Goal: Task Accomplishment & Management: Manage account settings

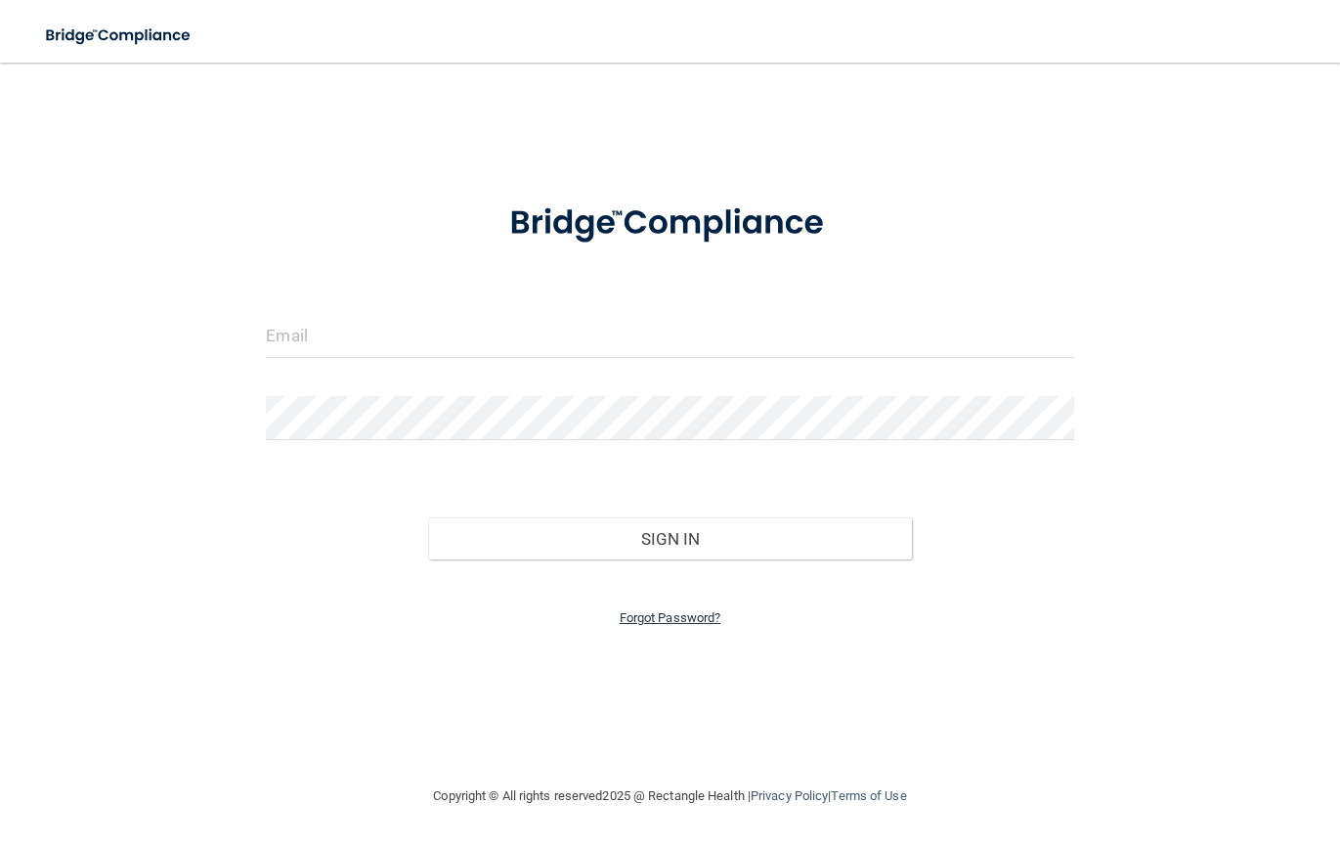
click at [695, 613] on link "Forgot Password?" at bounding box center [671, 617] width 102 height 15
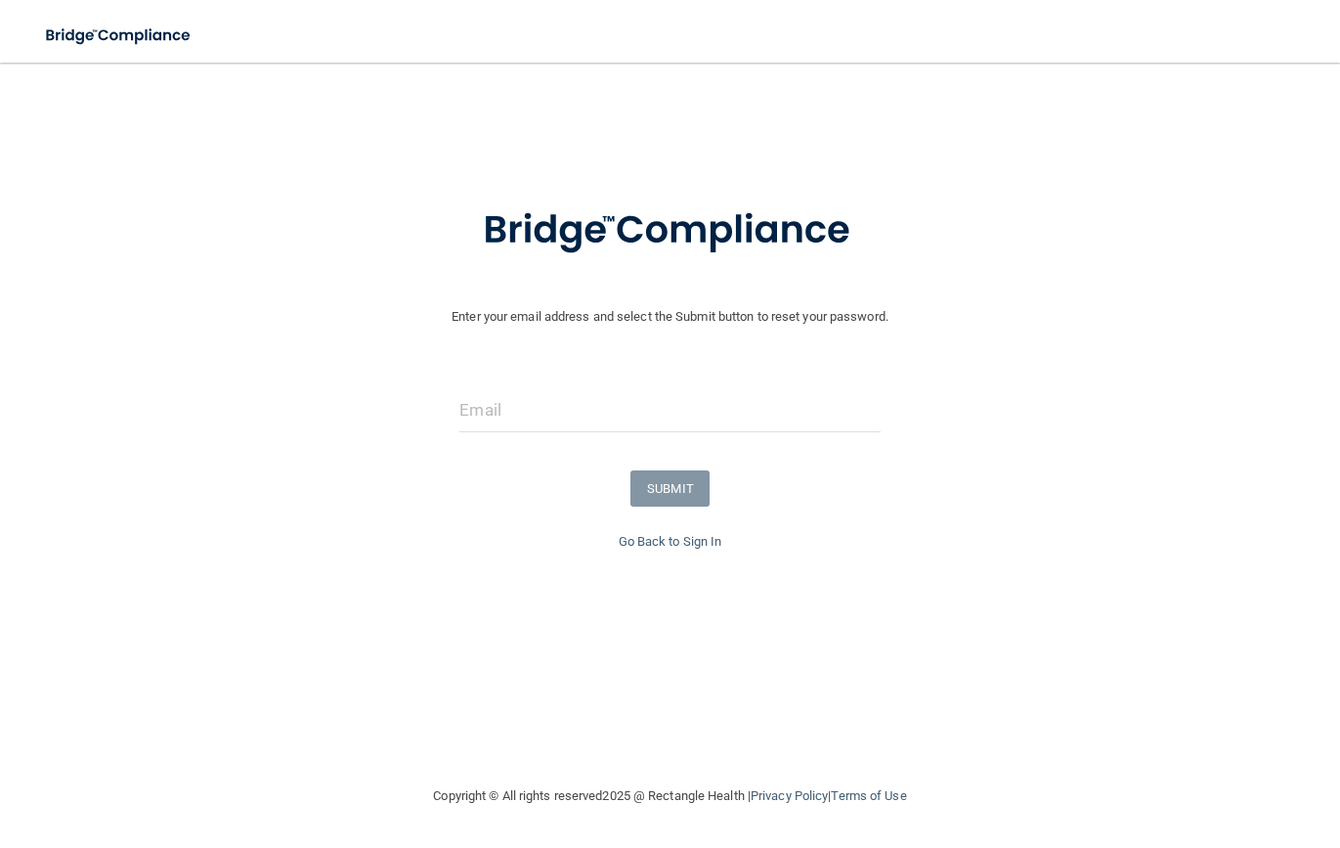
click at [476, 481] on div "SUBMIT" at bounding box center [670, 488] width 1350 height 36
click at [602, 393] on input "email" at bounding box center [670, 410] width 420 height 44
click at [260, 426] on div at bounding box center [670, 417] width 1350 height 59
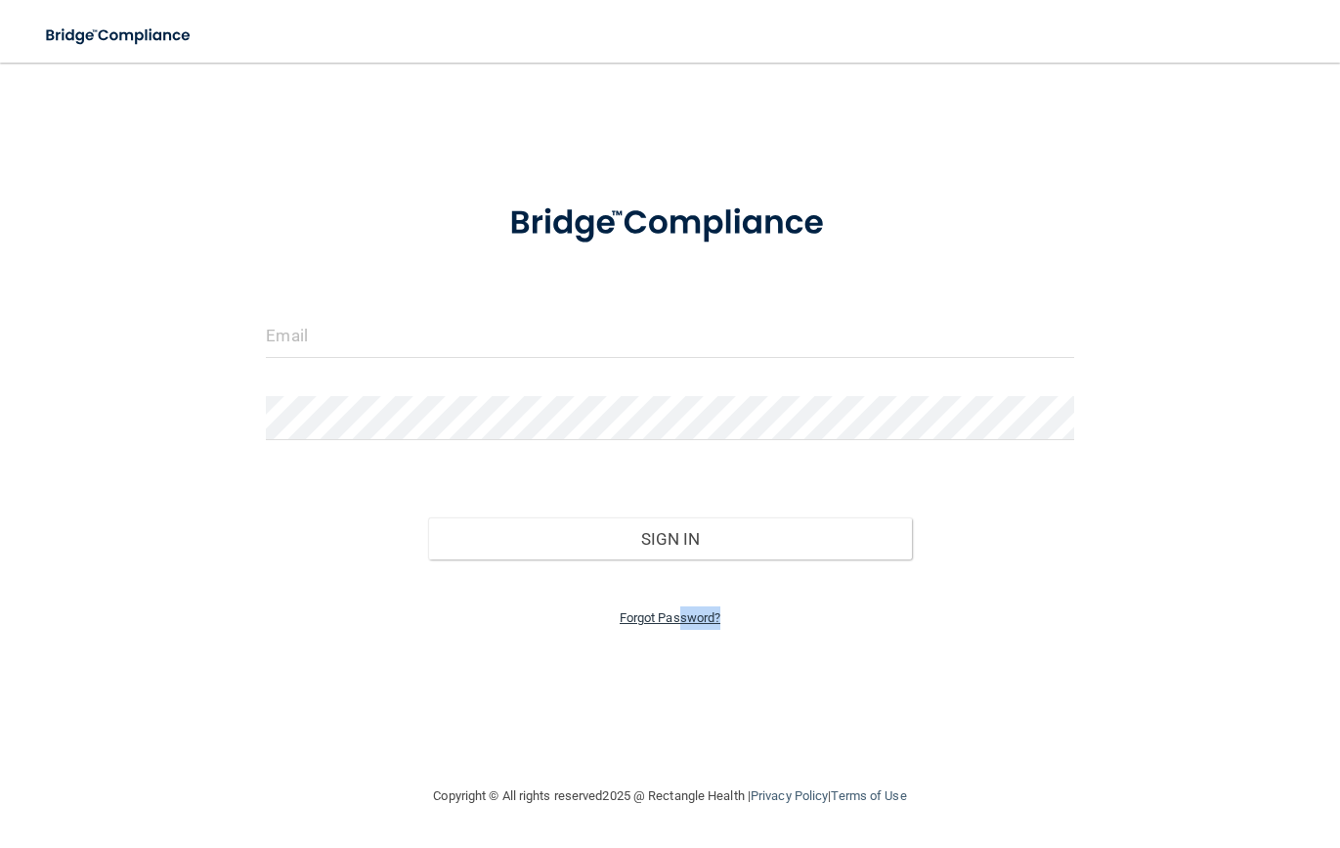
click at [682, 611] on div "Forgot Password?" at bounding box center [669, 594] width 837 height 70
click at [628, 610] on link "Forgot Password?" at bounding box center [671, 617] width 102 height 15
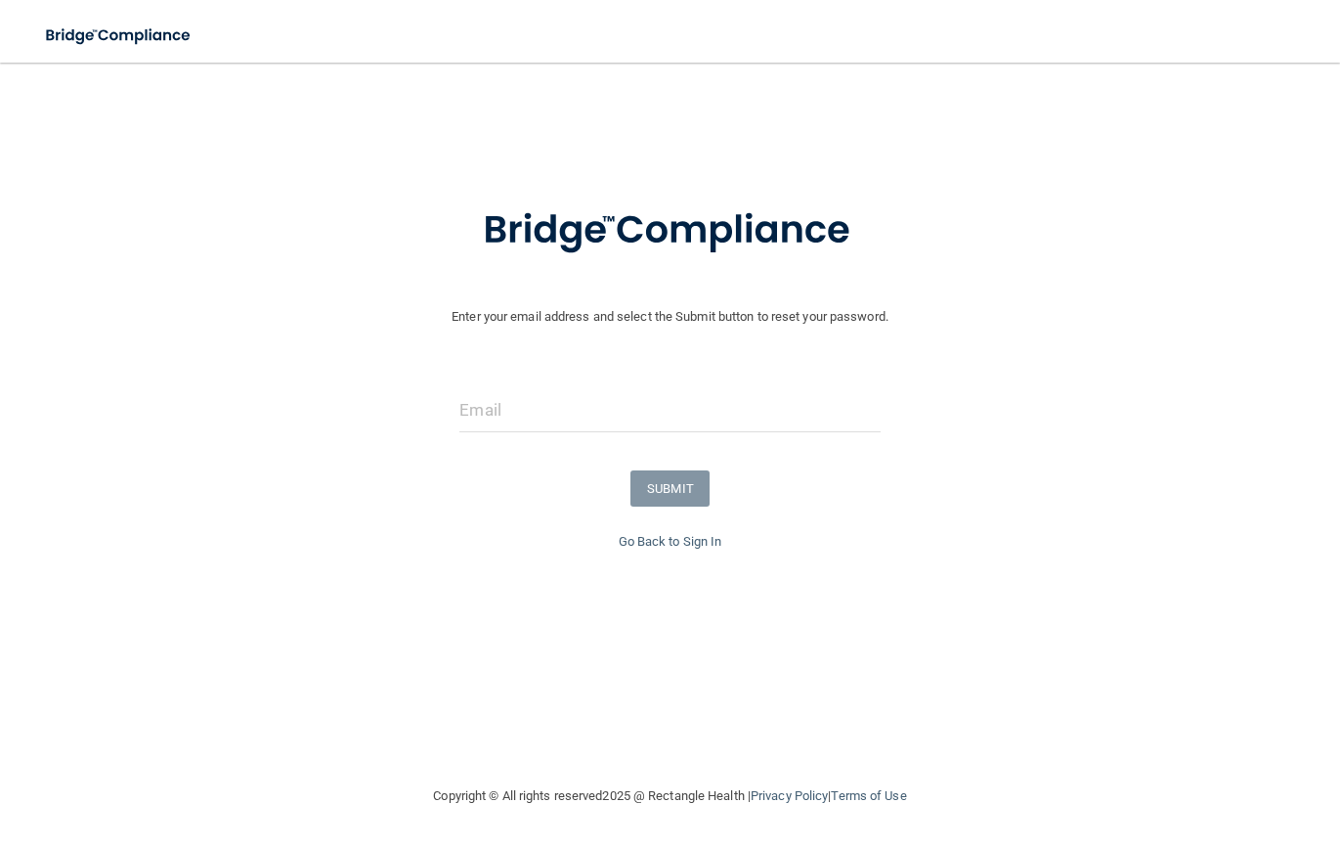
drag, startPoint x: 460, startPoint y: 476, endPoint x: 548, endPoint y: 406, distance: 113.4
click at [460, 476] on div "SUBMIT" at bounding box center [670, 488] width 1350 height 36
click at [555, 388] on input "email" at bounding box center [670, 410] width 420 height 44
click at [537, 409] on input "email" at bounding box center [670, 410] width 420 height 44
paste input "[PERSON_NAME][EMAIL_ADDRESS][DOMAIN_NAME]"
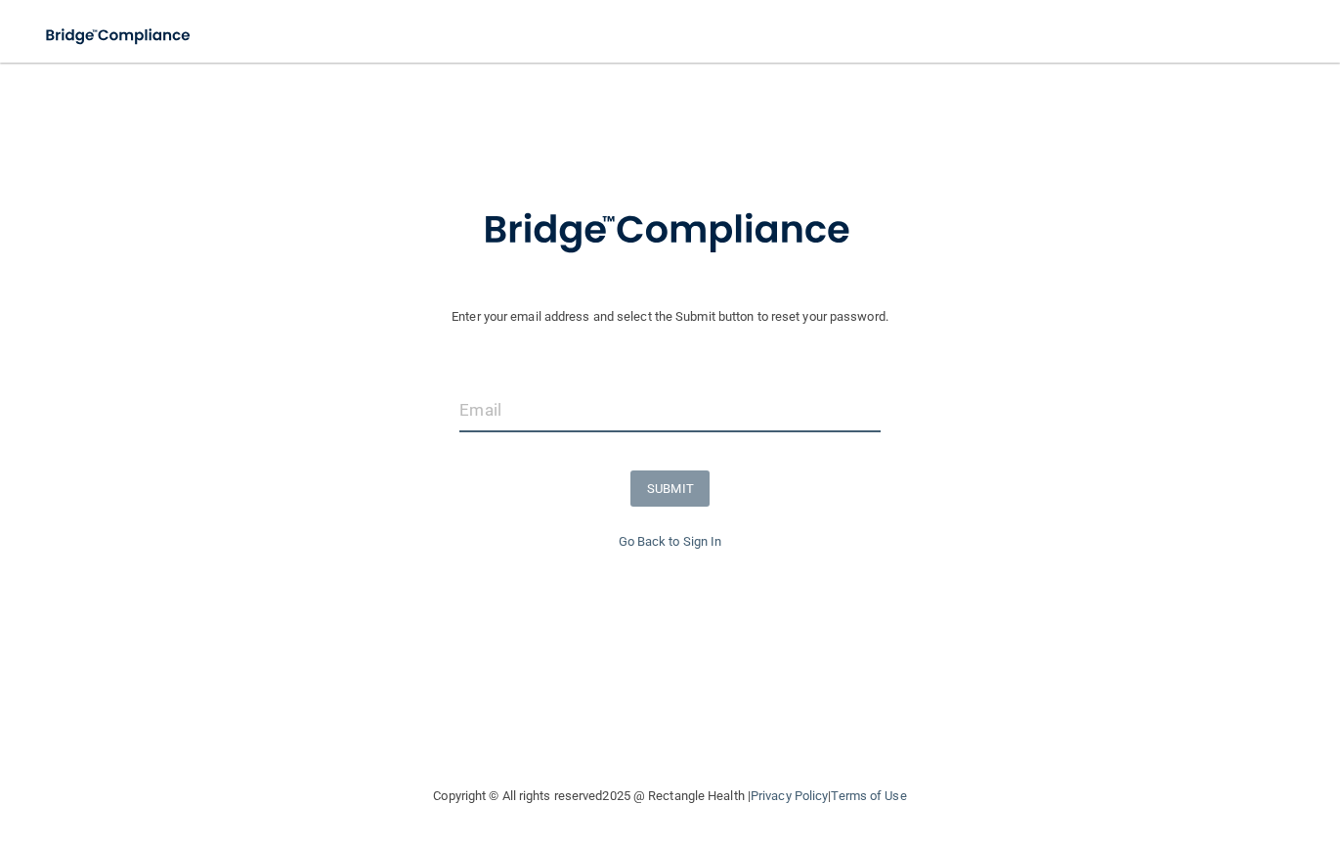
type input "[PERSON_NAME][EMAIL_ADDRESS][DOMAIN_NAME]"
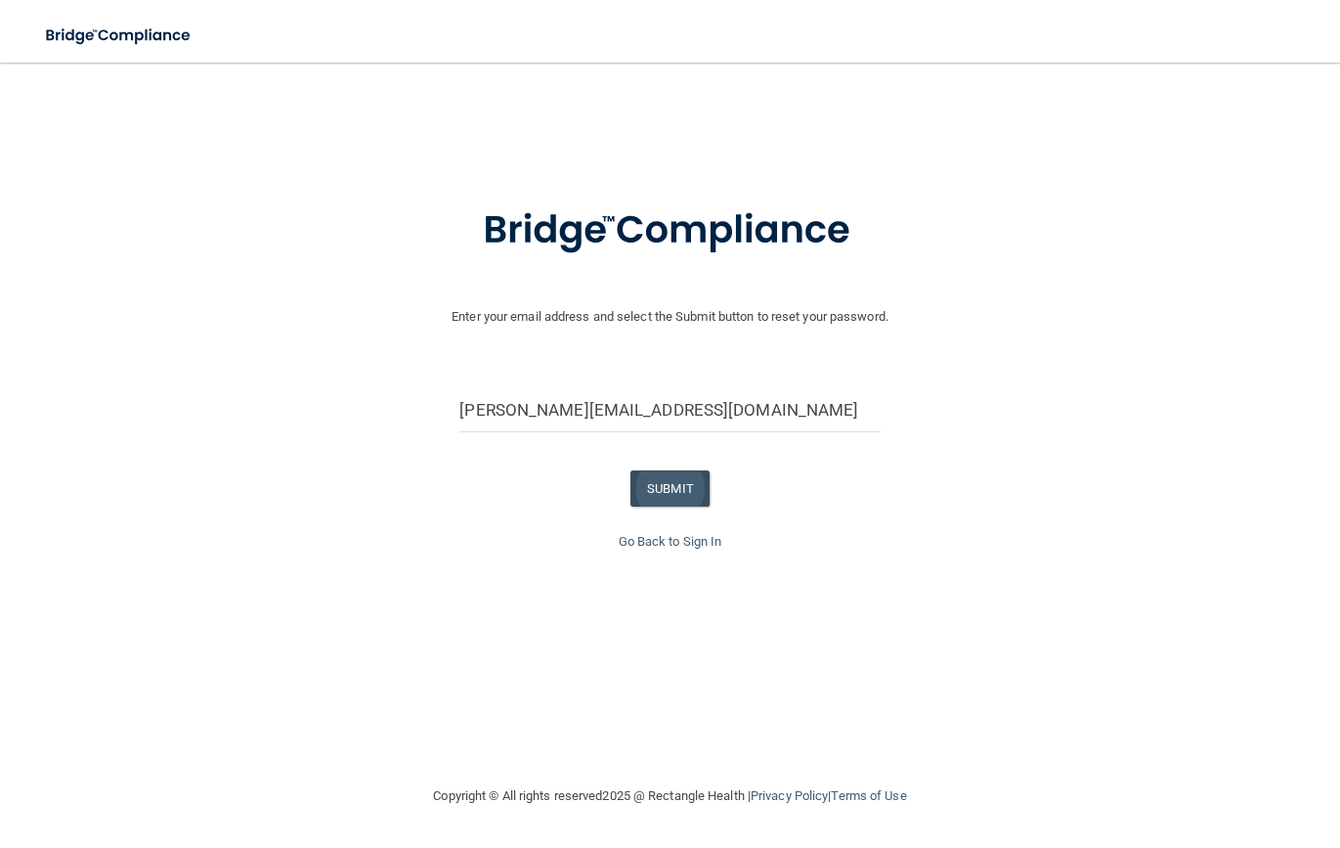
click at [650, 483] on button "SUBMIT" at bounding box center [670, 488] width 79 height 36
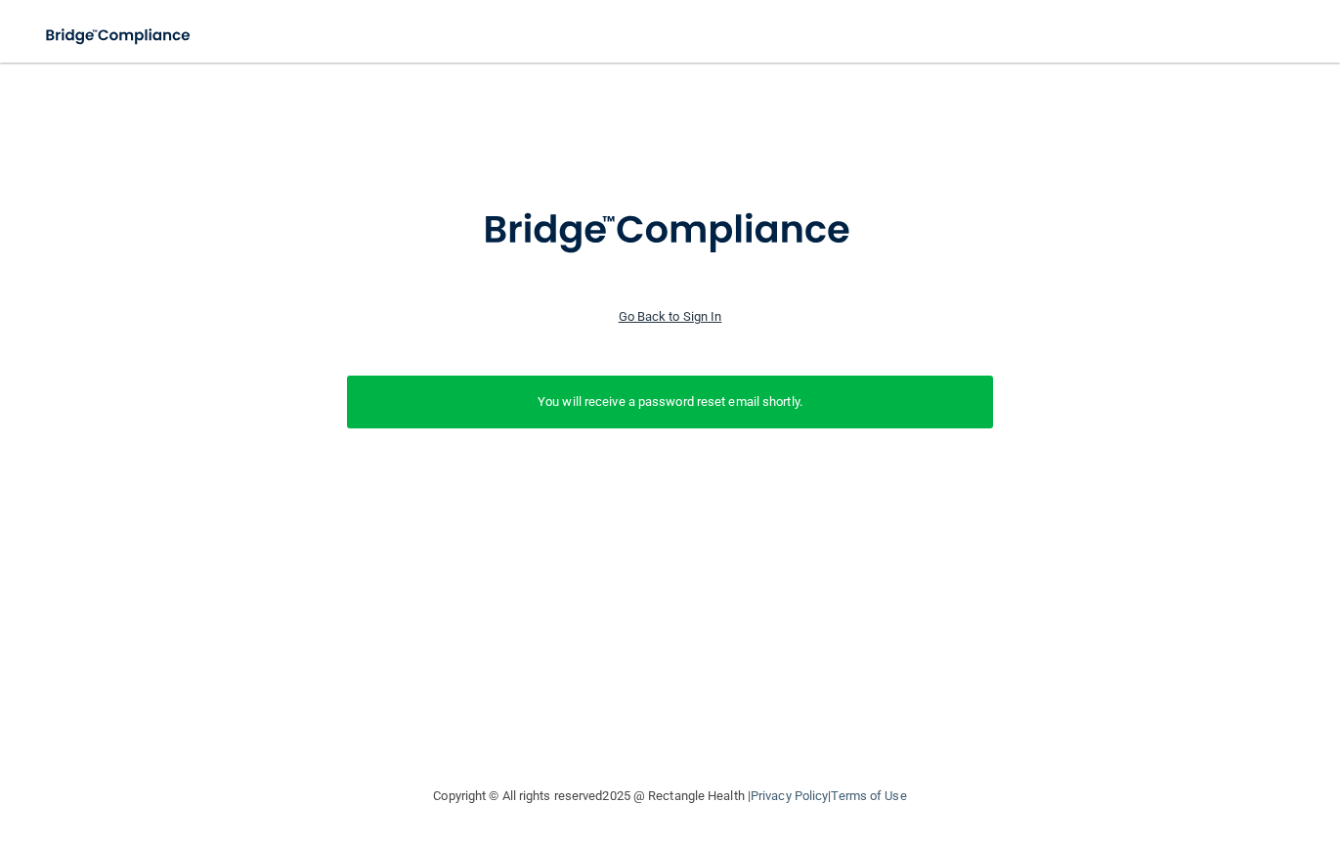
click at [677, 318] on link "Go Back to Sign In" at bounding box center [671, 316] width 104 height 15
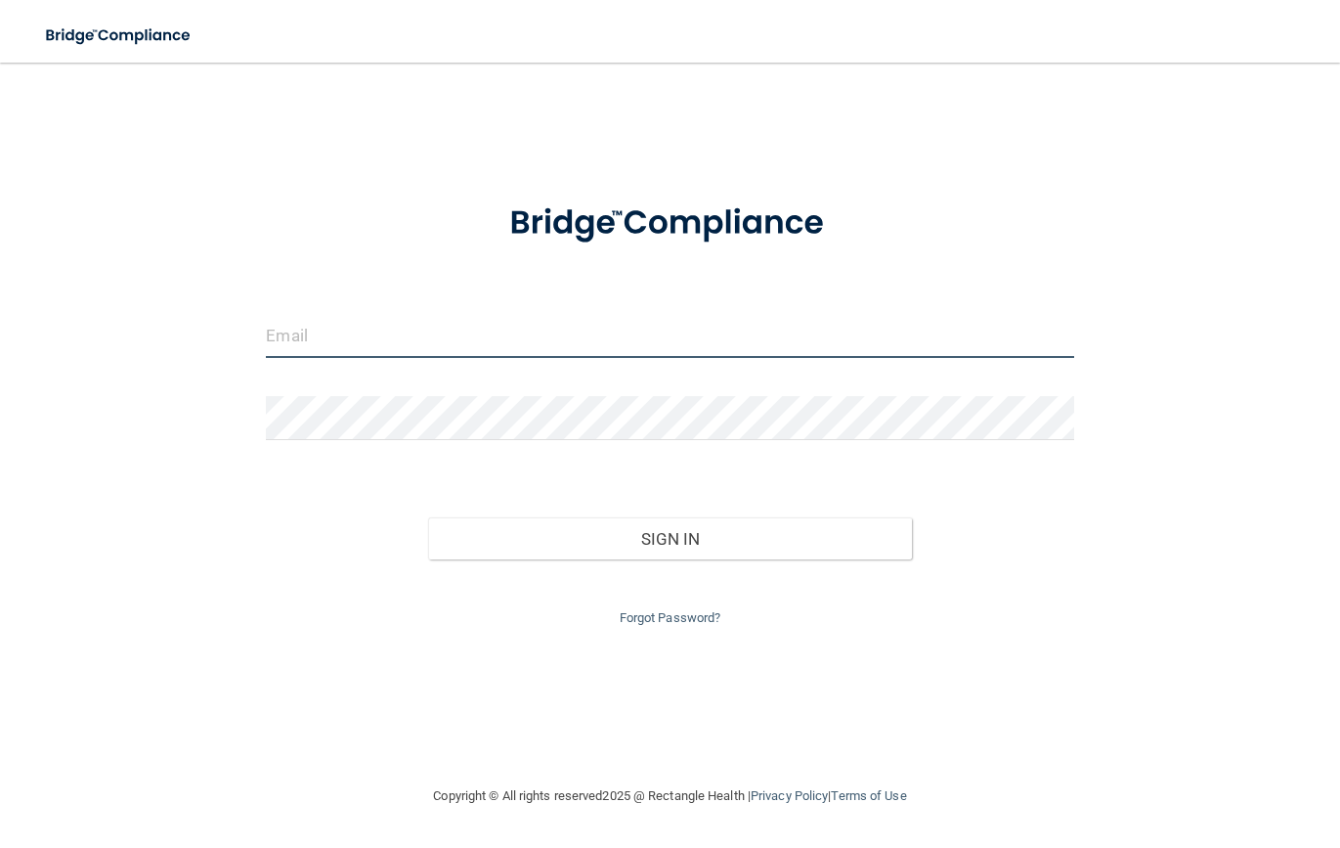
click at [629, 347] on input "email" at bounding box center [670, 336] width 808 height 44
click at [632, 338] on input "email" at bounding box center [670, 336] width 808 height 44
type input "[PERSON_NAME][EMAIL_ADDRESS][DOMAIN_NAME]"
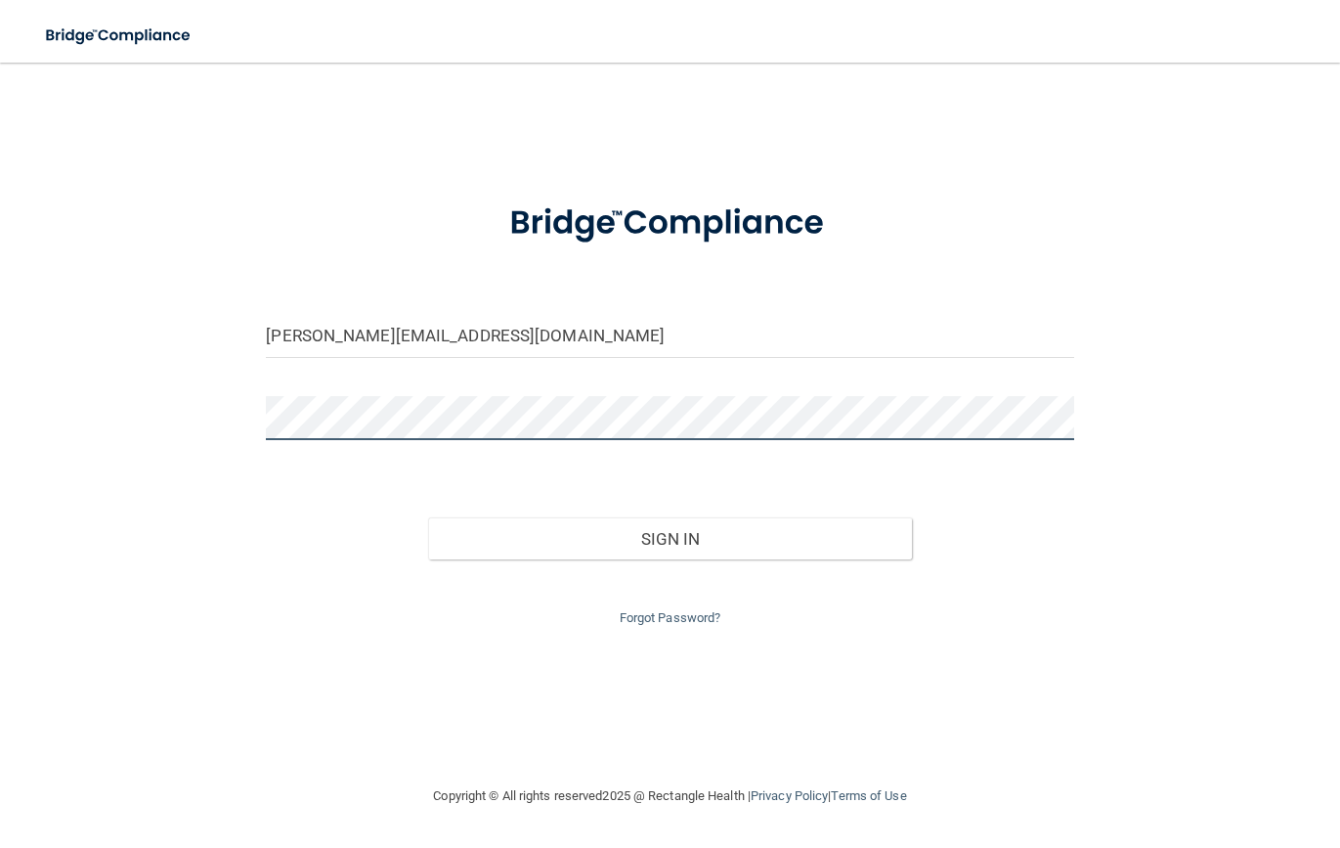
click at [670, 534] on button "Sign In" at bounding box center [670, 538] width 485 height 43
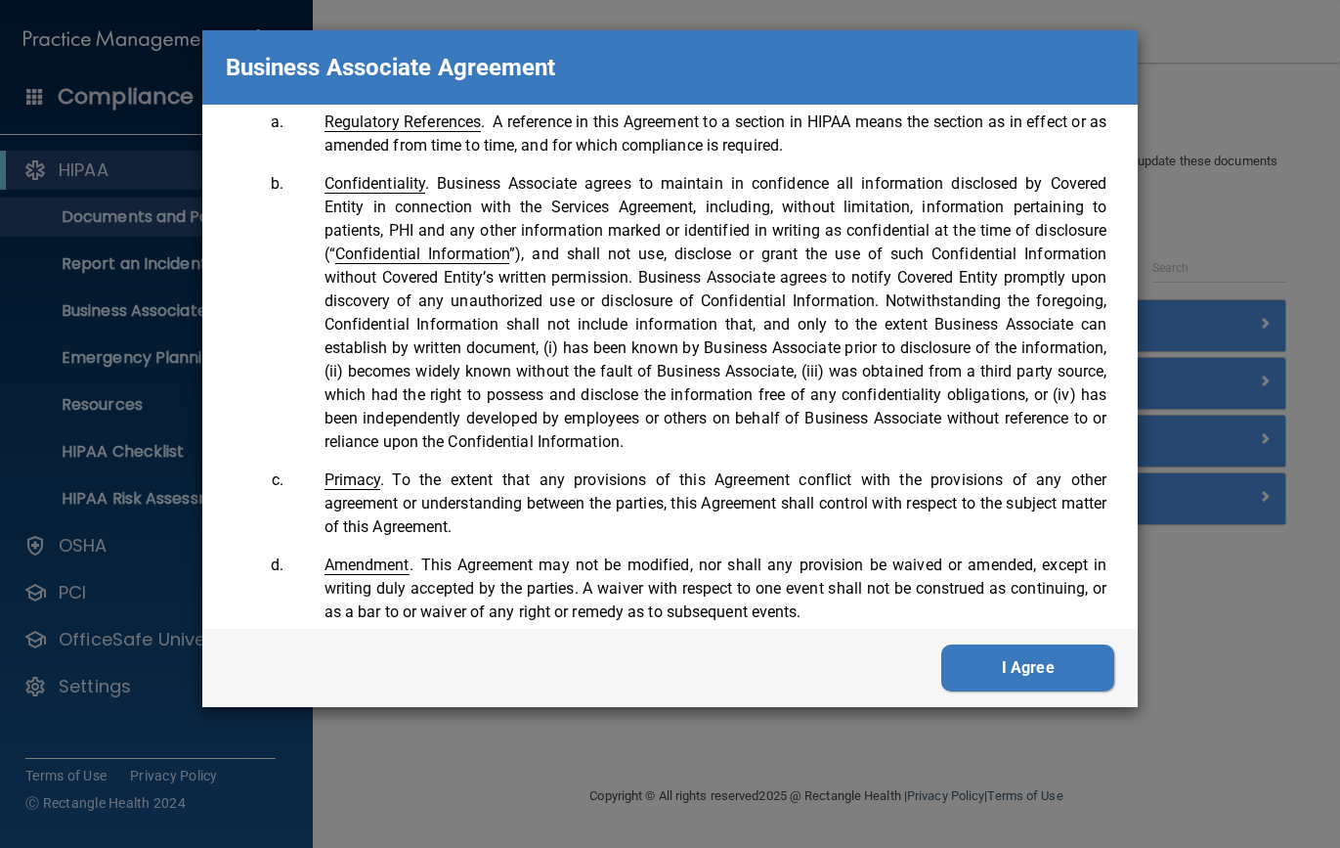
scroll to position [4180, 0]
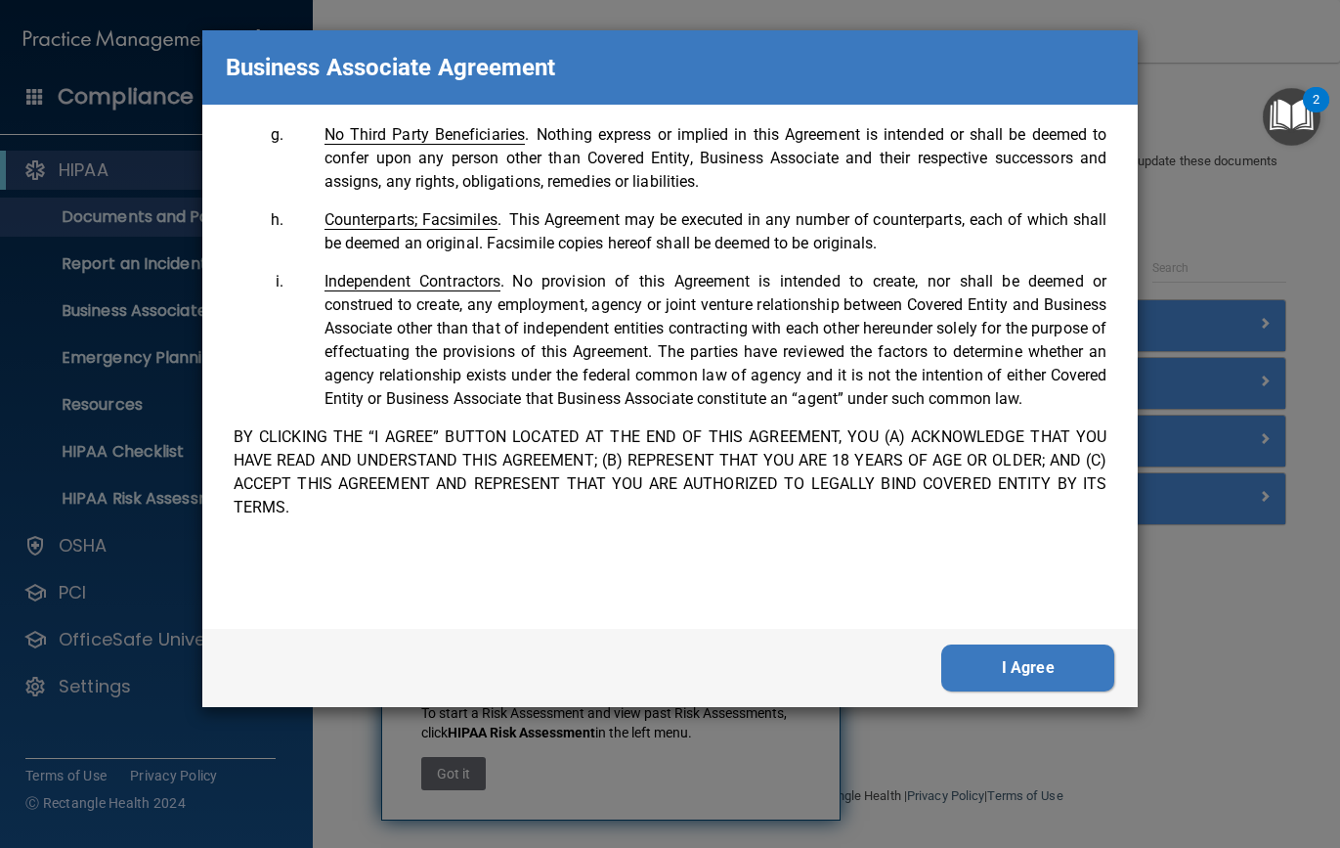
click at [1004, 655] on button "I Agree" at bounding box center [1027, 667] width 173 height 47
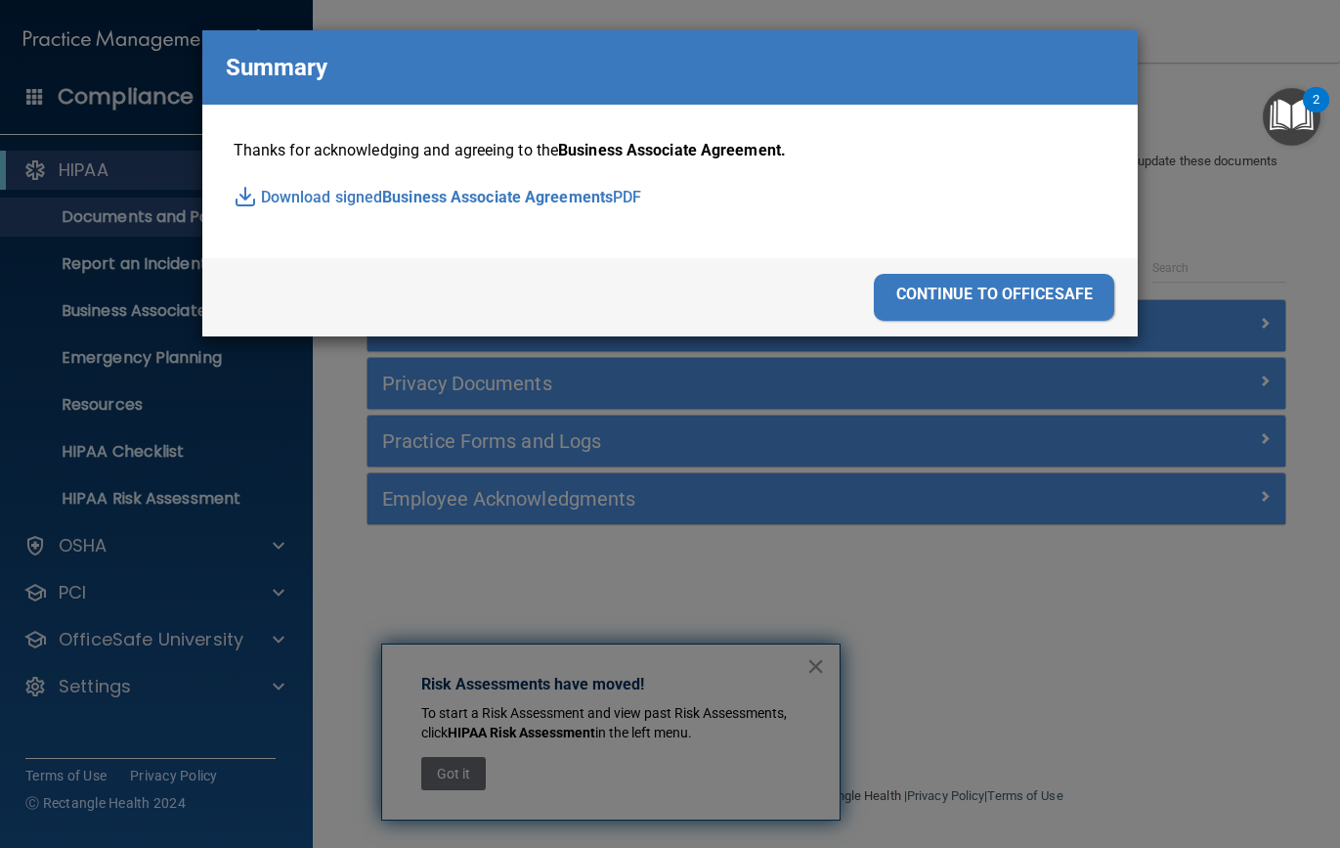
click at [1064, 285] on div "continue to officesafe" at bounding box center [994, 297] width 241 height 47
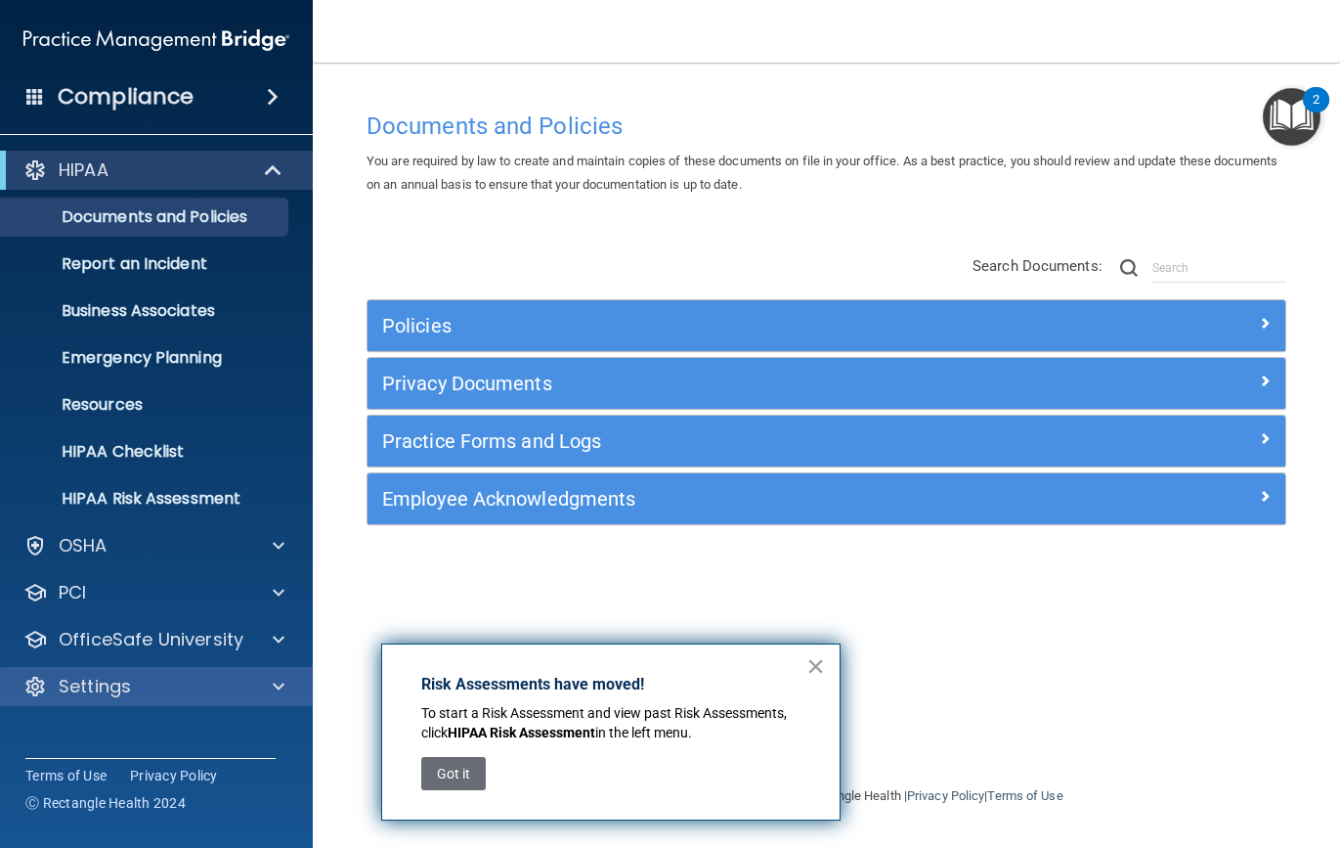
click at [231, 688] on div "Settings" at bounding box center [130, 686] width 242 height 23
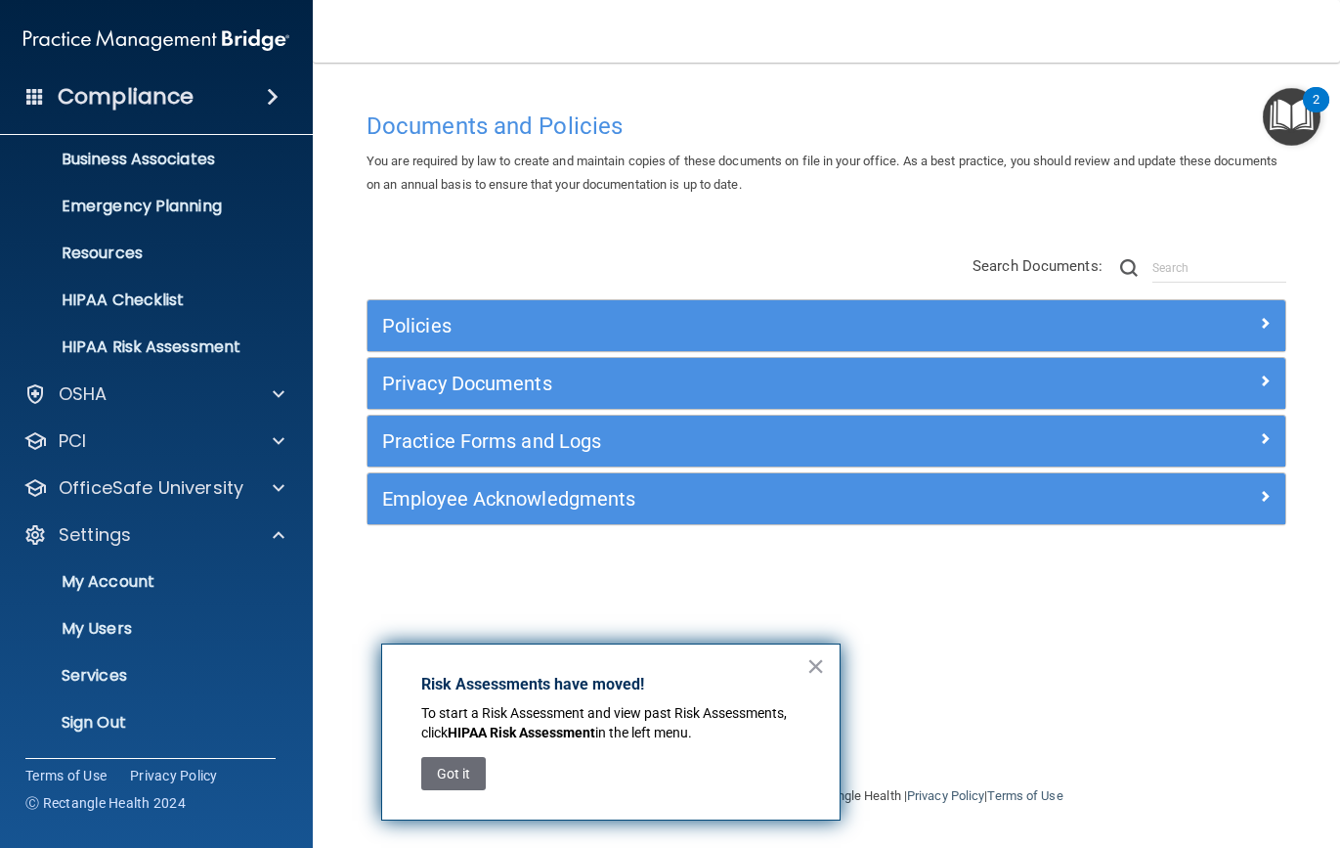
click at [372, 581] on div "Documents and Policies You are required by law to create and maintain copies of…" at bounding box center [826, 443] width 949 height 682
click at [814, 676] on button "×" at bounding box center [816, 665] width 19 height 31
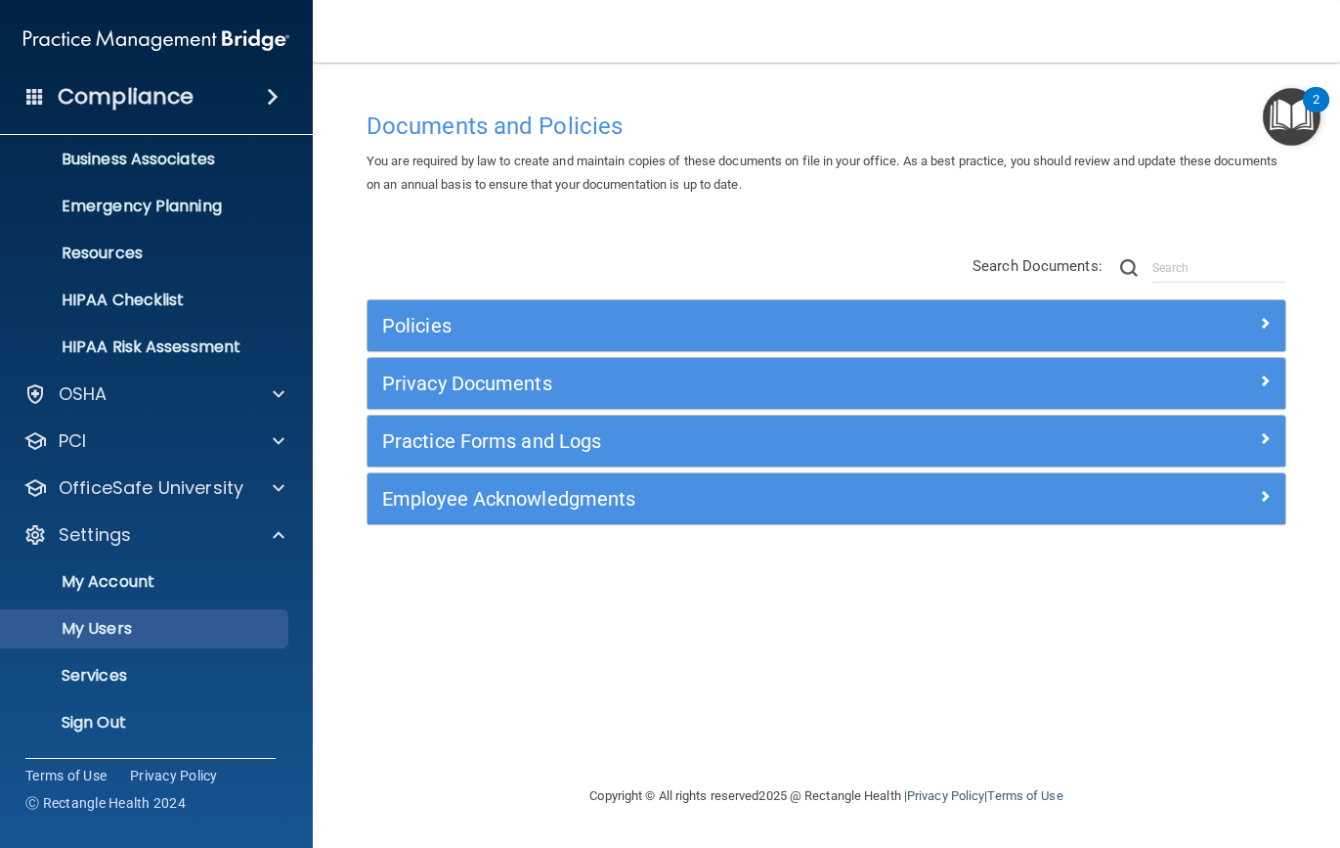
click at [144, 635] on p "My Users" at bounding box center [146, 629] width 267 height 20
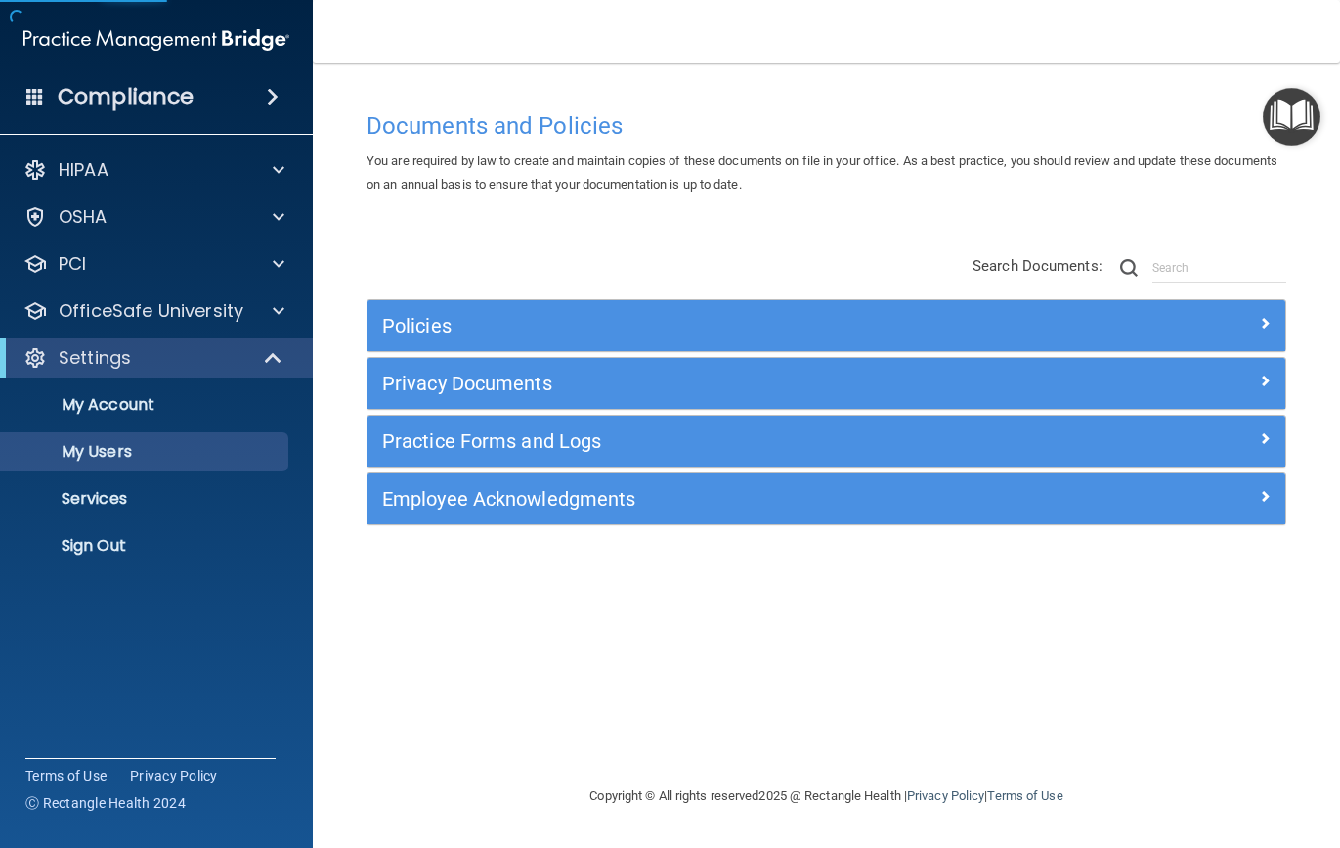
select select "20"
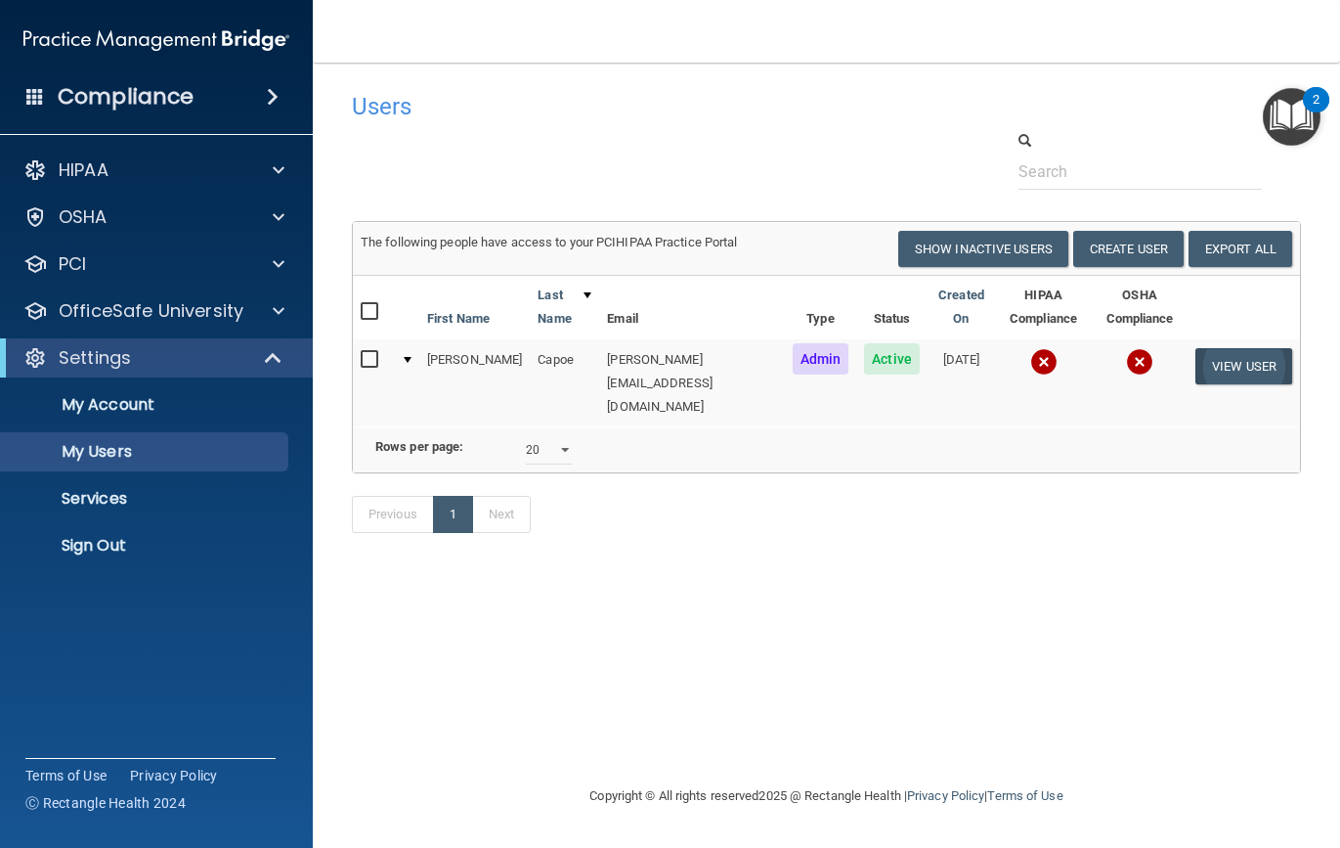
click at [1219, 348] on button "View User" at bounding box center [1244, 366] width 97 height 36
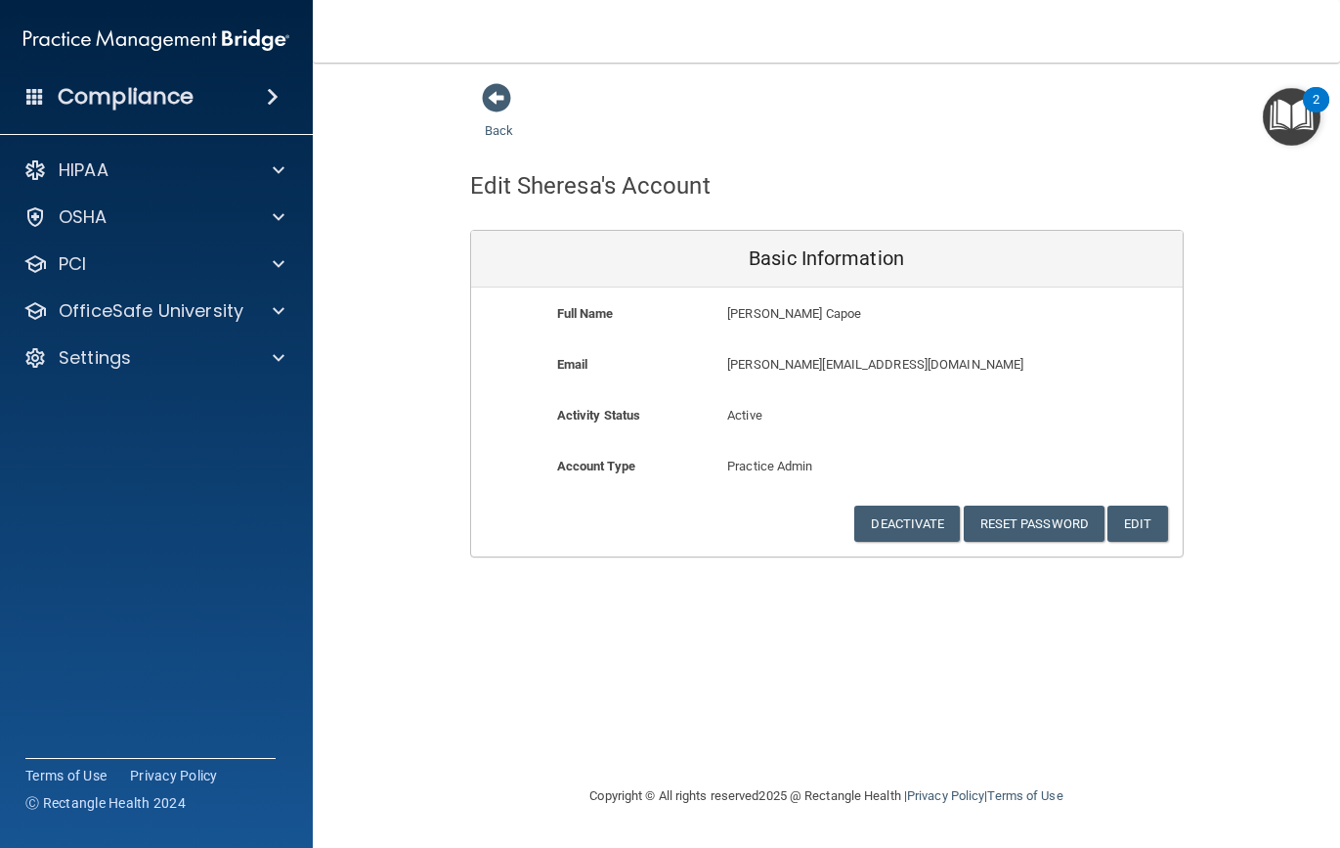
click at [1125, 495] on div "Account Type Practice Admin Admin Member Financial Institution Business Associa…" at bounding box center [827, 480] width 712 height 51
click at [1142, 505] on button "Edit" at bounding box center [1138, 523] width 60 height 36
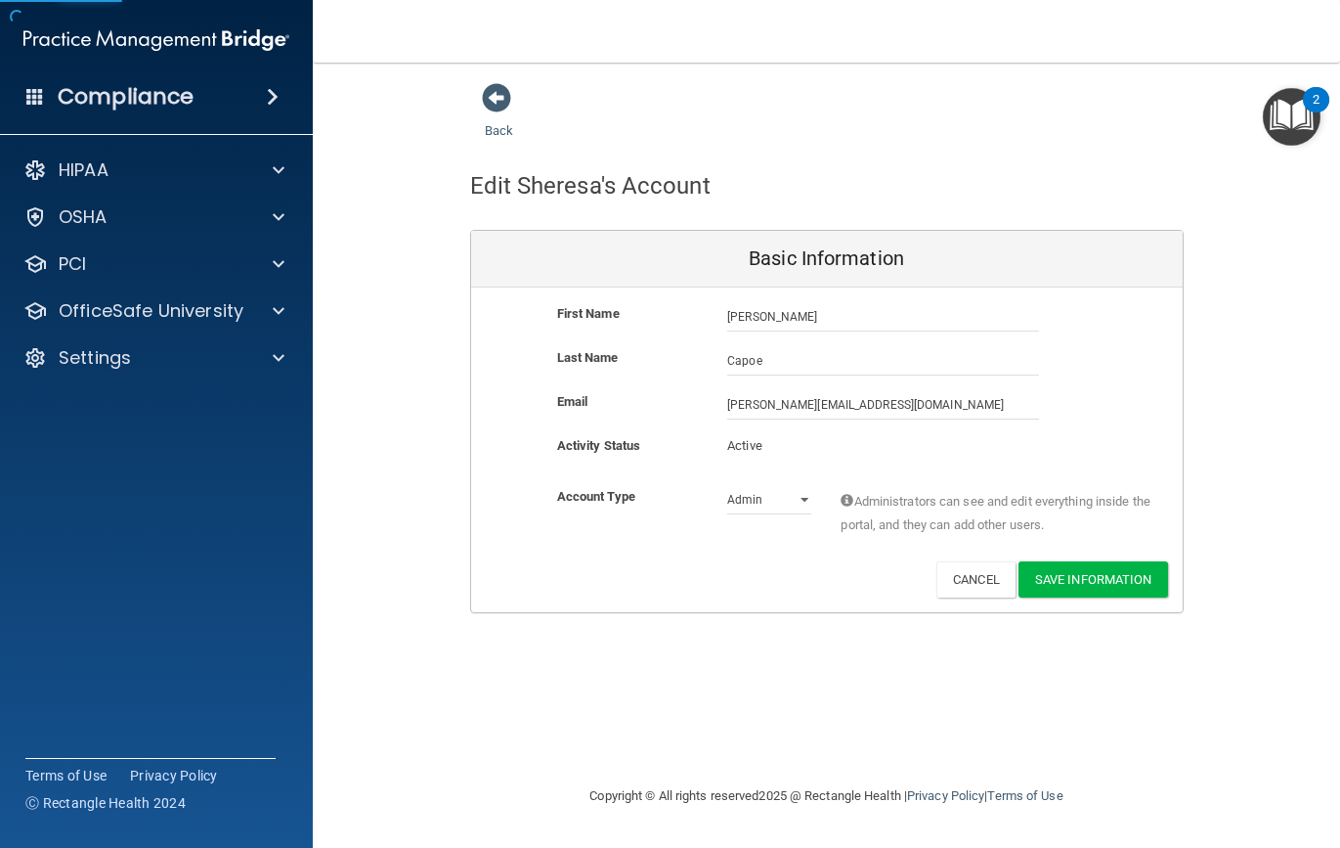
click at [831, 337] on div "First Name Sheresa Capoe Sheresa" at bounding box center [827, 324] width 712 height 44
type input "[PERSON_NAME]"
drag, startPoint x: 790, startPoint y: 319, endPoint x: 695, endPoint y: 303, distance: 96.1
click at [695, 303] on div "First Name Sheresa Catoe Sheresa" at bounding box center [827, 316] width 712 height 29
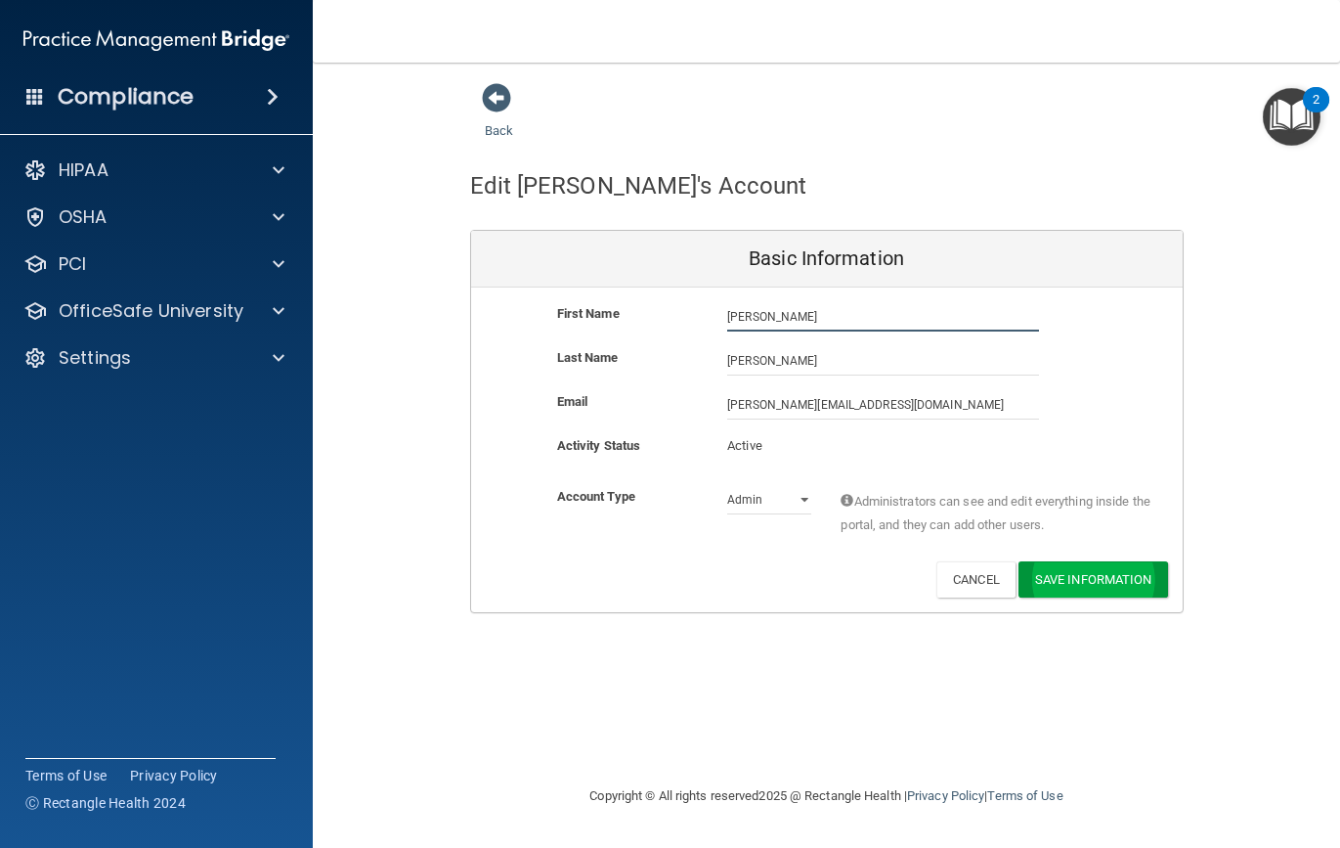
type input "[PERSON_NAME]"
click at [1073, 568] on button "Save Information" at bounding box center [1094, 579] width 150 height 36
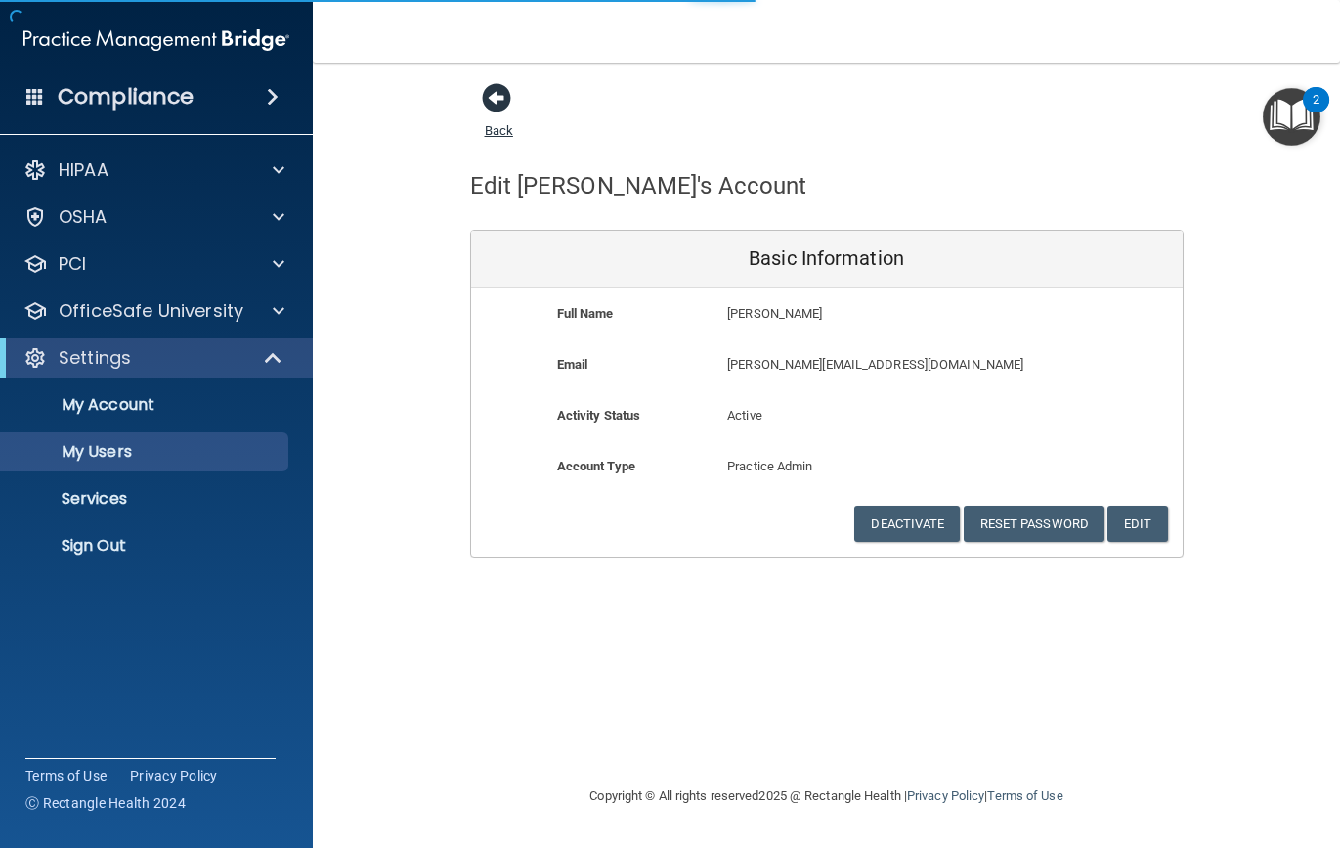
select select "20"
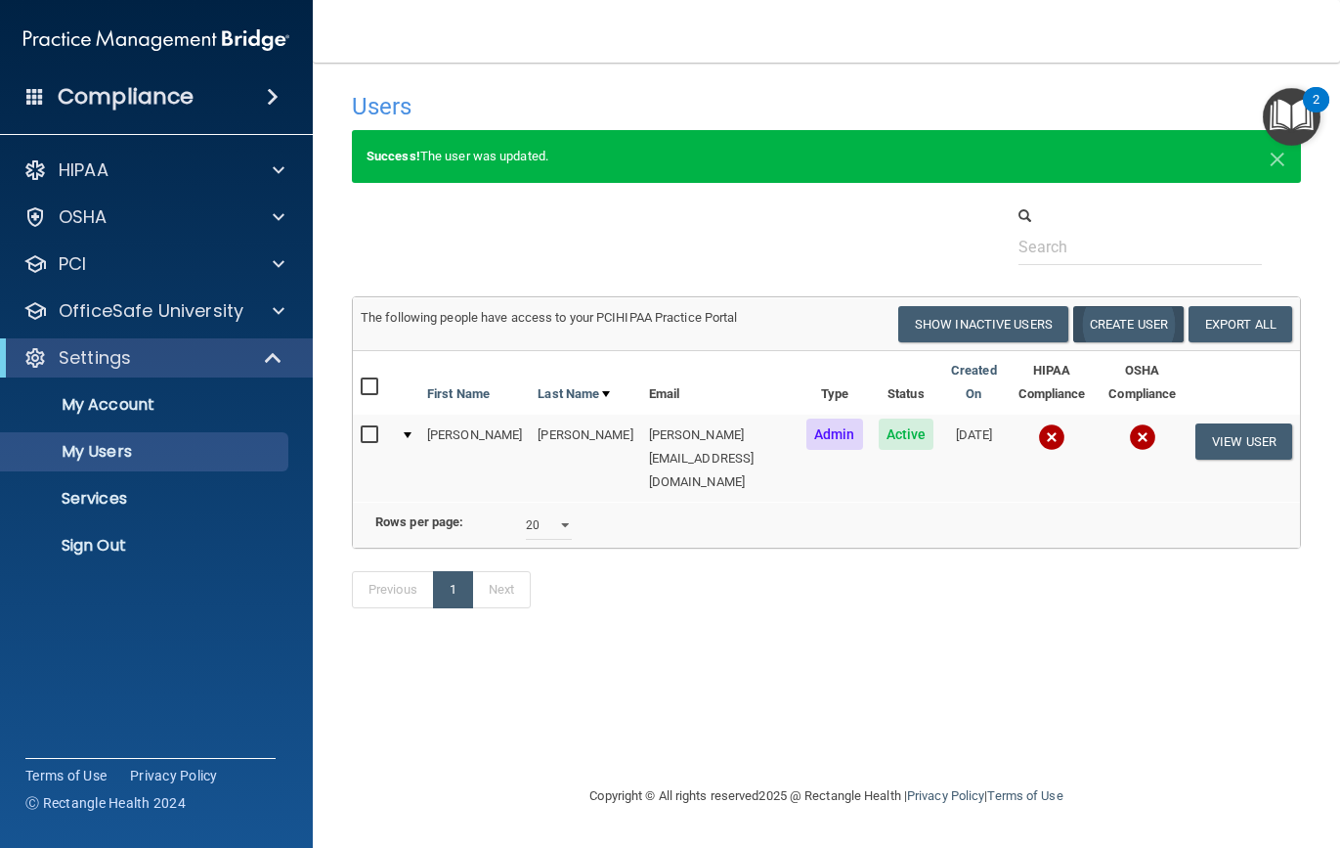
click at [1127, 333] on button "Create User" at bounding box center [1128, 324] width 110 height 36
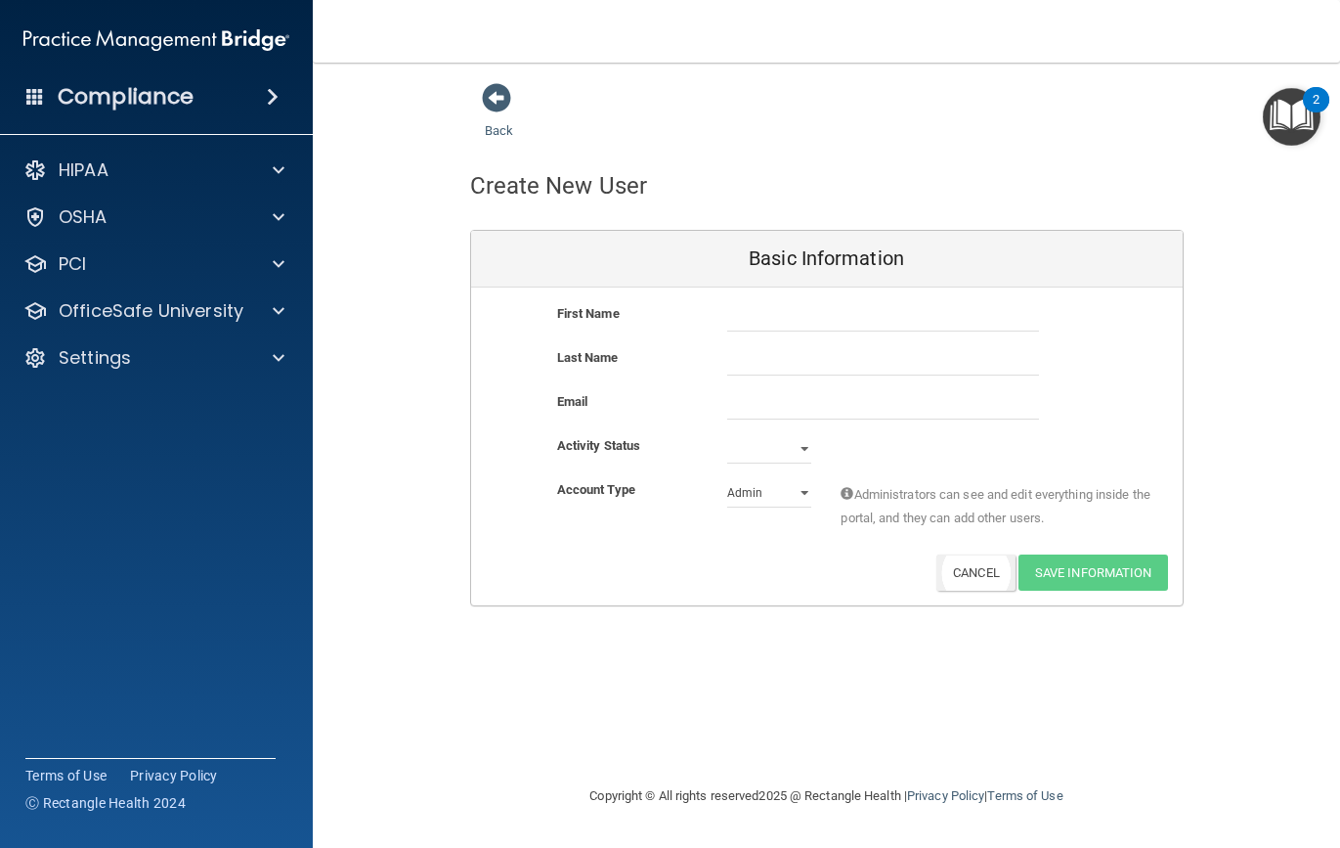
click at [983, 566] on button "Cancel" at bounding box center [976, 572] width 79 height 36
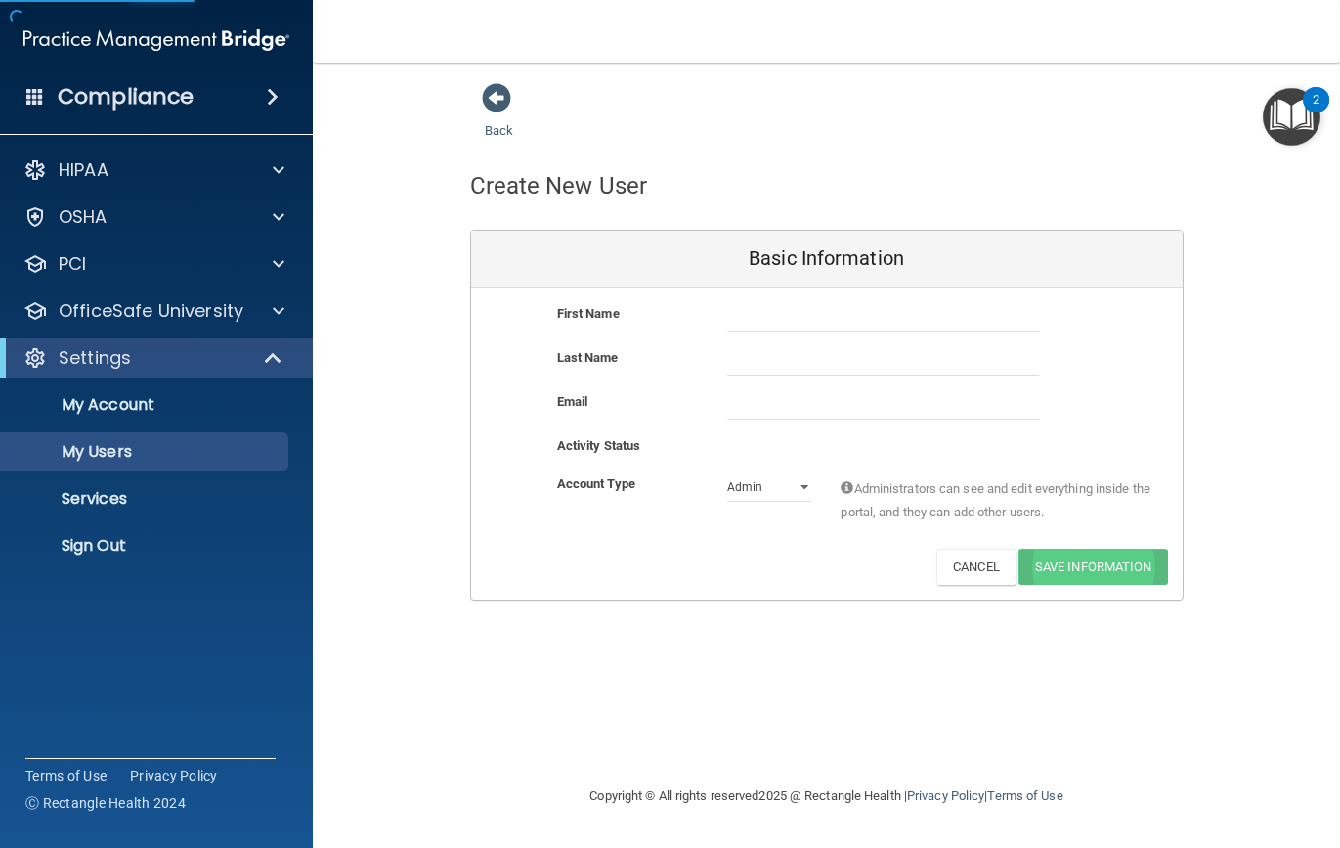
select select "20"
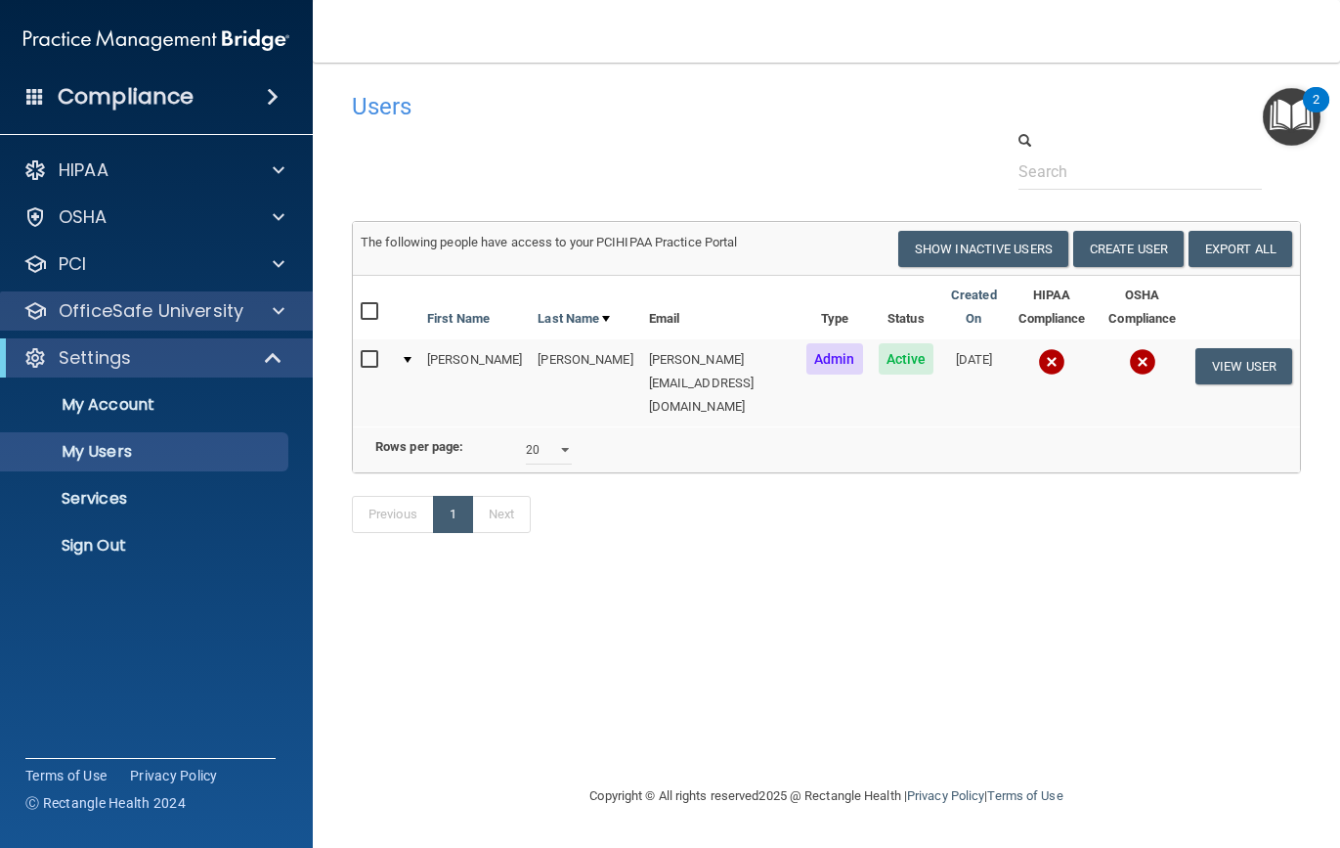
click at [281, 314] on span at bounding box center [279, 310] width 12 height 23
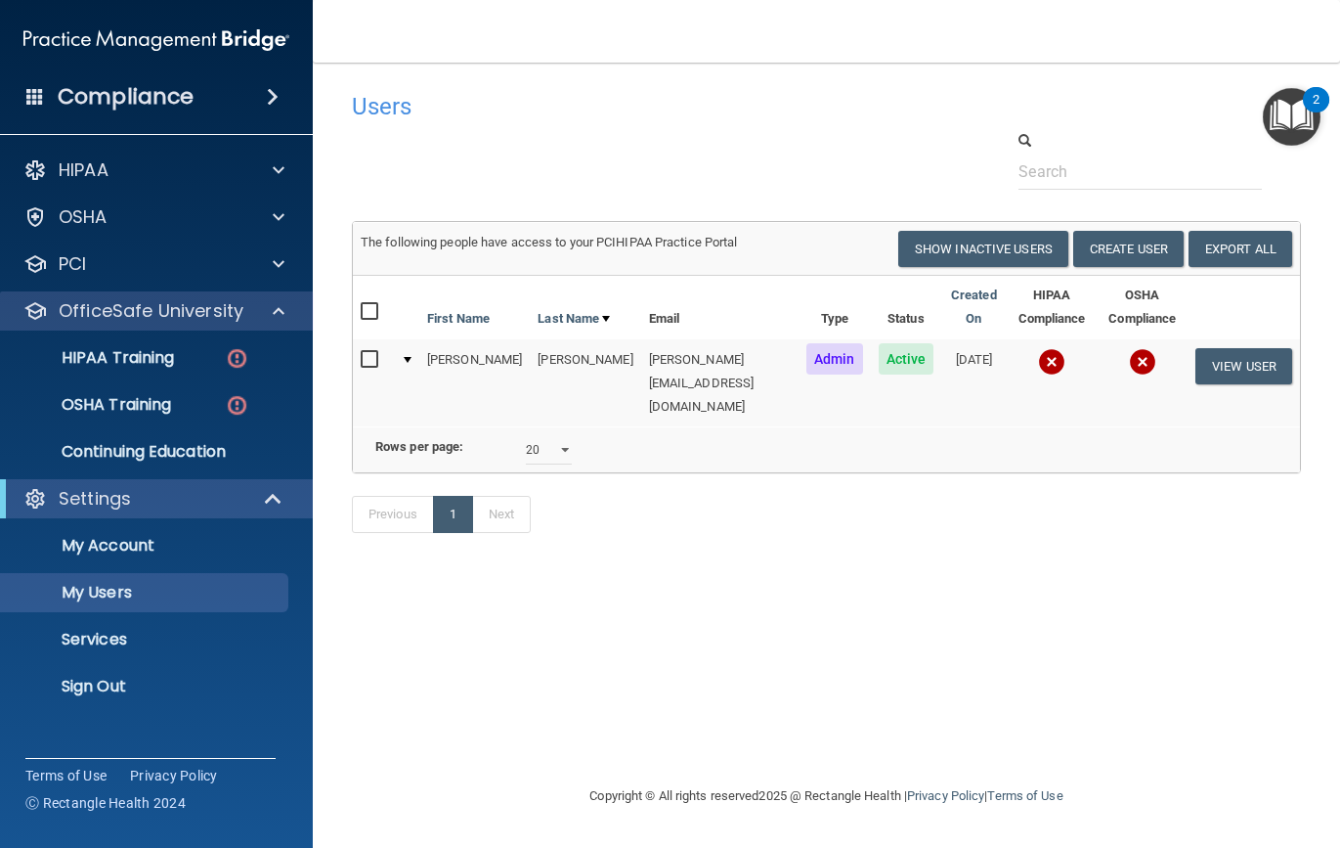
click at [264, 313] on div at bounding box center [275, 310] width 49 height 23
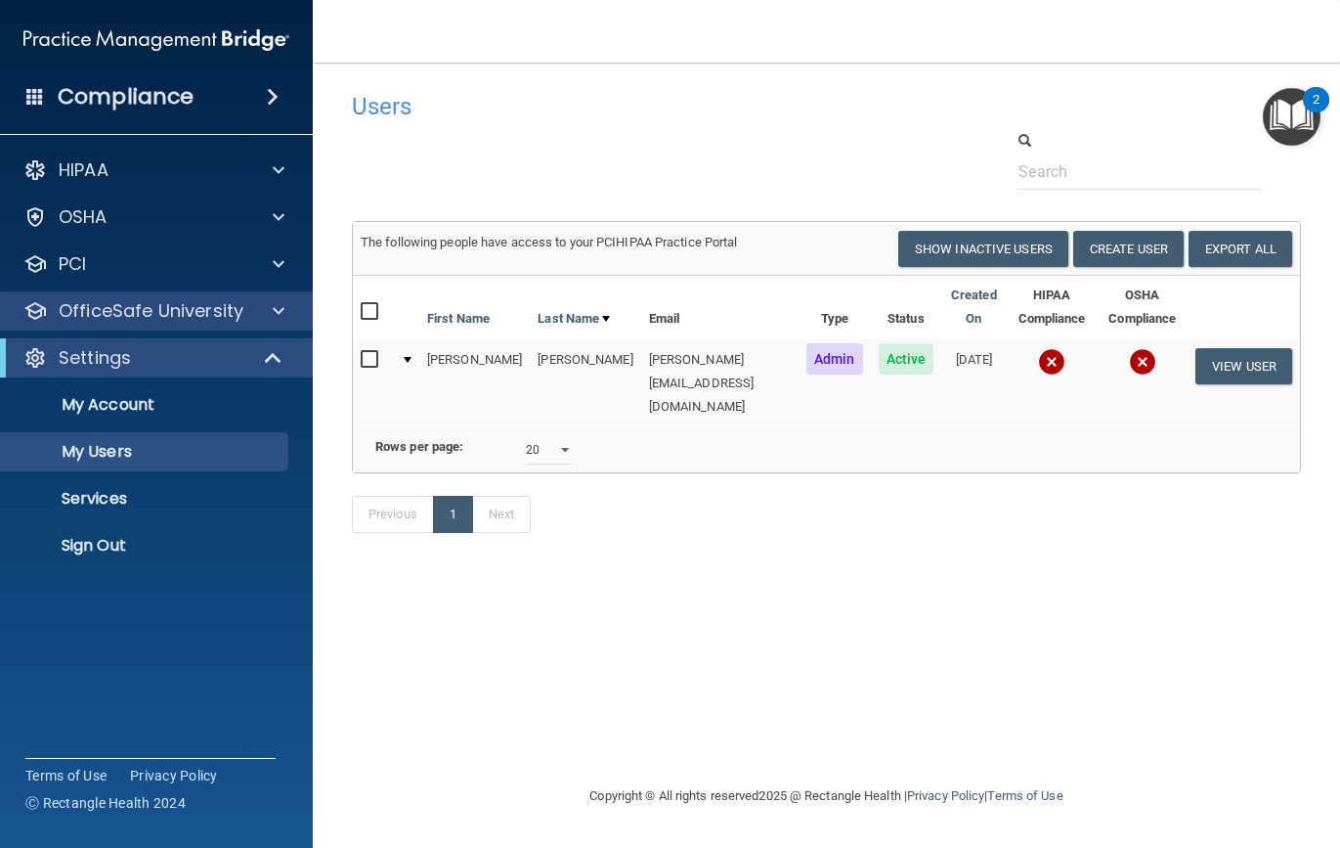
click at [265, 313] on div at bounding box center [275, 310] width 49 height 23
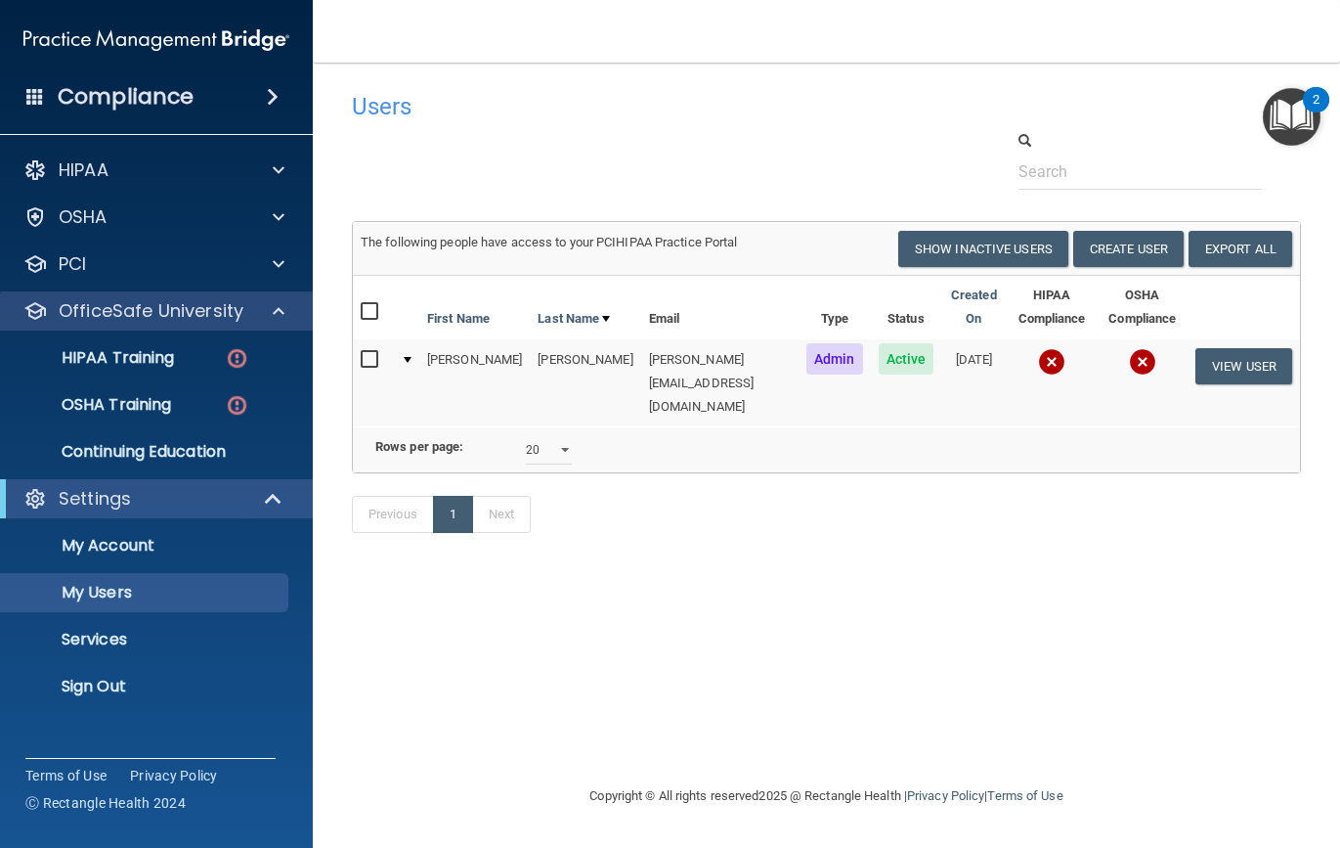
click at [267, 314] on div at bounding box center [275, 310] width 49 height 23
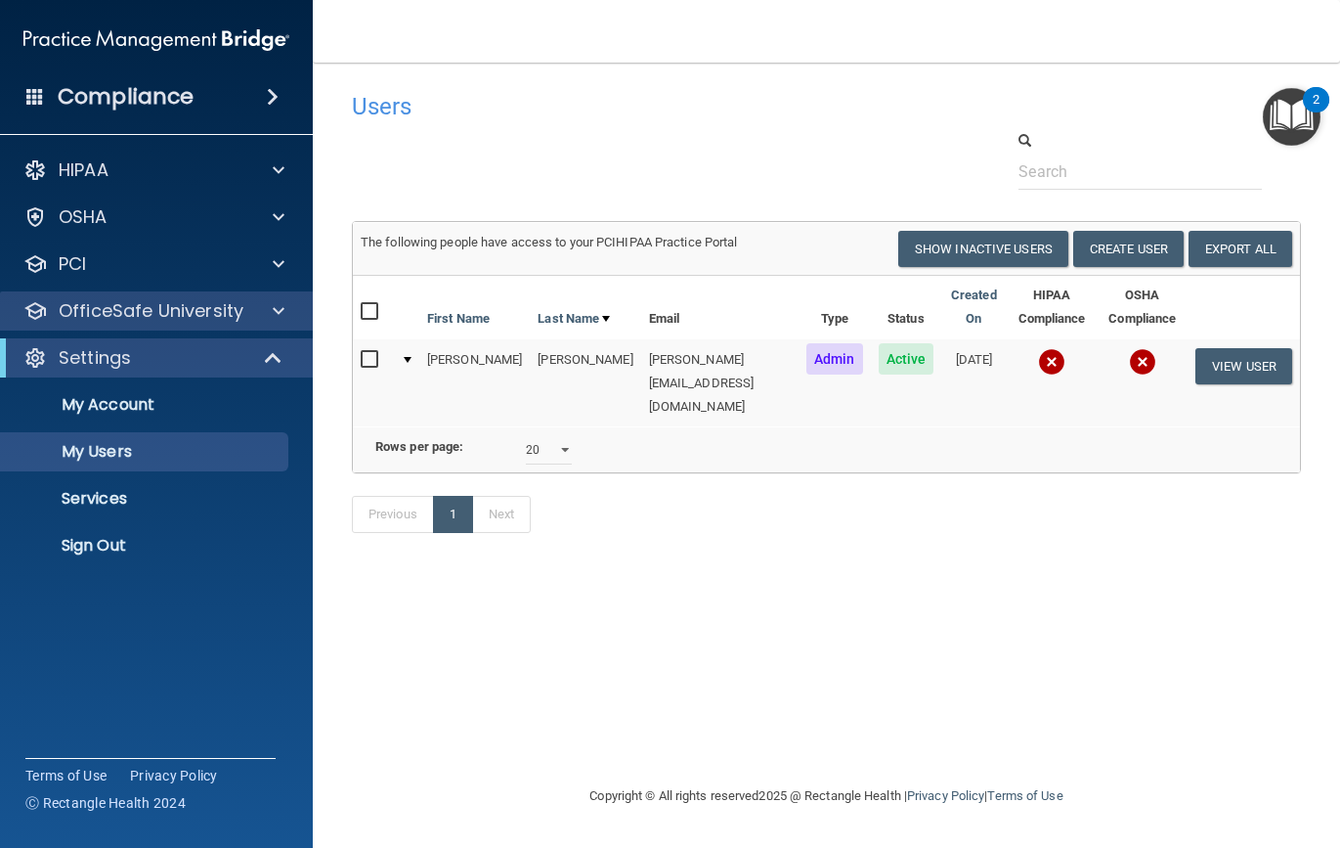
click at [267, 314] on div at bounding box center [275, 310] width 49 height 23
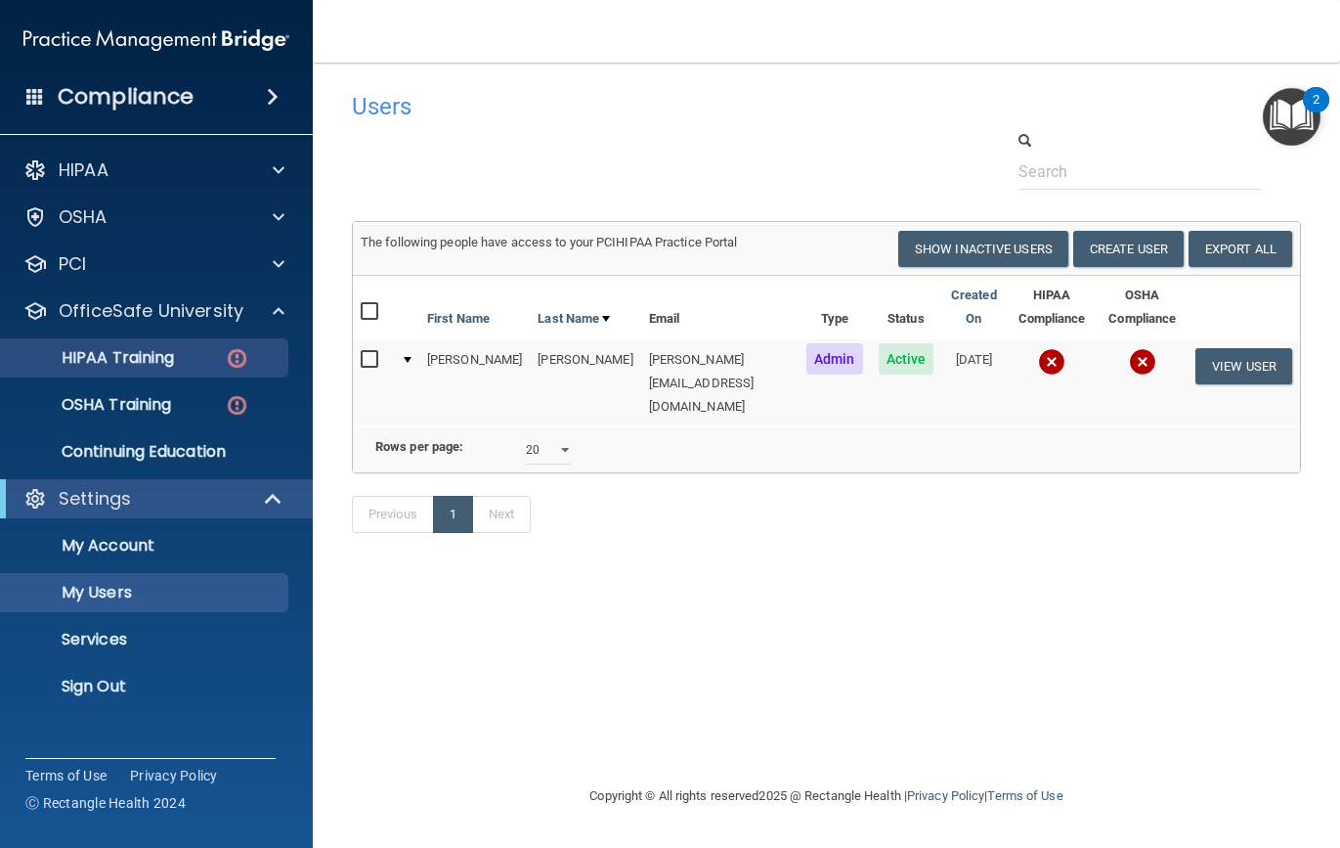
click at [170, 368] on p "HIPAA Training" at bounding box center [93, 358] width 161 height 20
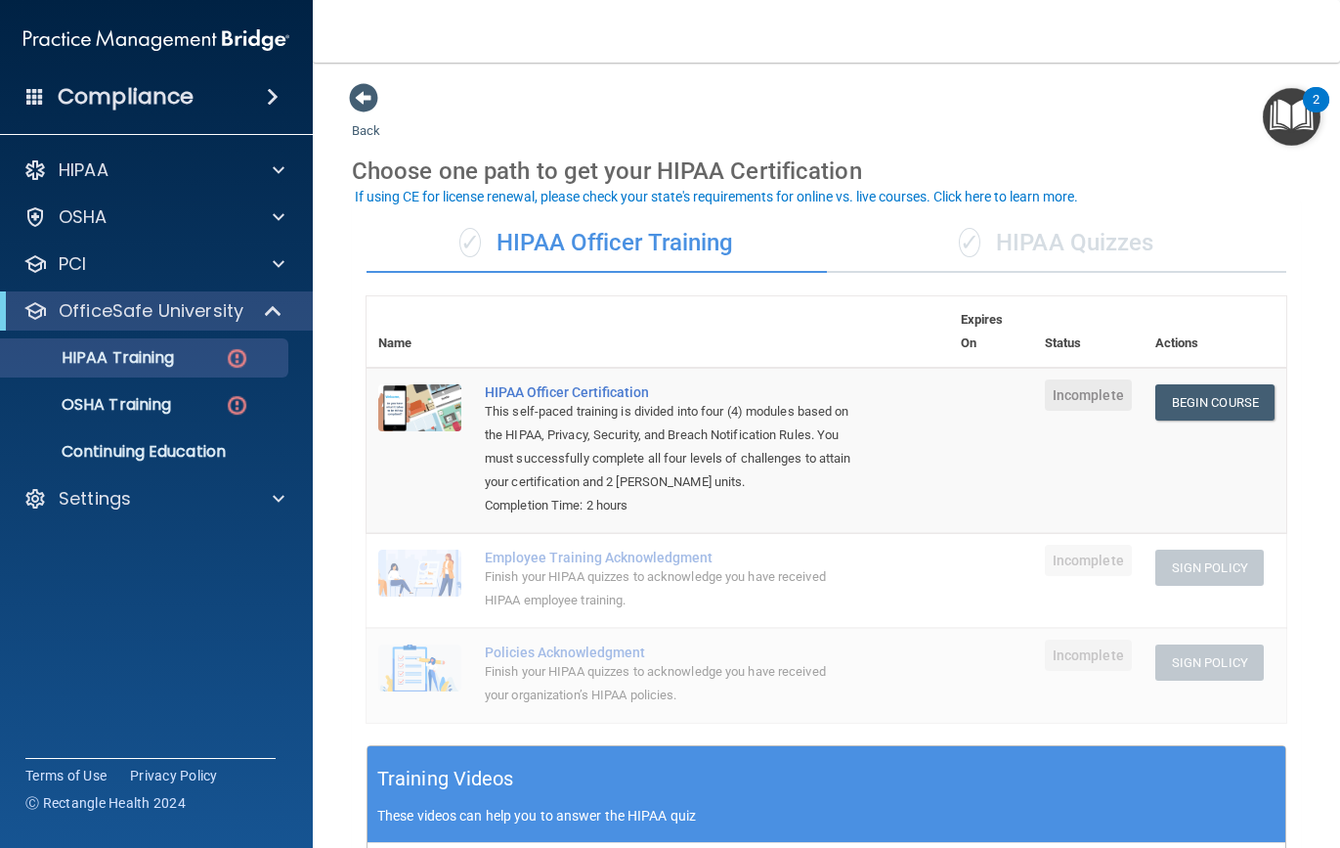
click at [1048, 237] on div "✓ HIPAA Quizzes" at bounding box center [1057, 243] width 460 height 59
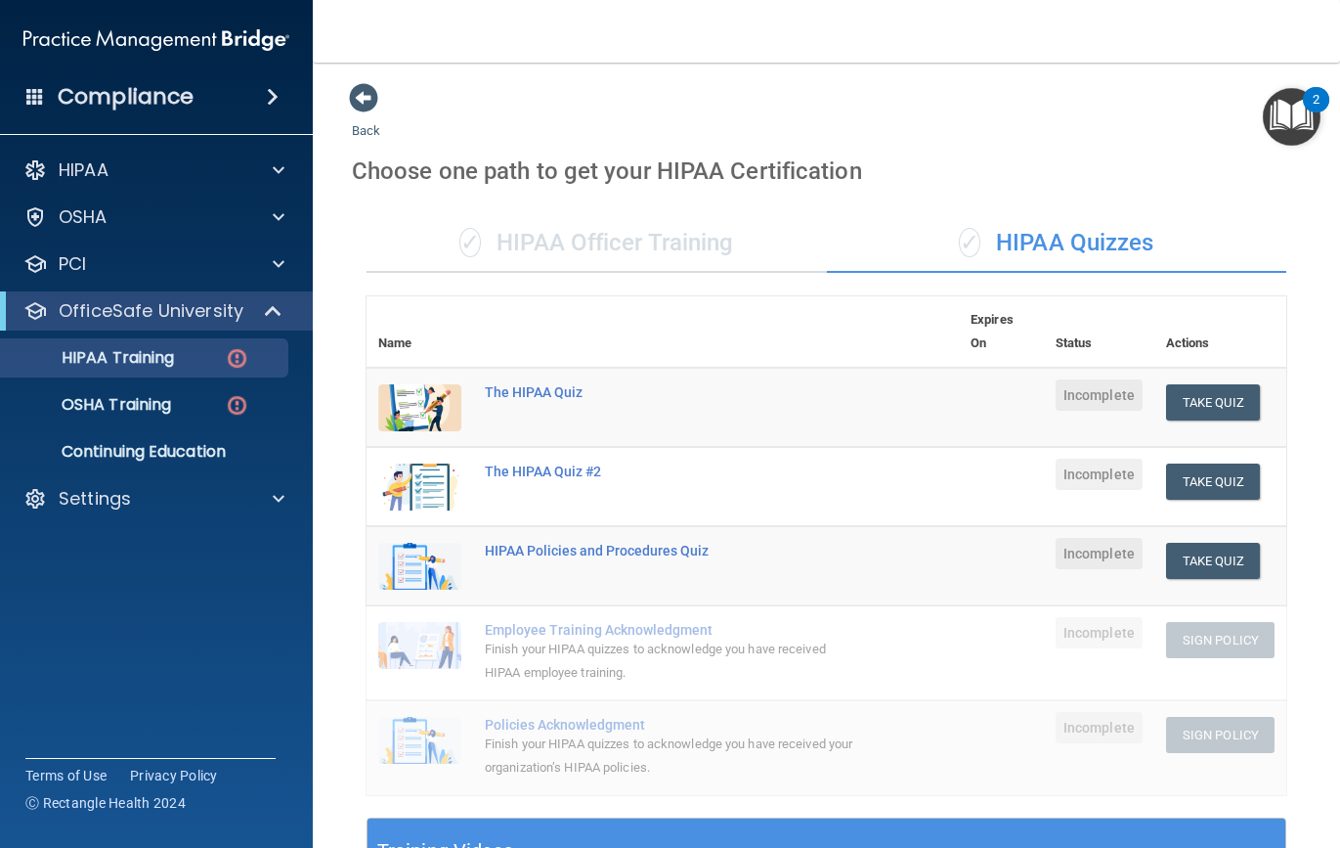
scroll to position [391, 0]
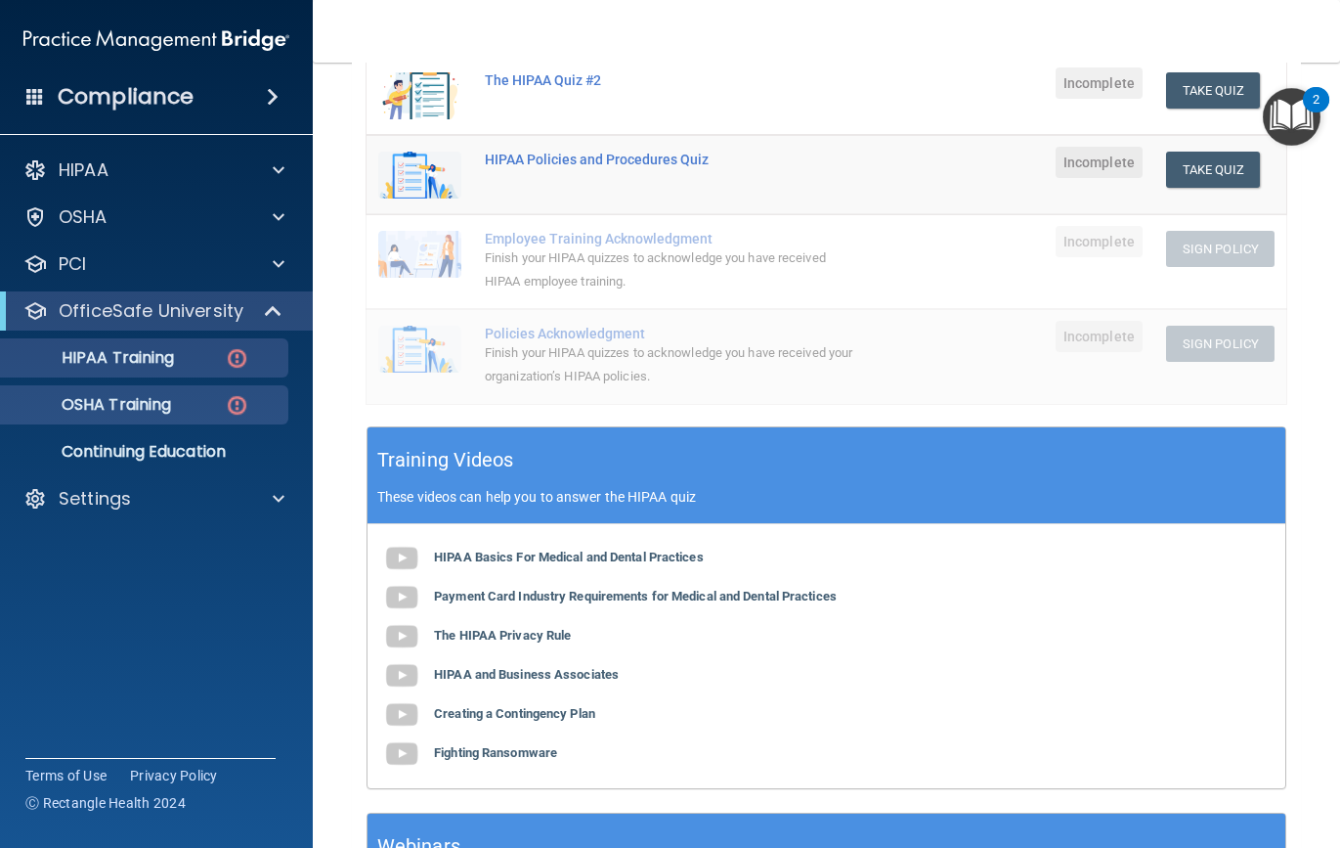
click at [153, 405] on p "OSHA Training" at bounding box center [92, 405] width 158 height 20
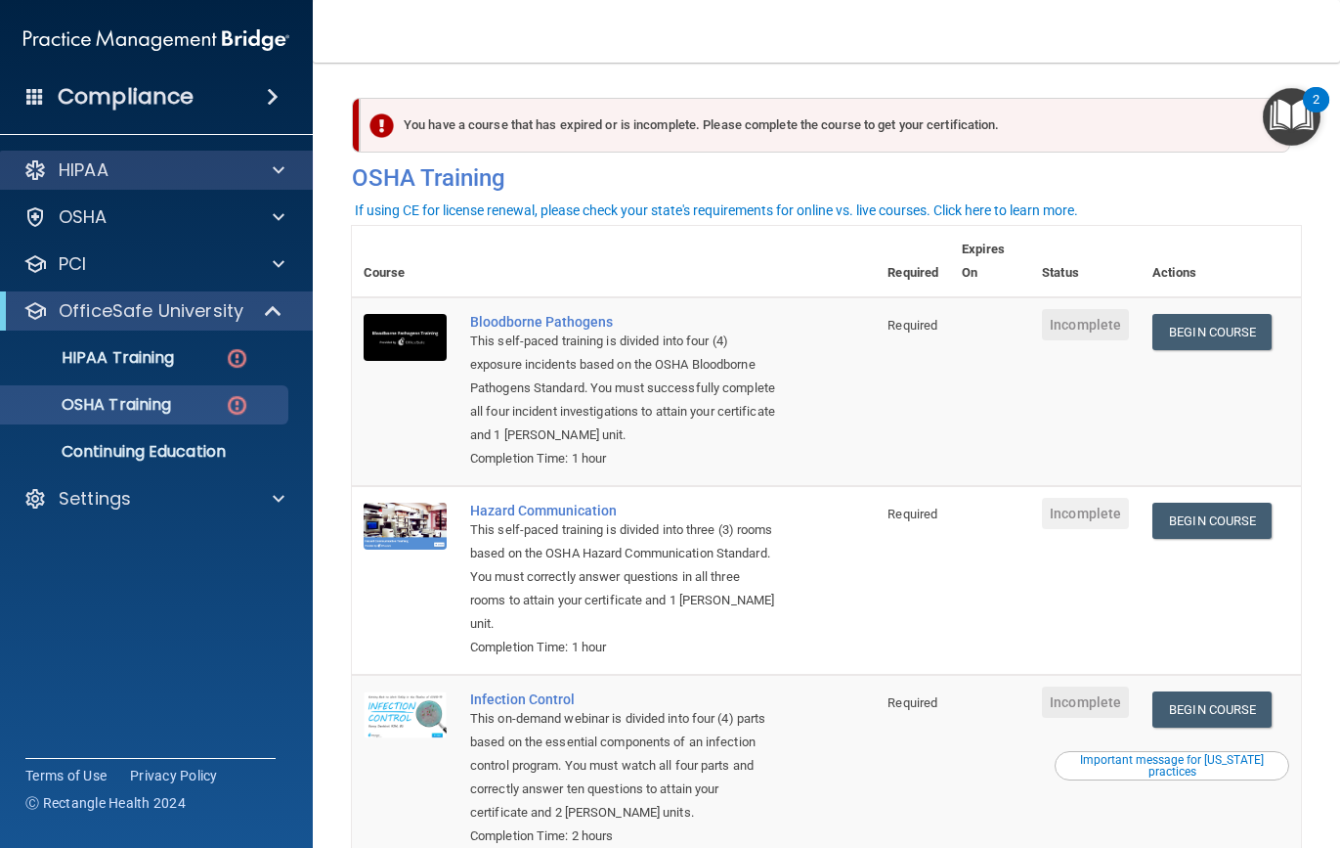
click at [235, 166] on div "HIPAA" at bounding box center [130, 169] width 242 height 23
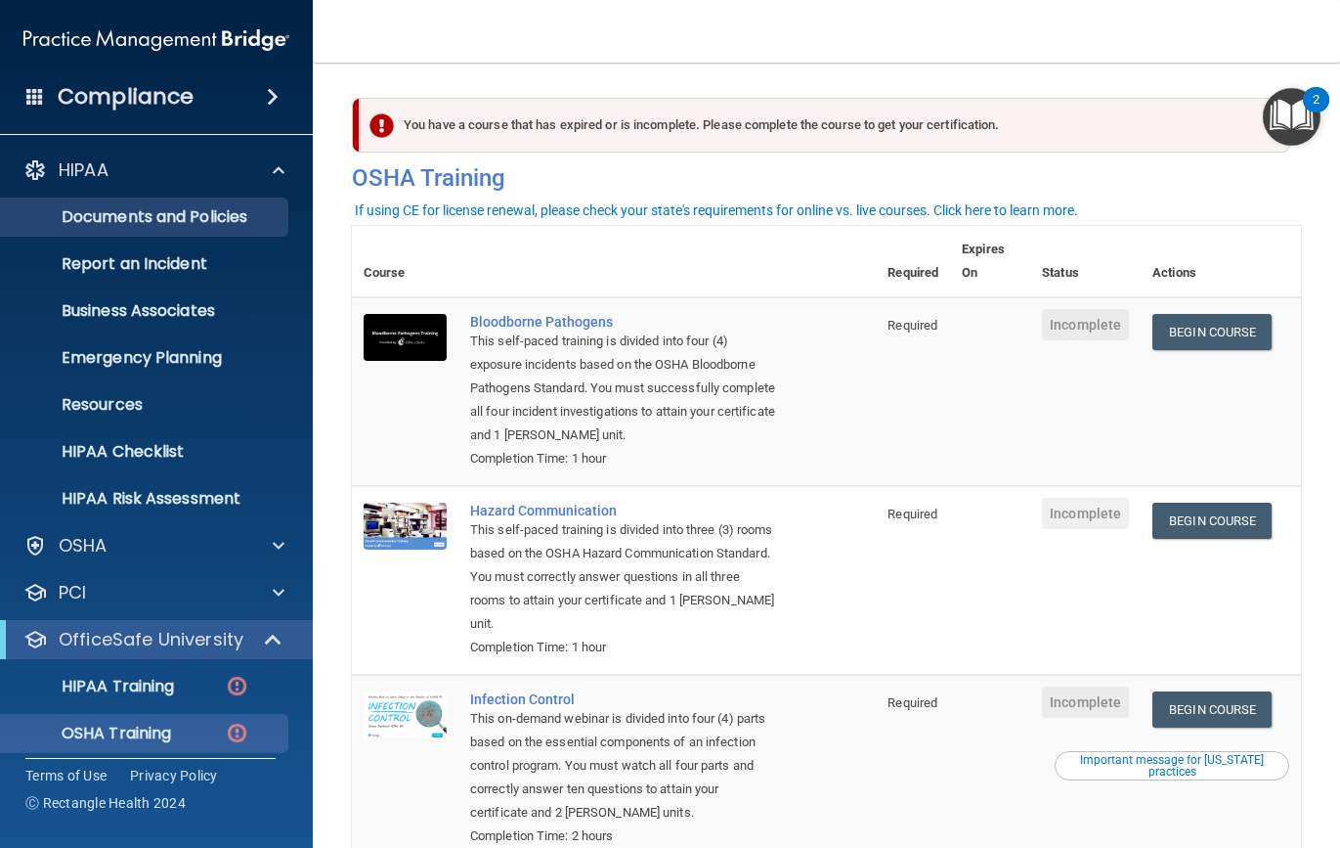
click at [153, 225] on p "Documents and Policies" at bounding box center [146, 217] width 267 height 20
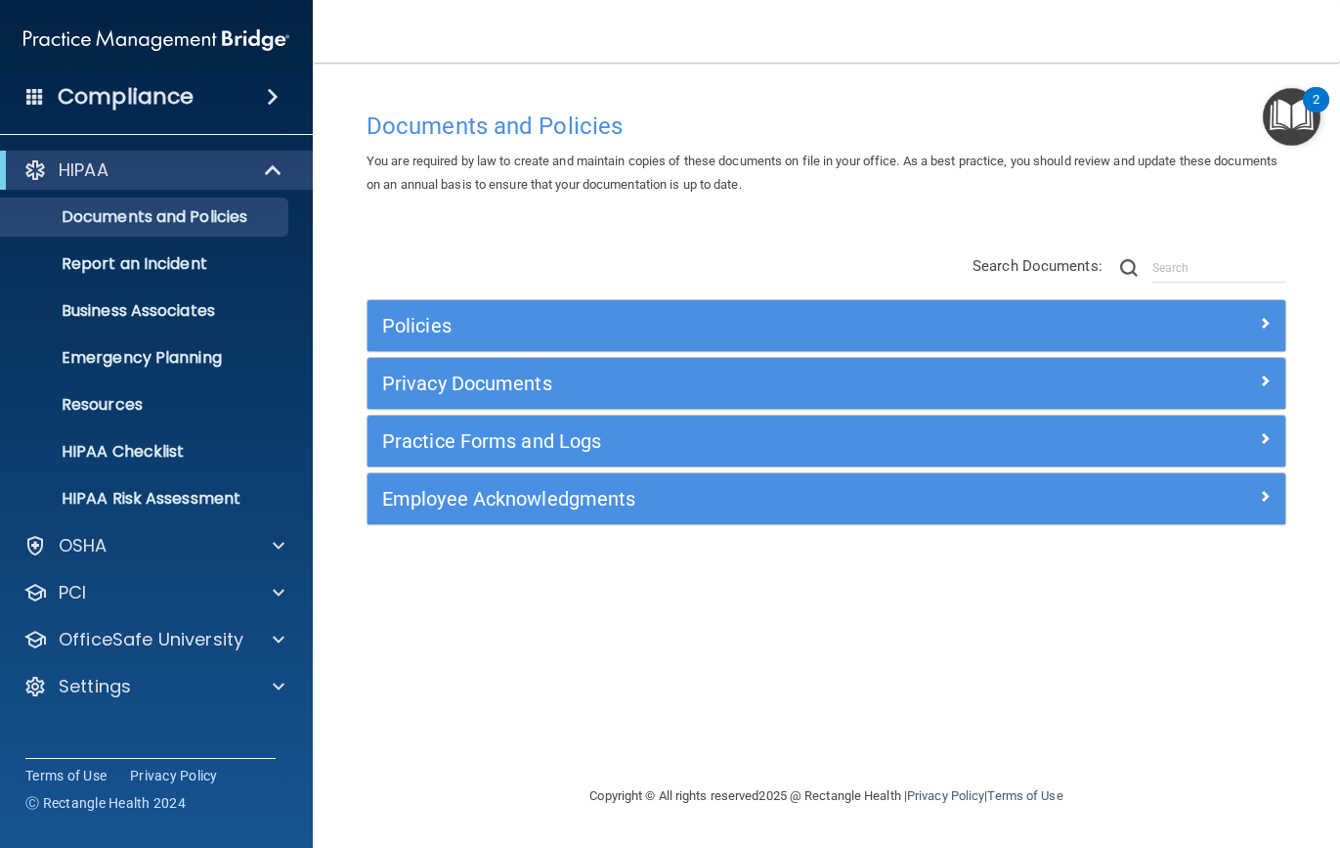
click at [422, 448] on h5 "Practice Forms and Logs" at bounding box center [711, 441] width 659 height 22
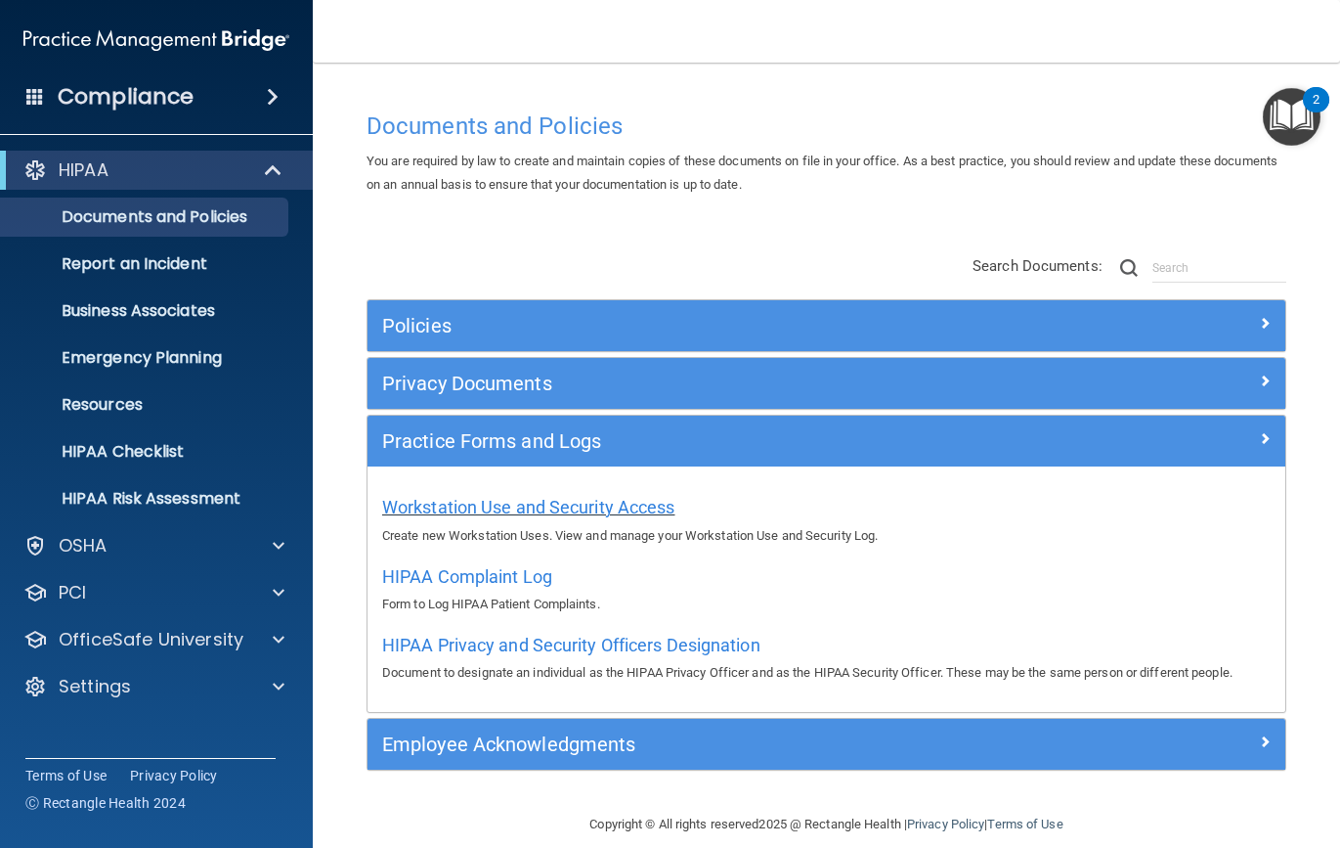
click at [410, 512] on span "Workstation Use and Security Access" at bounding box center [528, 507] width 293 height 21
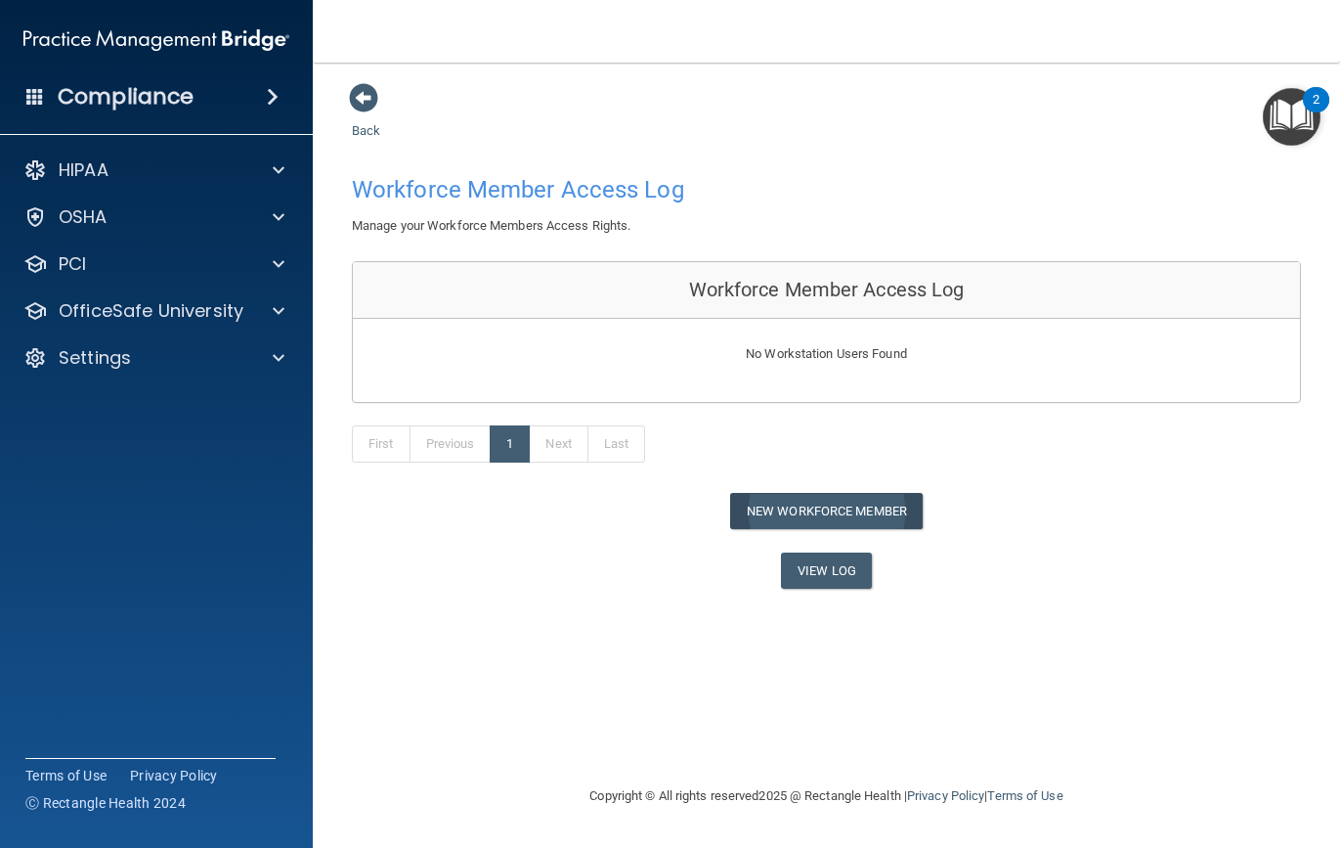
click at [844, 503] on button "New Workforce Member" at bounding box center [826, 511] width 193 height 36
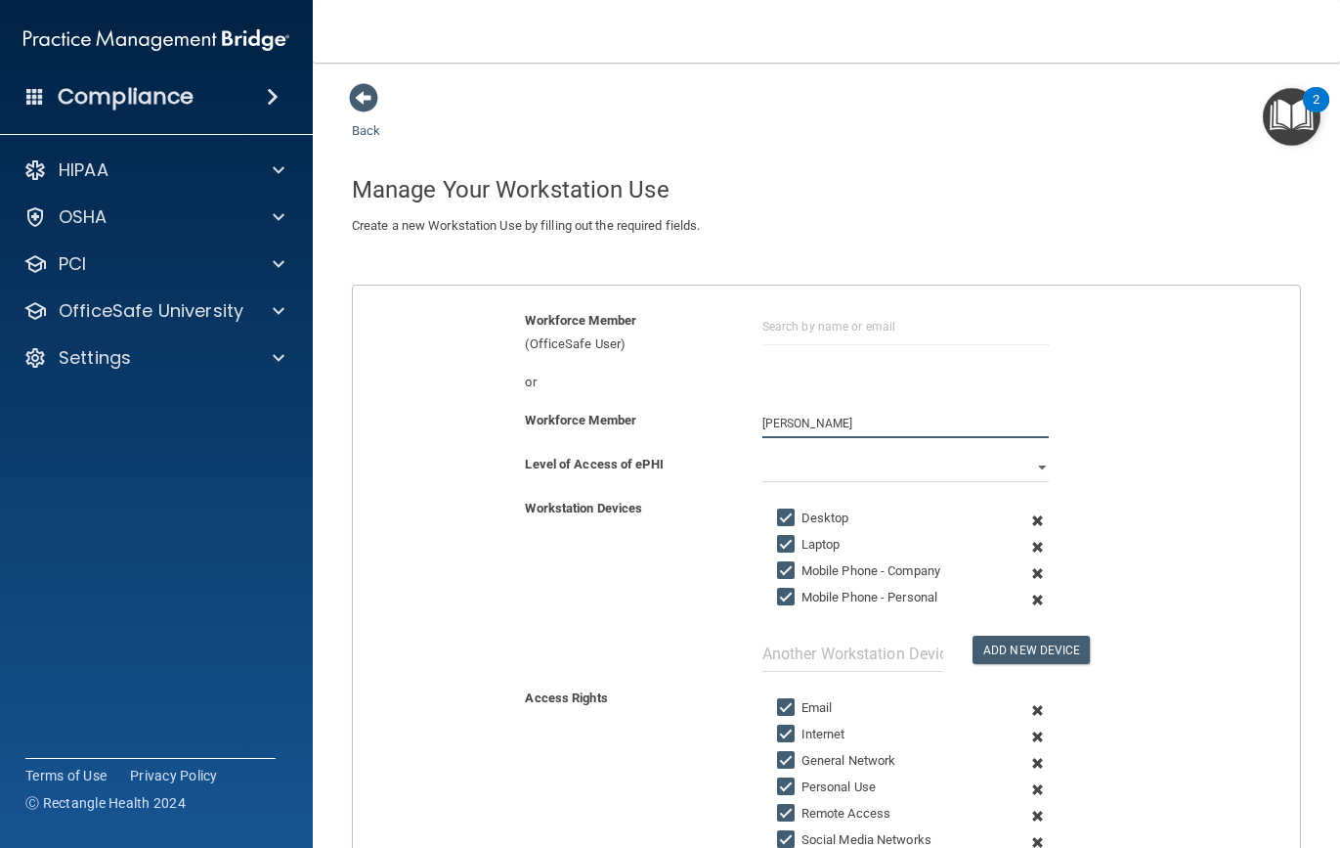
click at [1030, 637] on button "Add New Device" at bounding box center [1031, 649] width 117 height 28
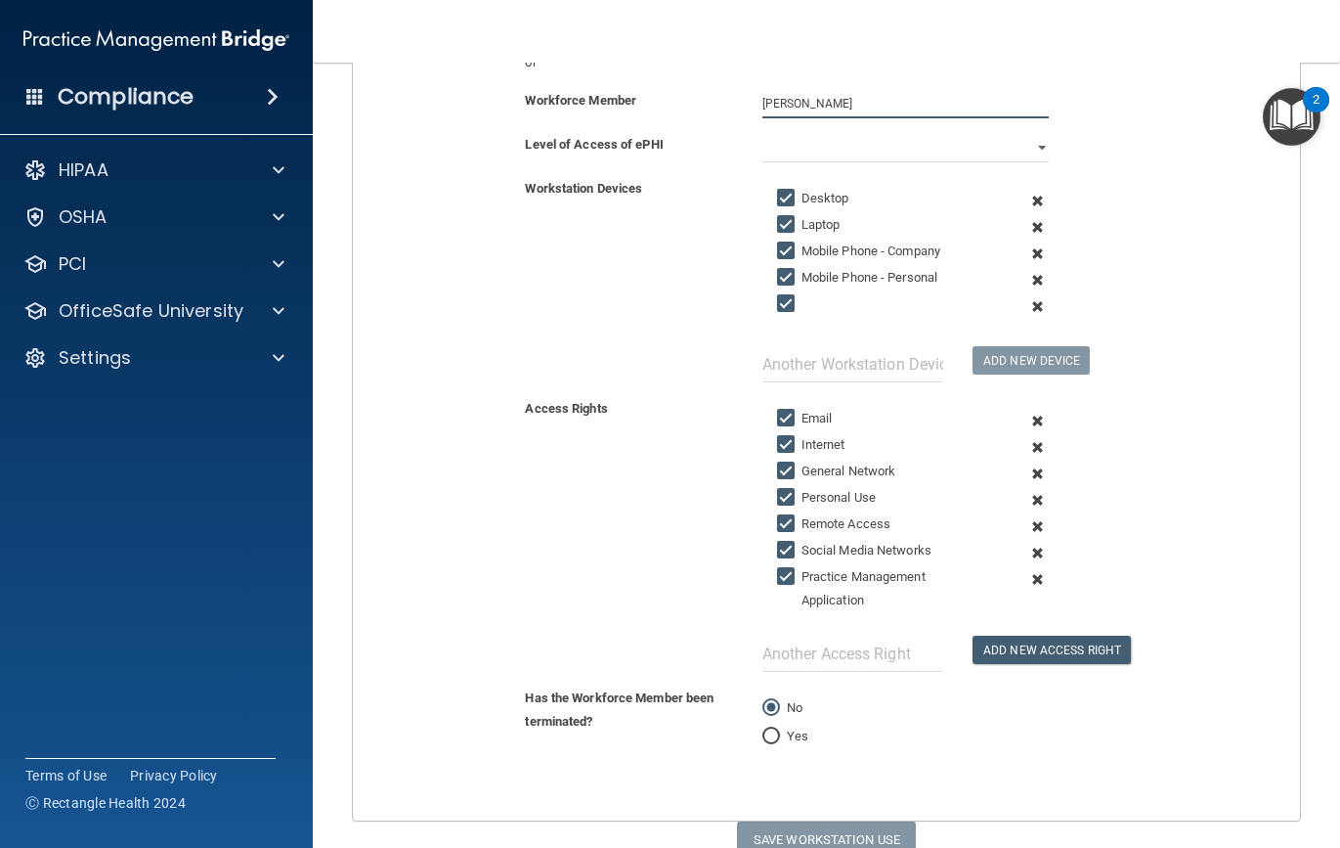
scroll to position [323, 0]
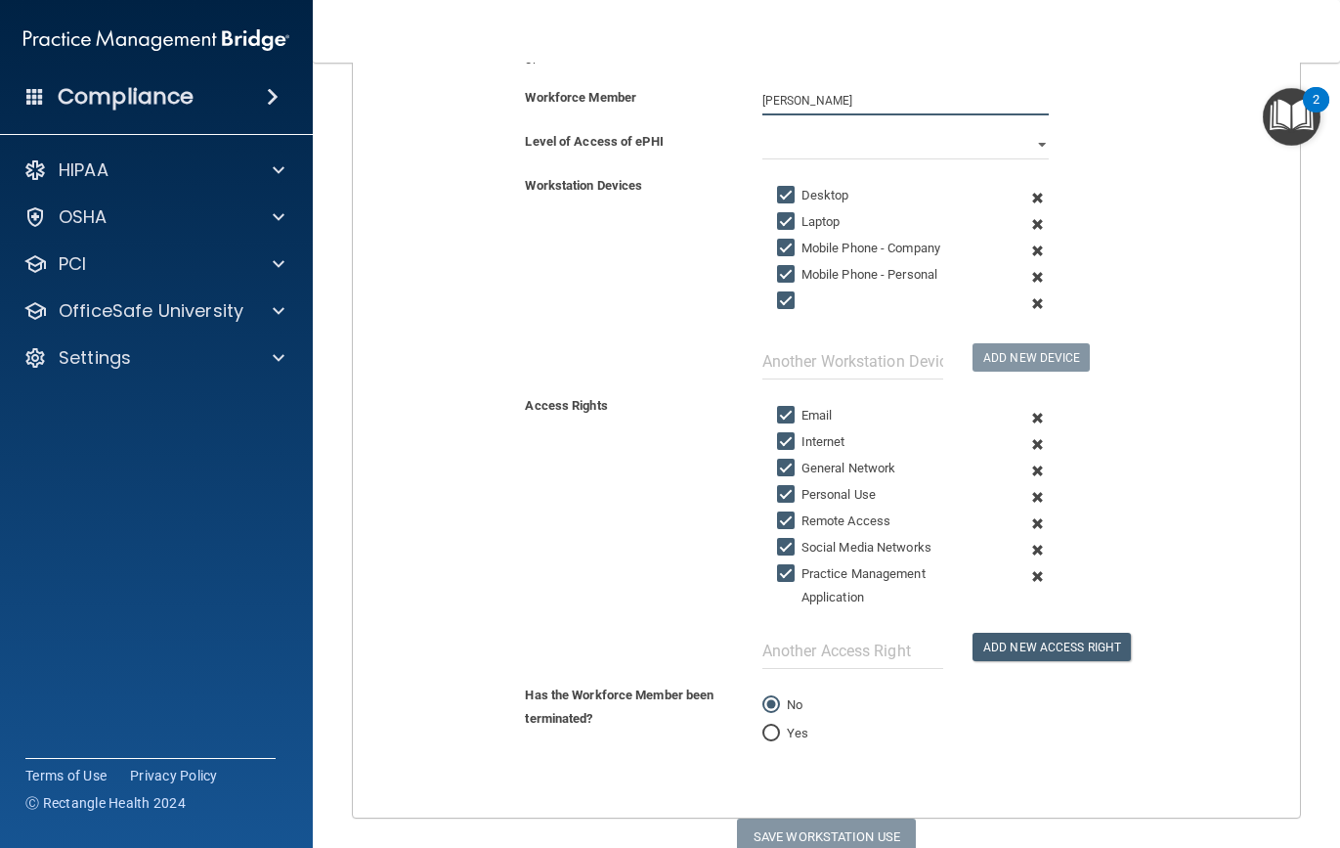
type input "Larry Catoe Jr"
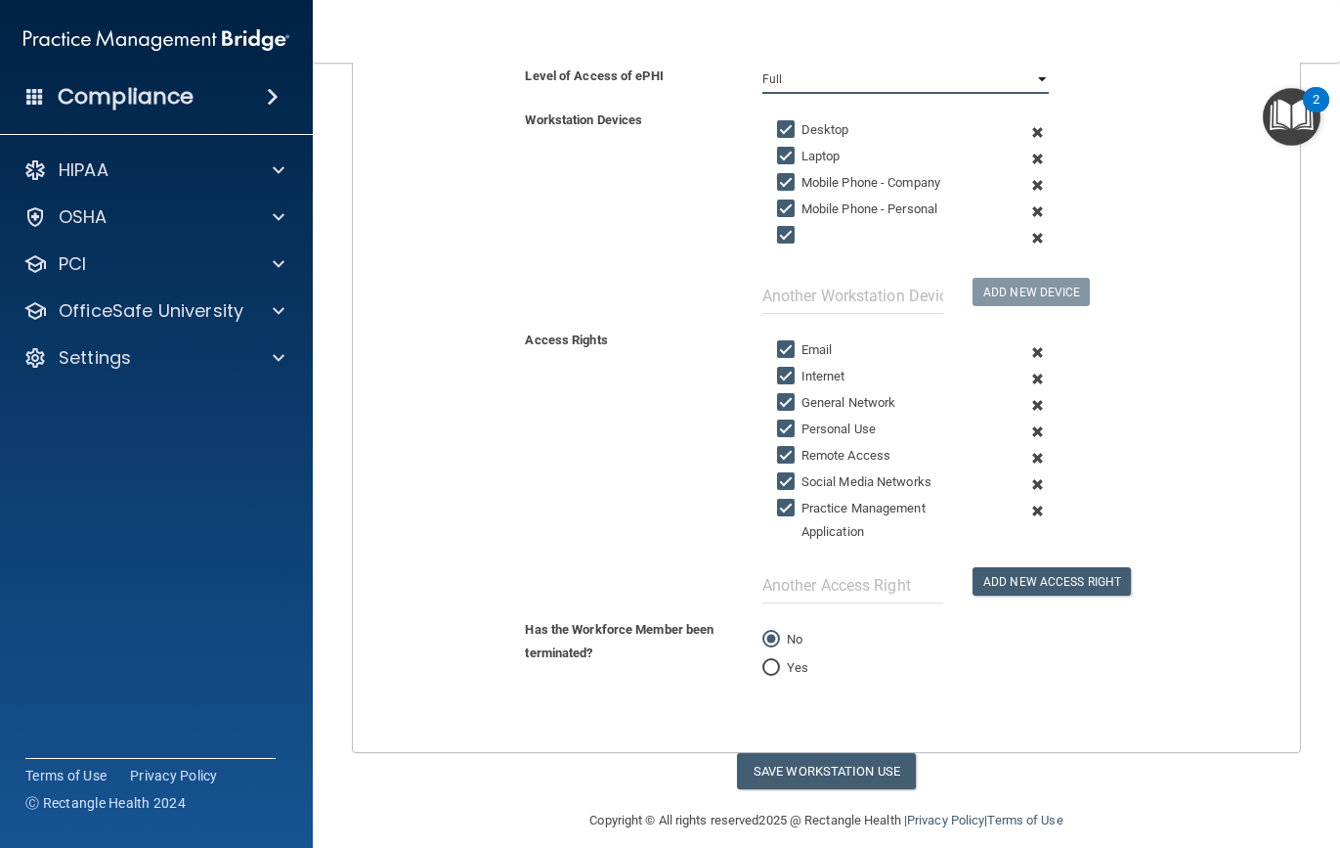
scroll to position [387, 0]
click at [834, 754] on button "Save Workstation Use" at bounding box center [826, 772] width 179 height 36
select select "? string:Full ?"
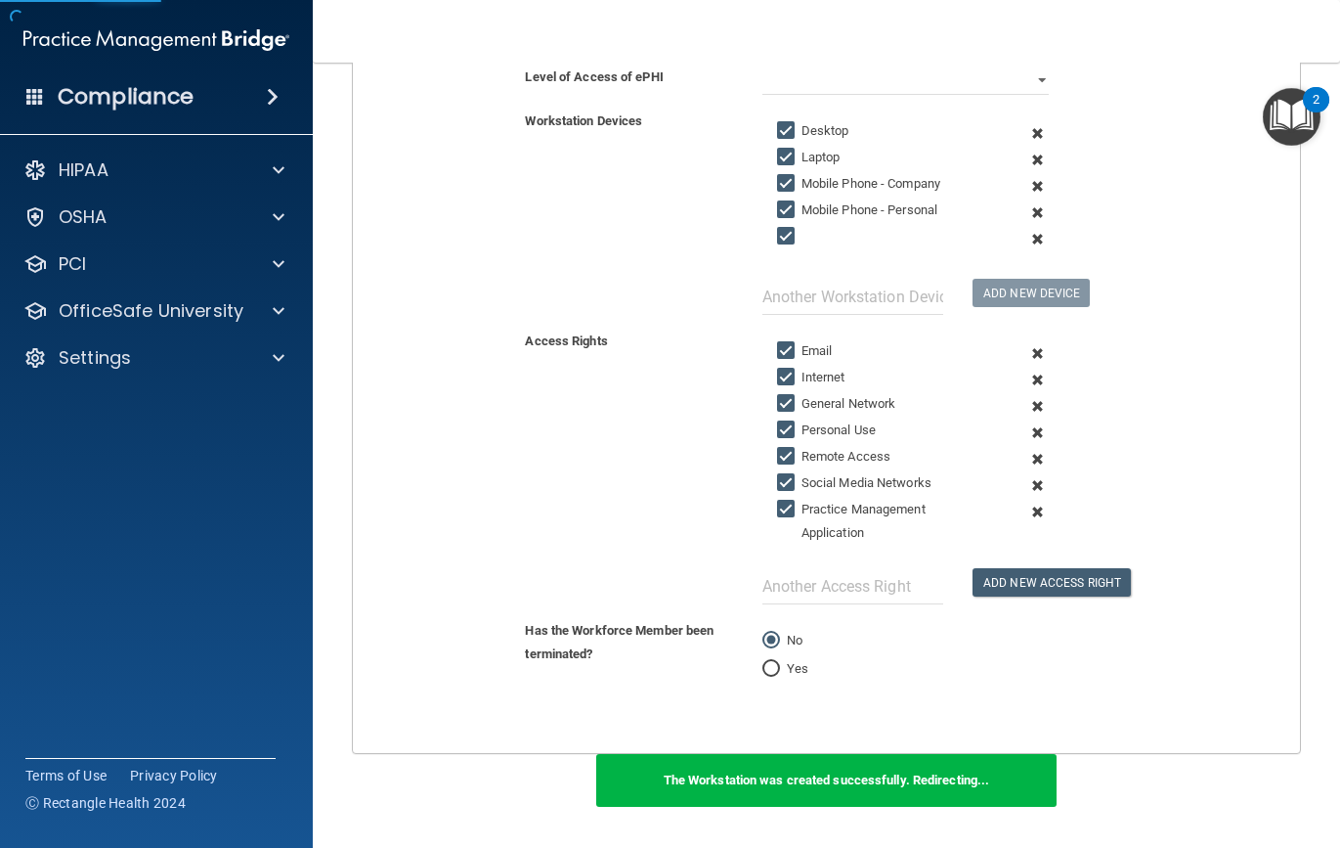
scroll to position [22, 0]
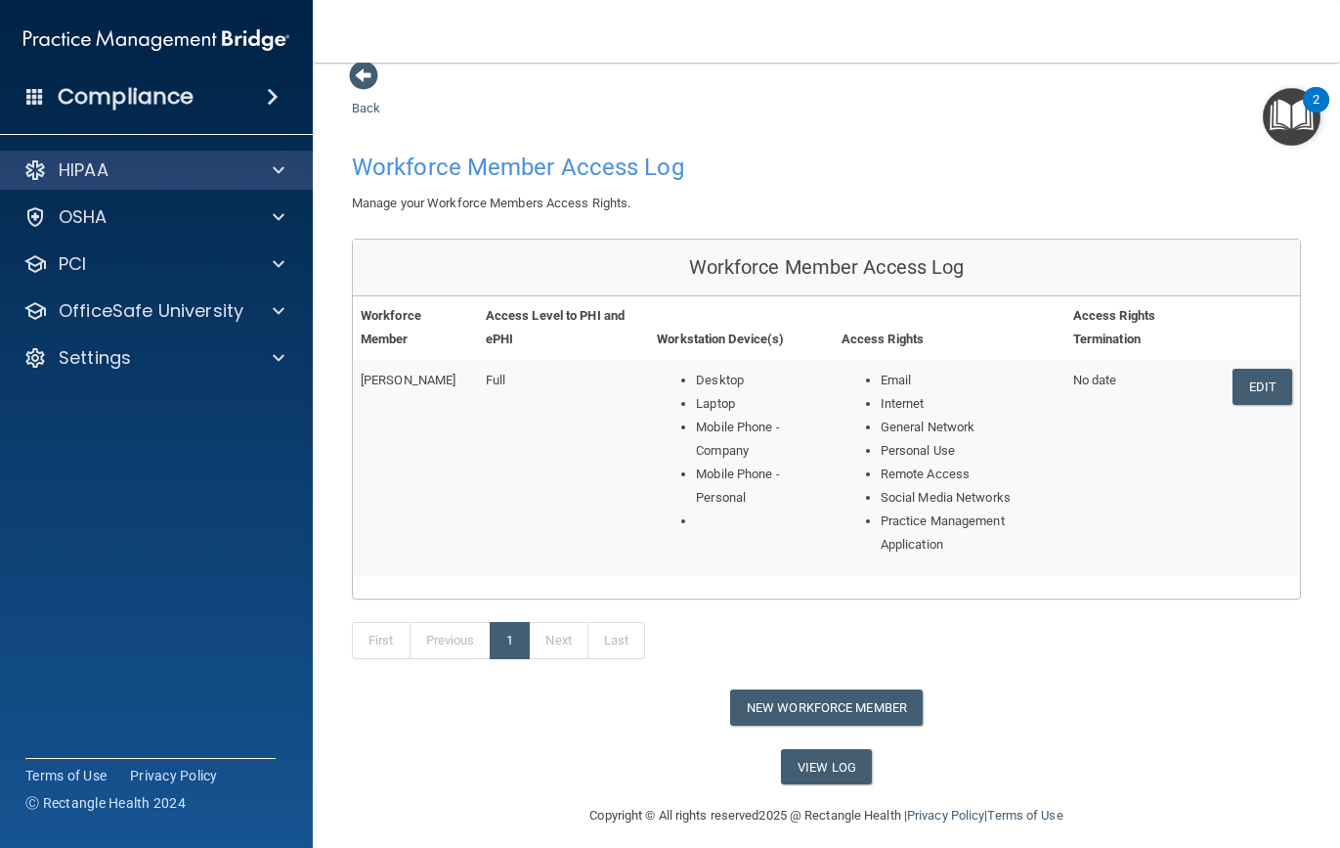
click at [221, 169] on div "HIPAA" at bounding box center [130, 169] width 242 height 23
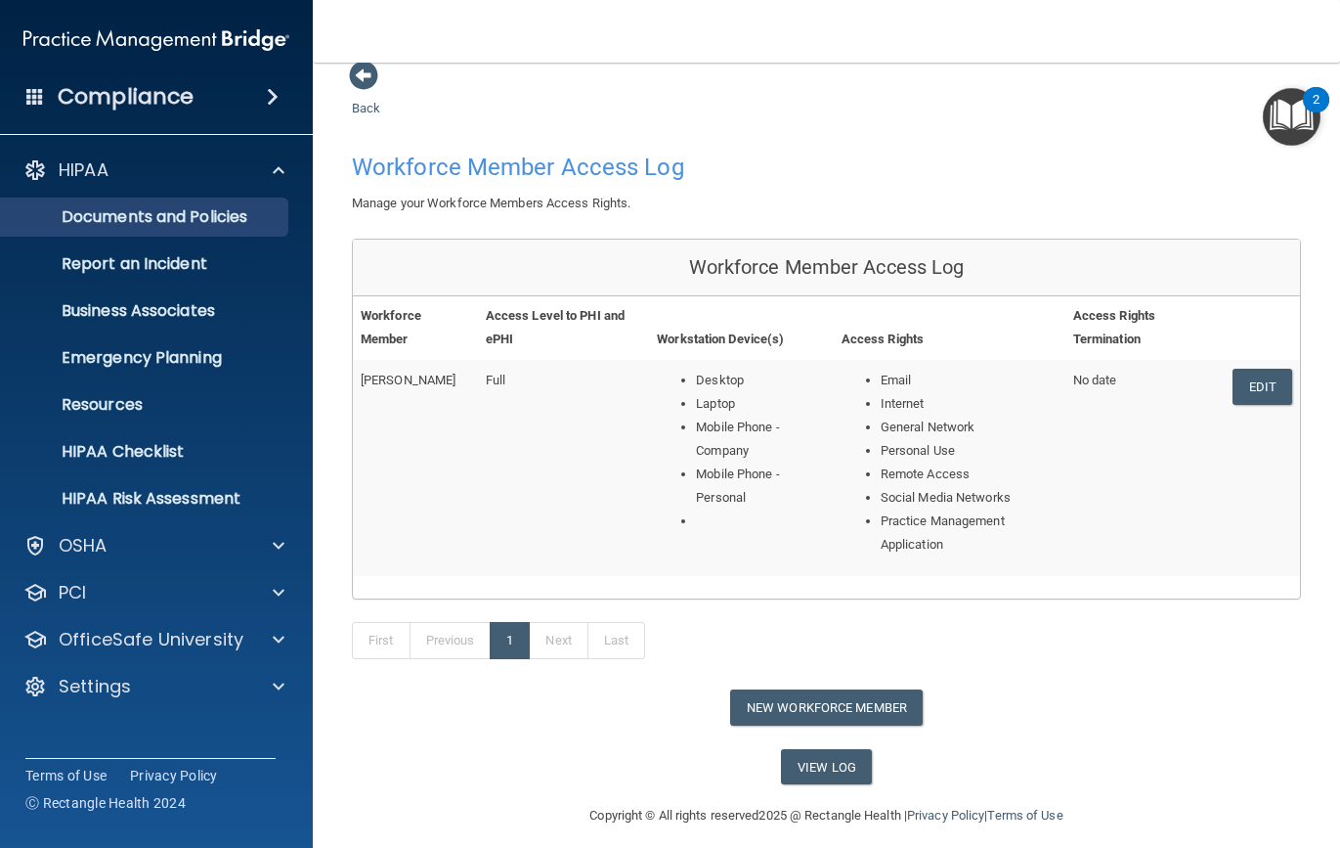
click at [200, 210] on p "Documents and Policies" at bounding box center [146, 217] width 267 height 20
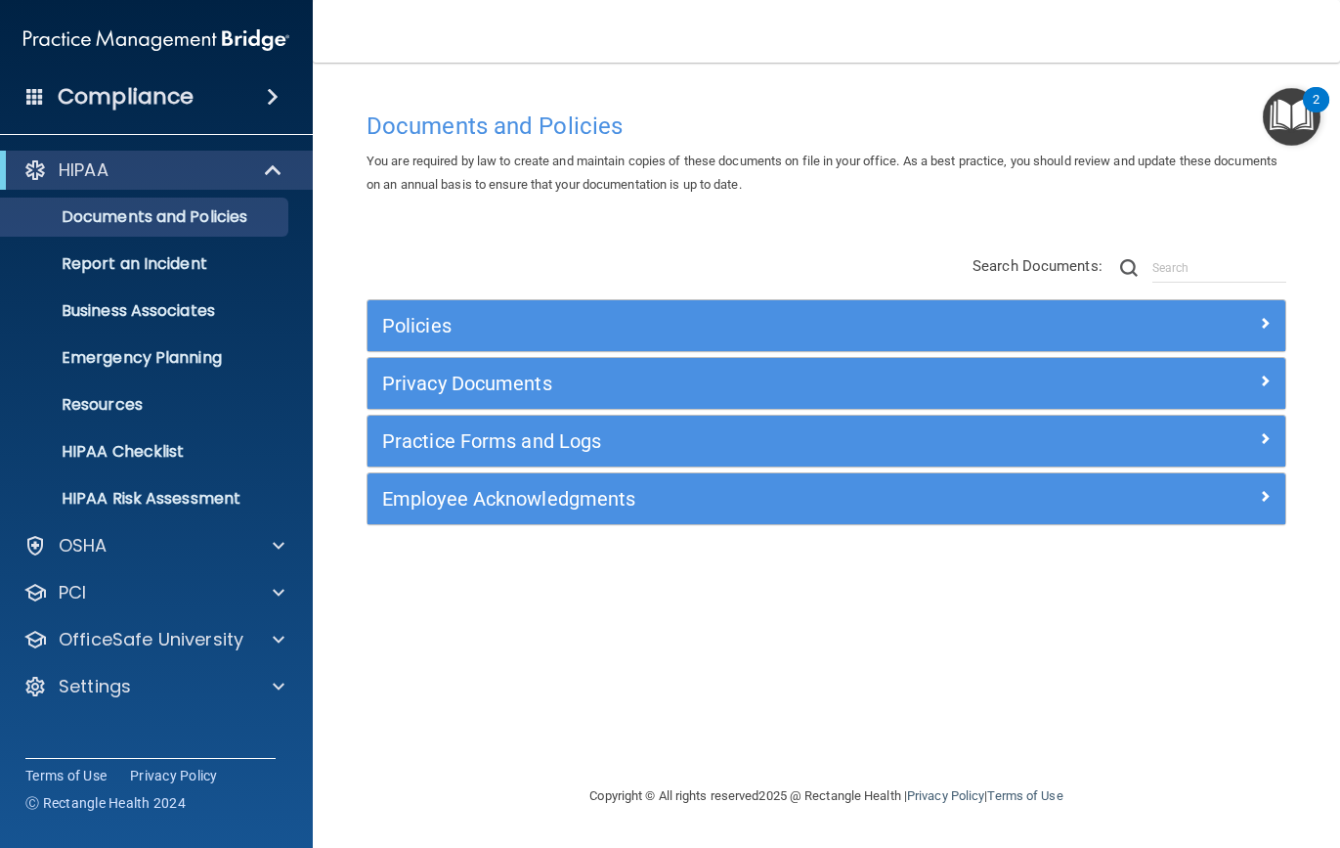
click at [560, 449] on h5 "Practice Forms and Logs" at bounding box center [711, 441] width 659 height 22
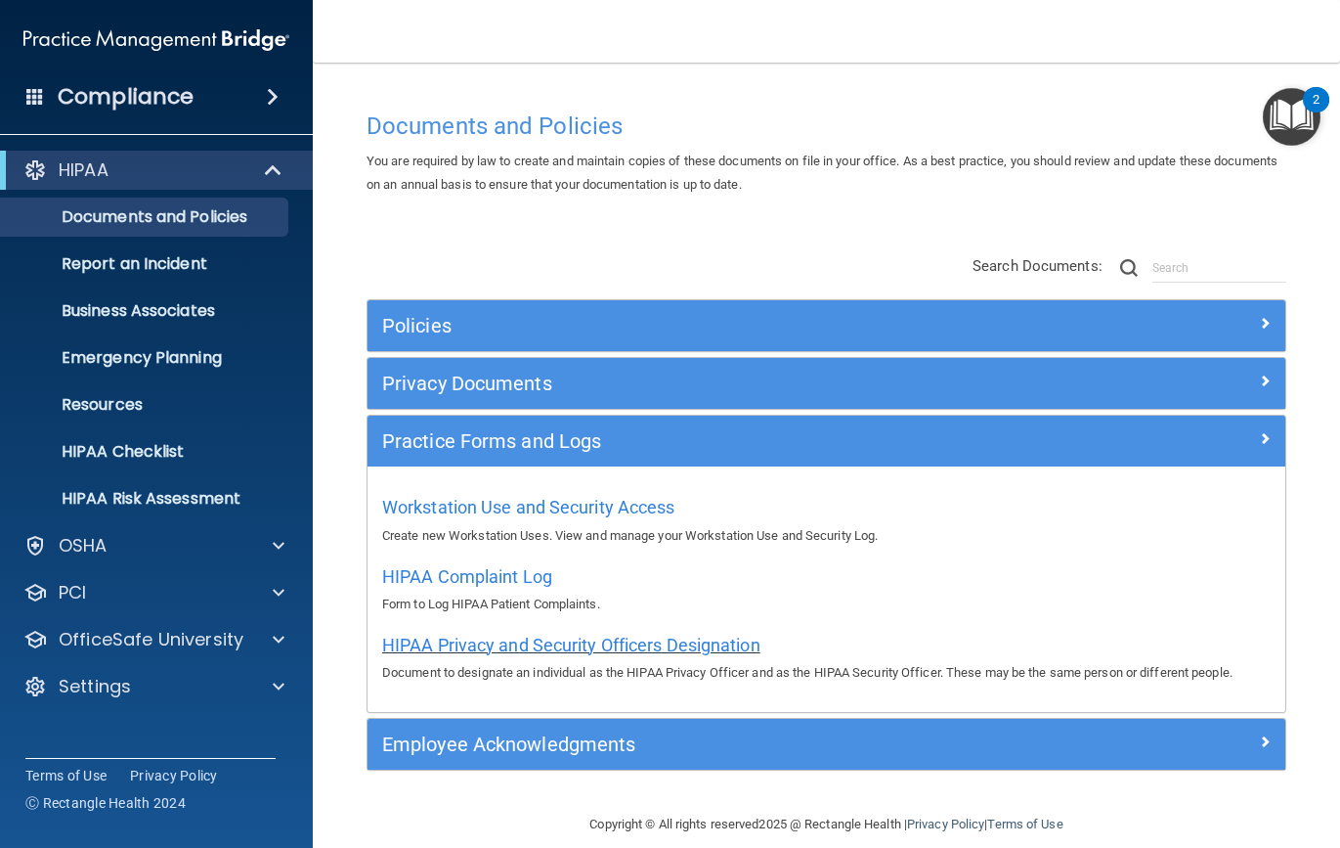
click at [416, 645] on span "HIPAA Privacy and Security Officers Designation" at bounding box center [571, 645] width 378 height 21
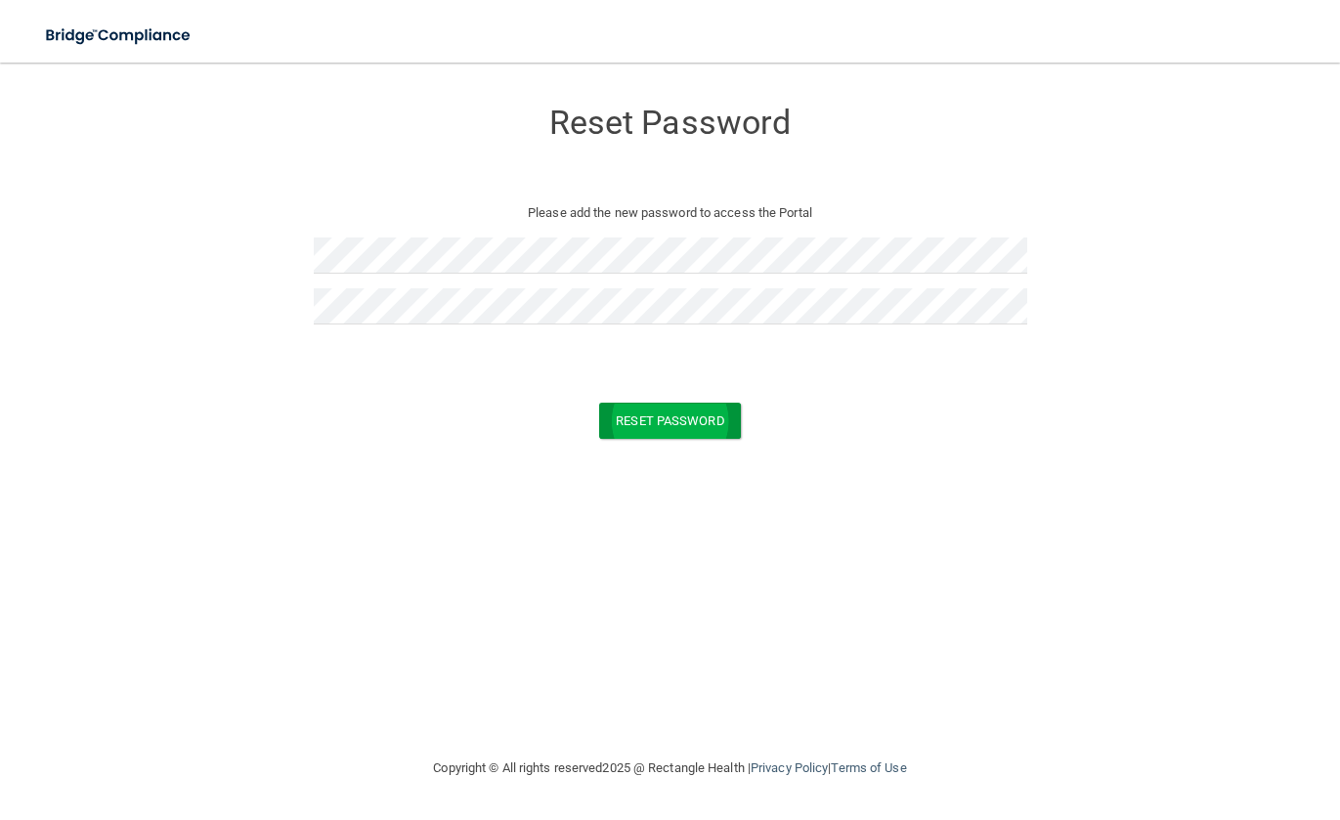
click at [643, 426] on button "Reset Password" at bounding box center [669, 421] width 141 height 36
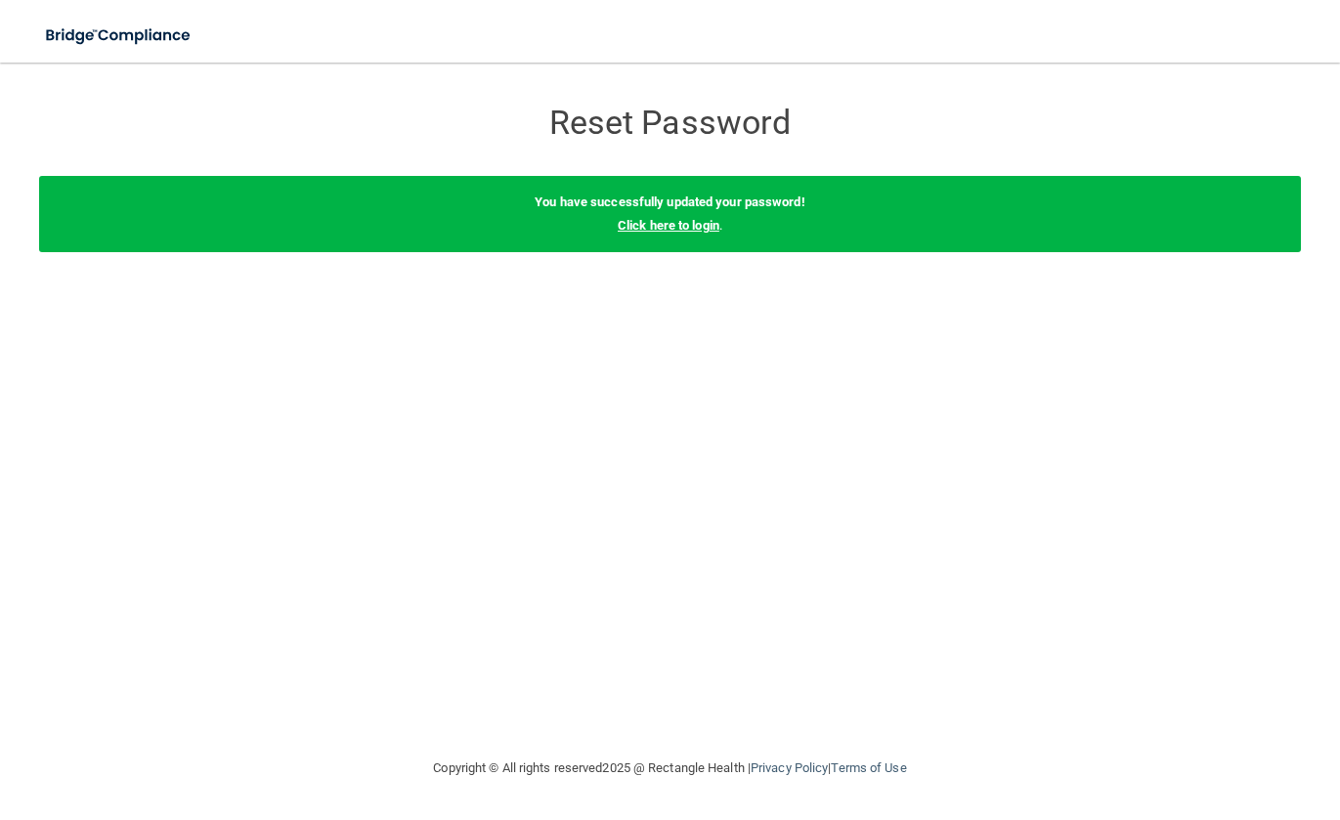
click at [693, 222] on link "Click here to login" at bounding box center [669, 225] width 102 height 15
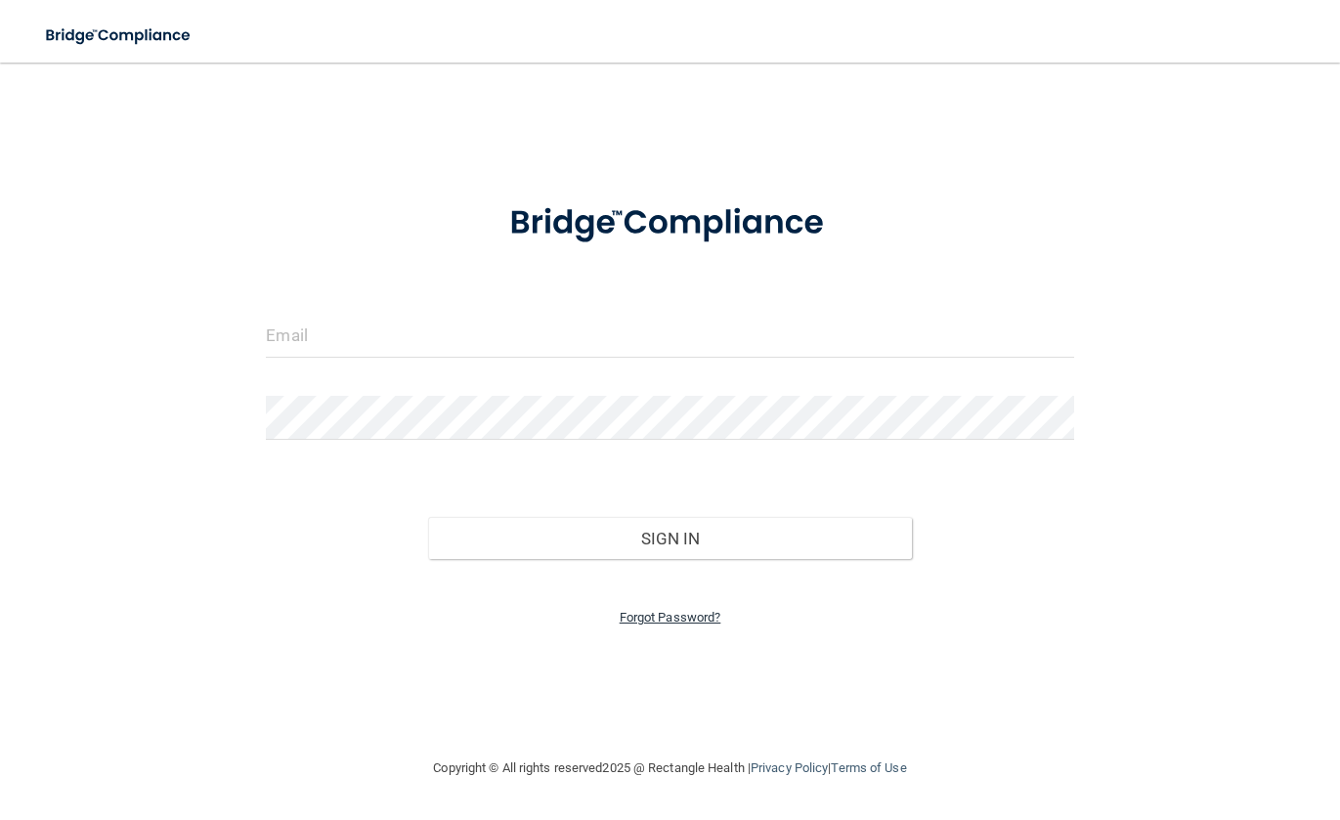
click at [679, 610] on link "Forgot Password?" at bounding box center [671, 617] width 102 height 15
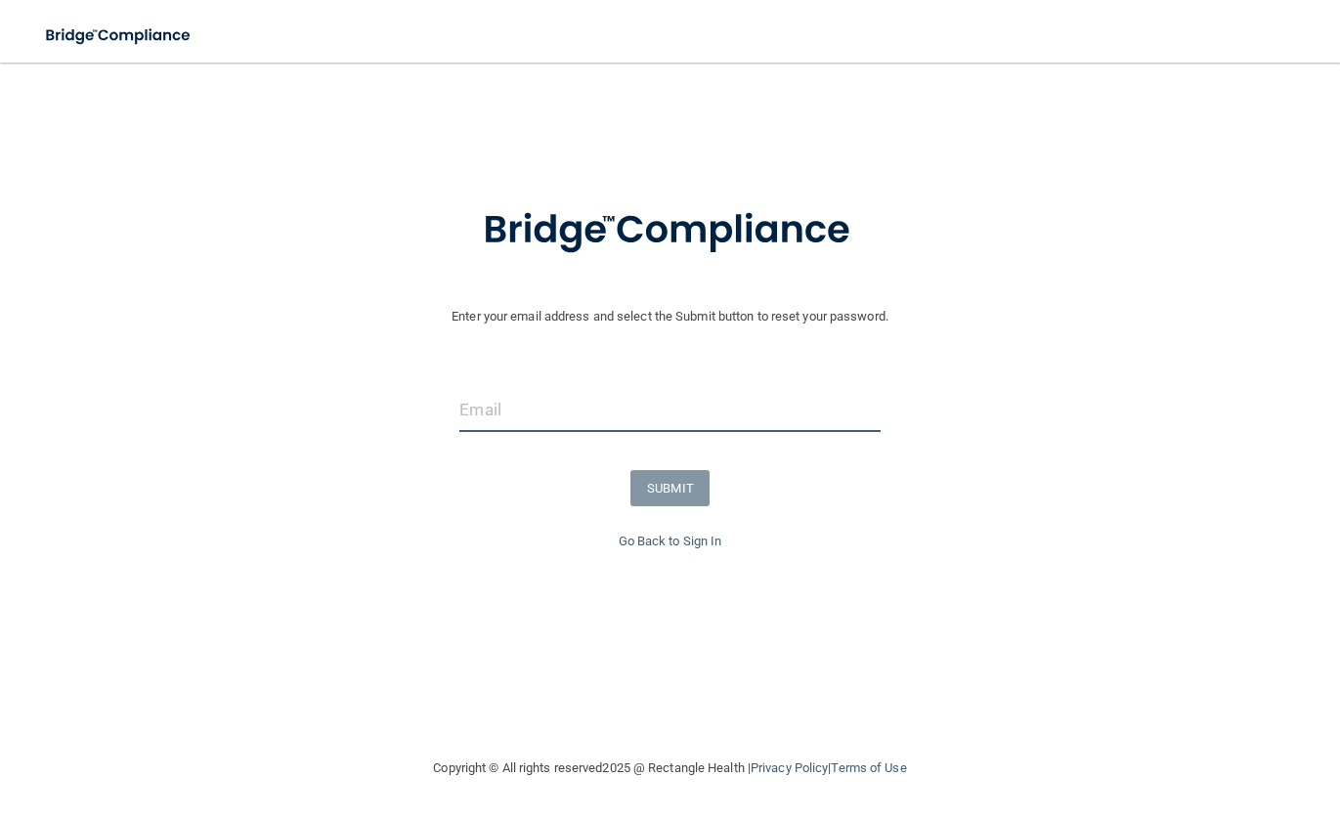
click at [639, 401] on input "email" at bounding box center [670, 410] width 420 height 44
click at [629, 412] on input "email" at bounding box center [670, 410] width 420 height 44
type input "l"
type input "info@livinghopehealthandwellness.com"
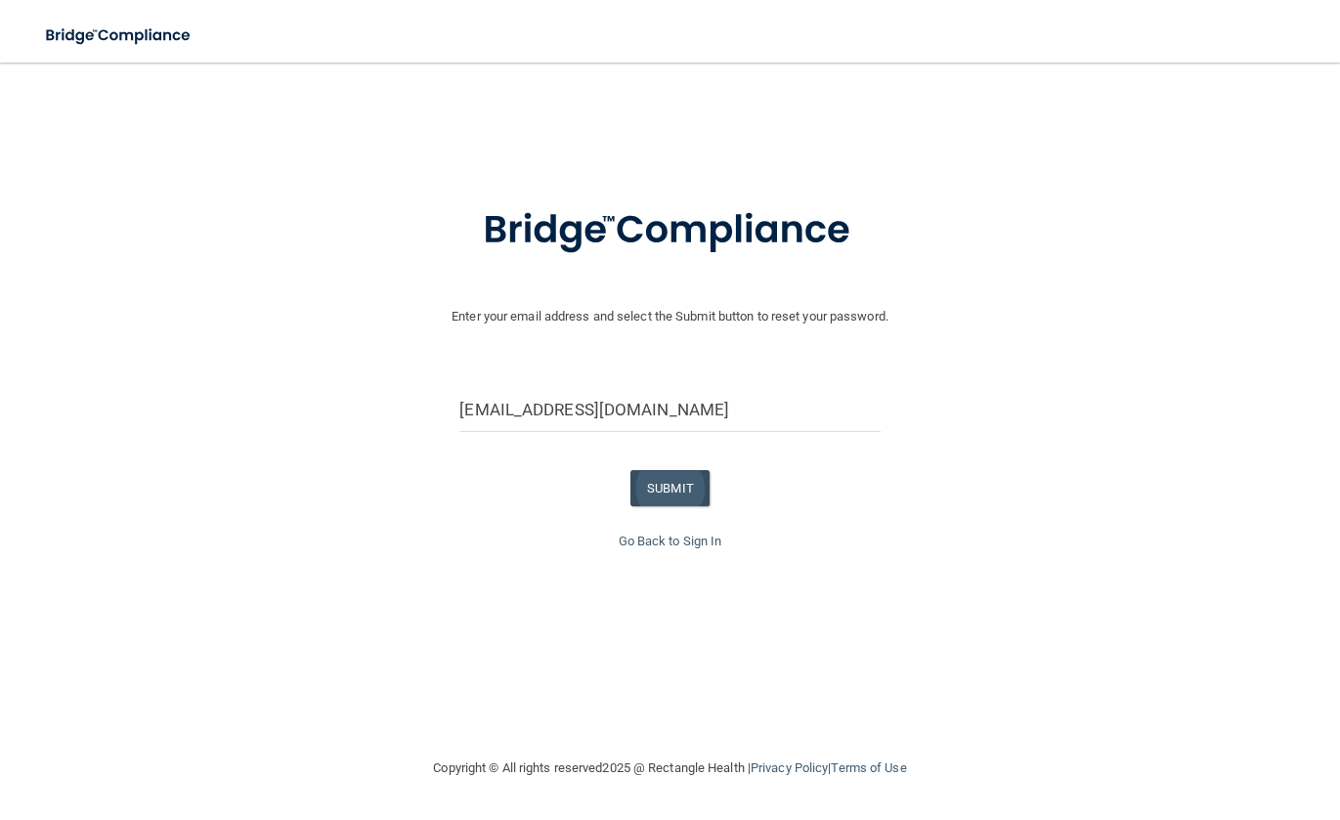
click at [653, 485] on button "SUBMIT" at bounding box center [670, 488] width 79 height 36
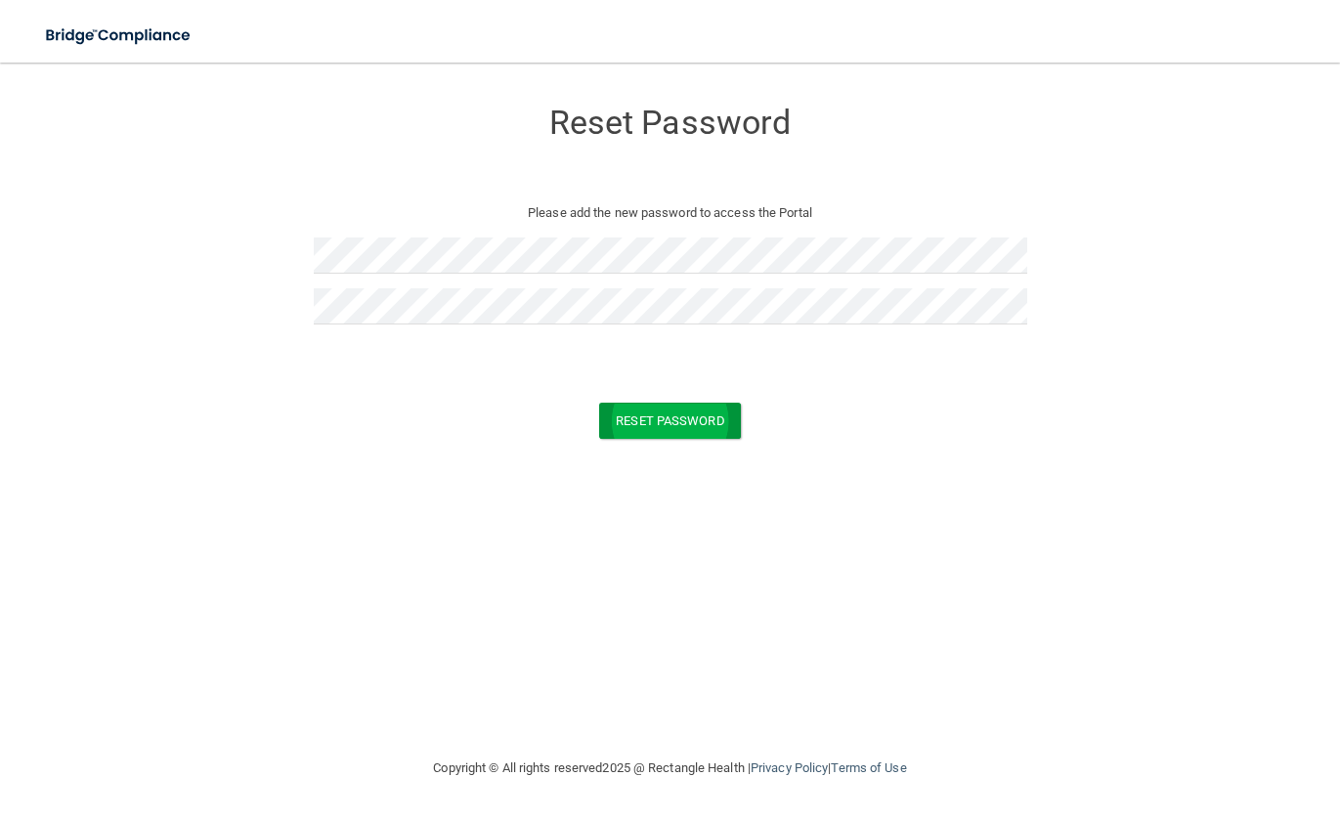
click at [641, 419] on button "Reset Password" at bounding box center [669, 421] width 141 height 36
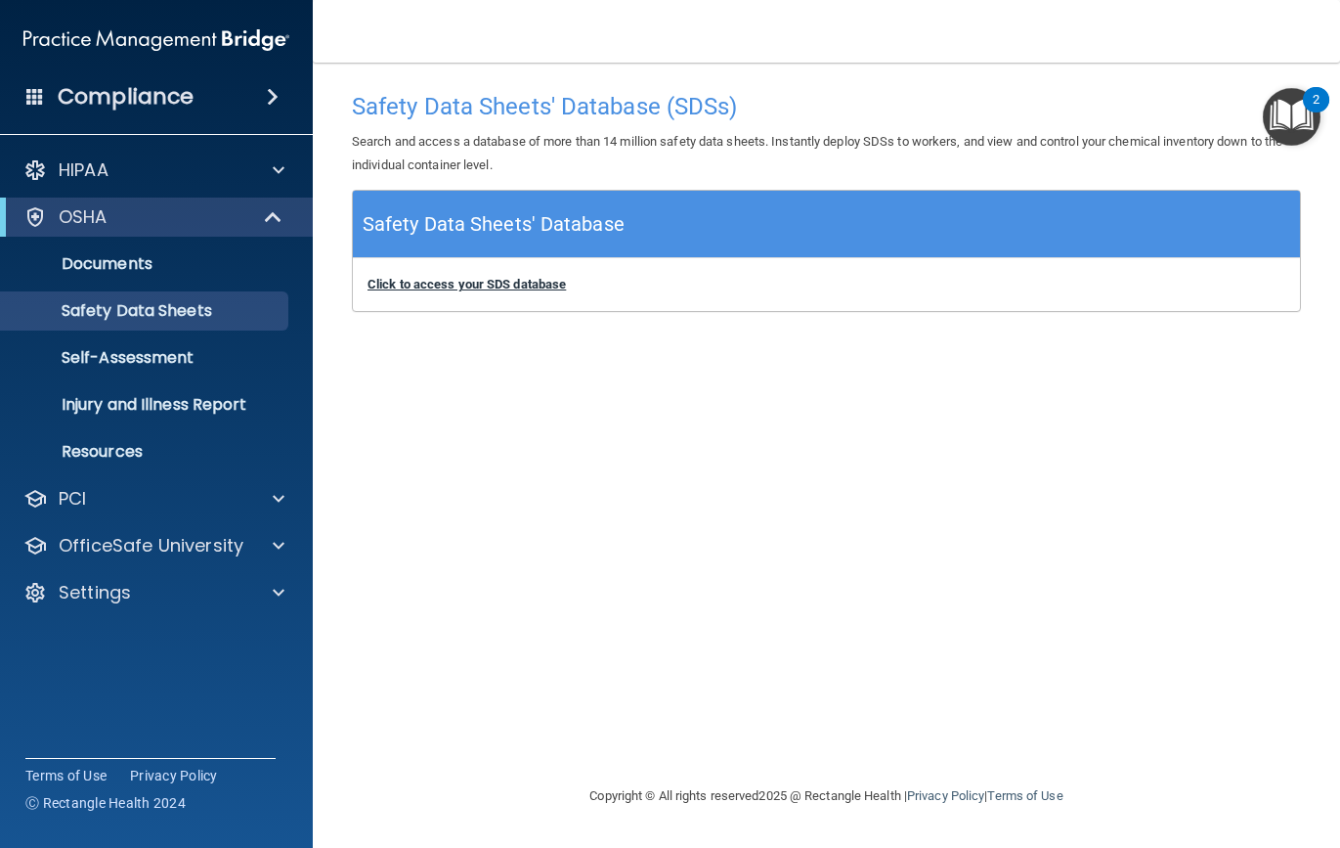
click at [466, 280] on b "Click to access your SDS database" at bounding box center [467, 284] width 198 height 15
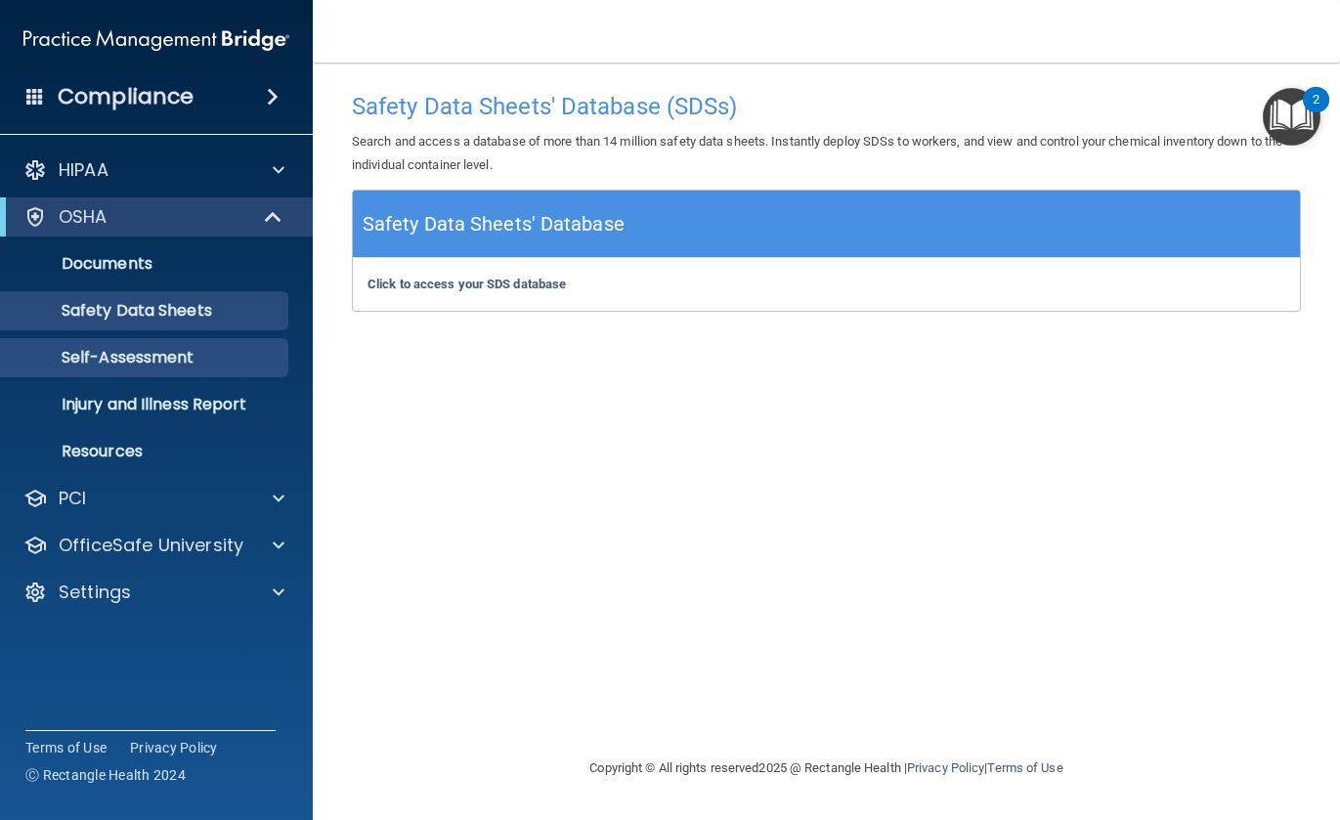
click at [214, 365] on p "Self-Assessment" at bounding box center [146, 358] width 267 height 20
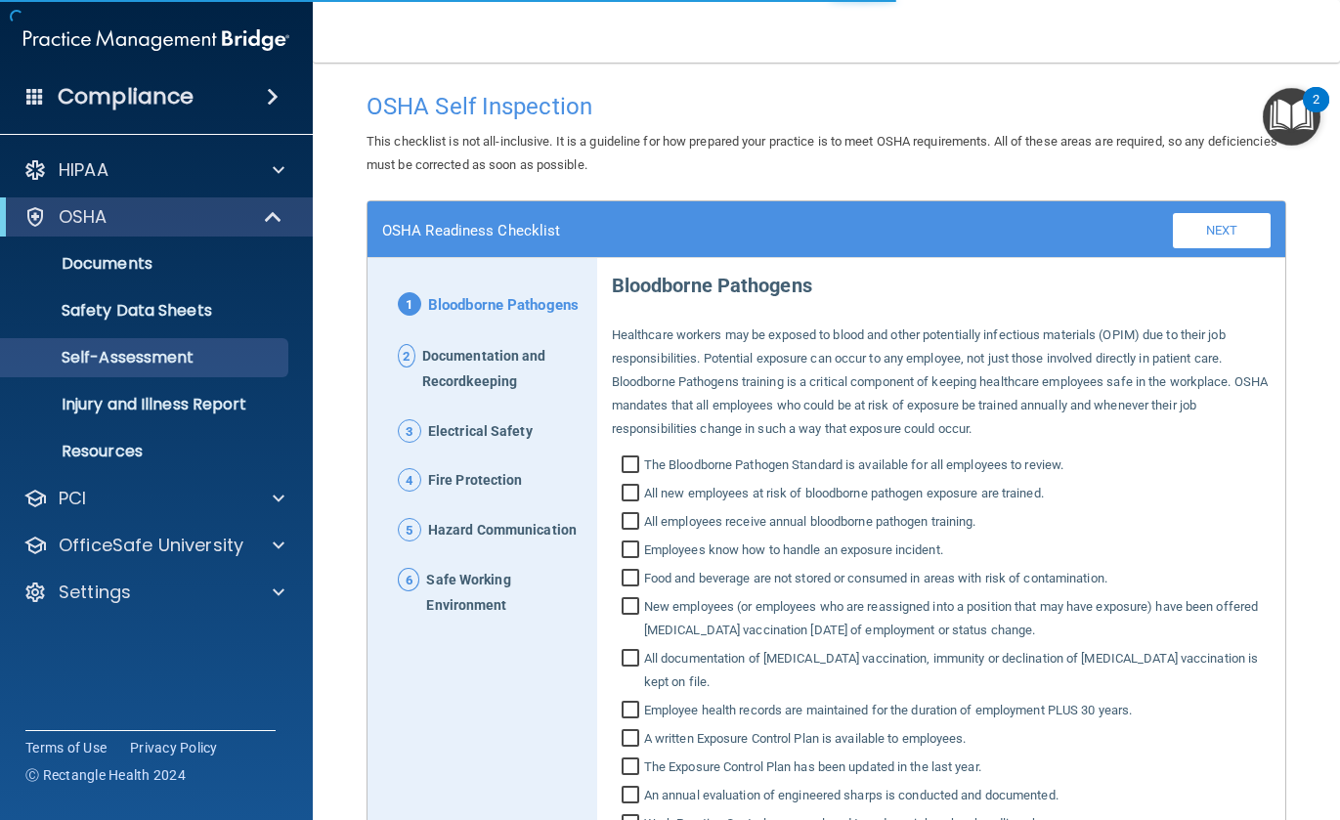
scroll to position [190, 0]
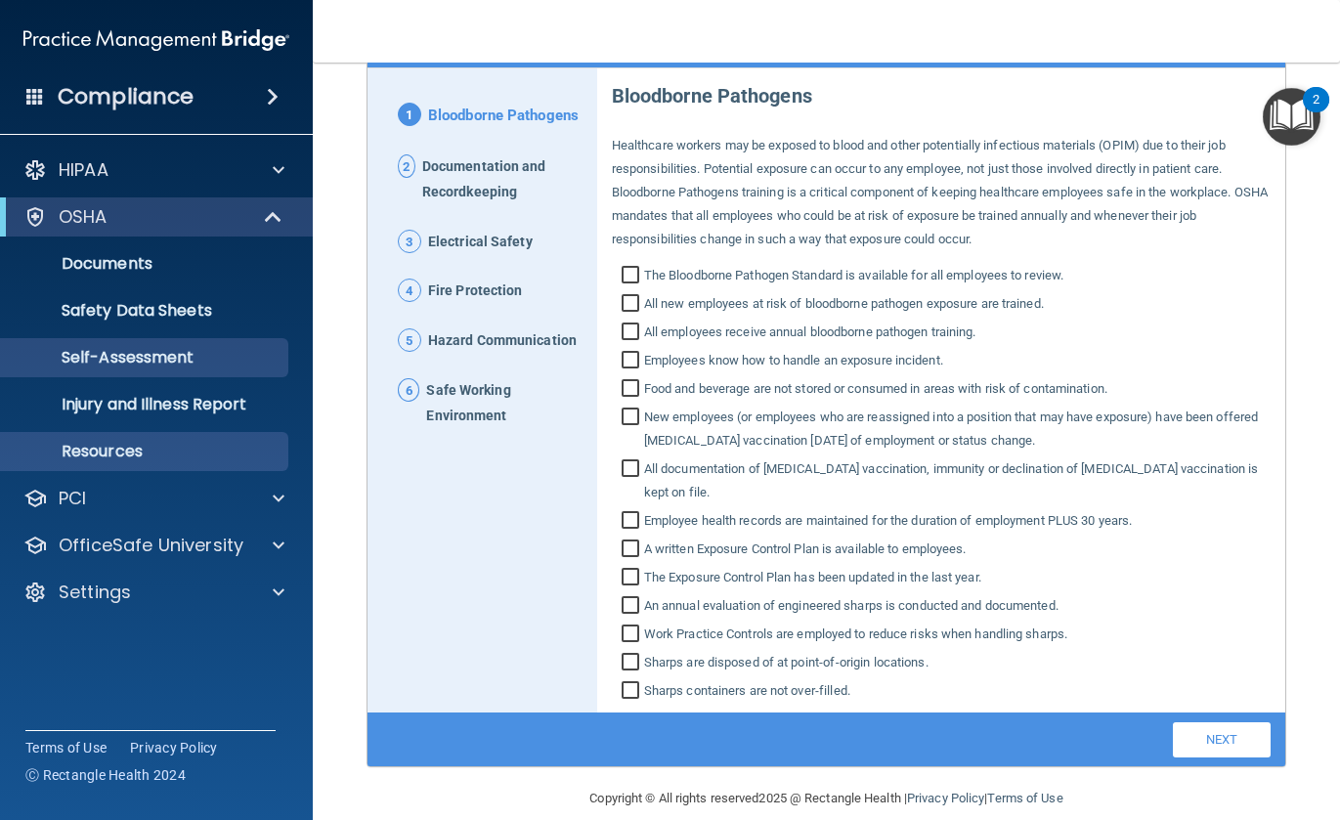
click at [193, 445] on p "Resources" at bounding box center [146, 452] width 267 height 20
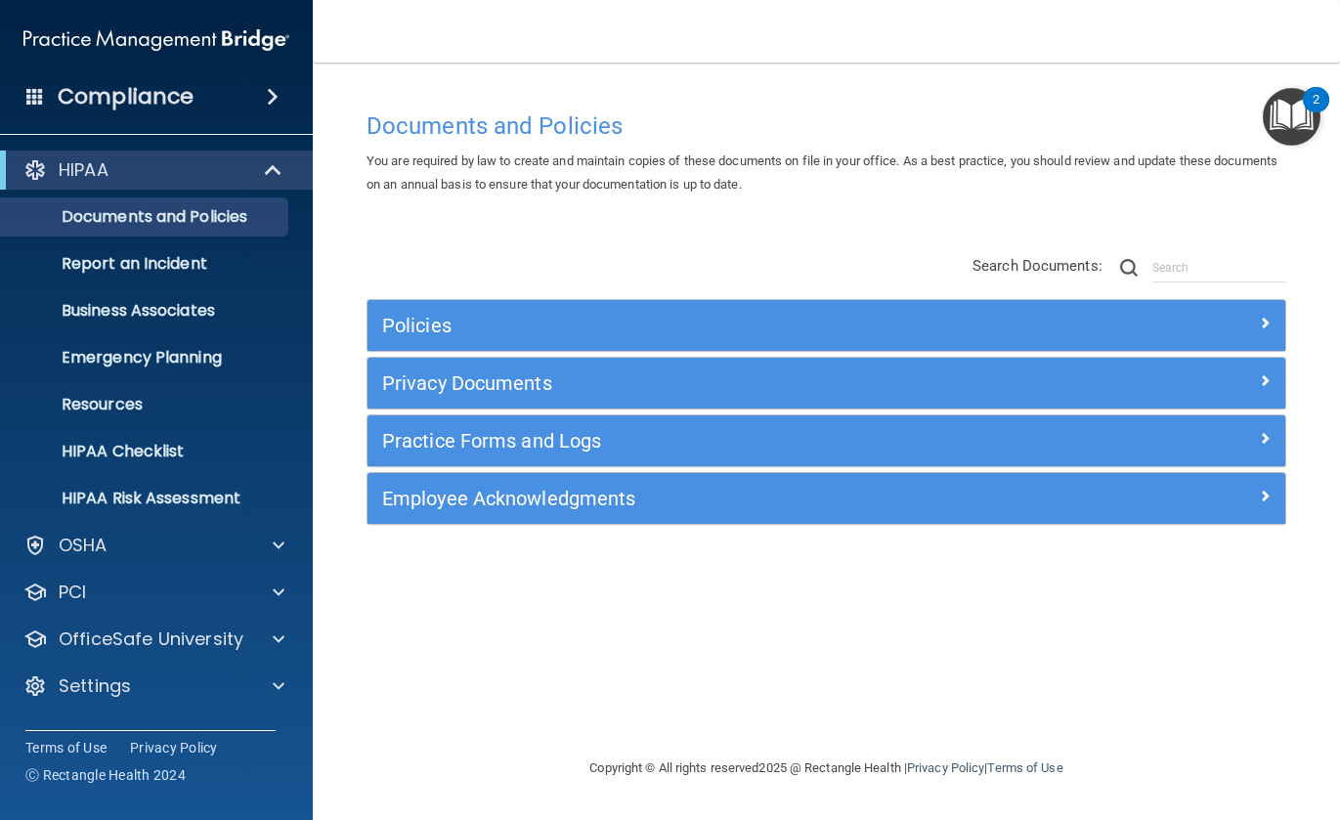
click at [239, 105] on div "Compliance" at bounding box center [156, 96] width 313 height 43
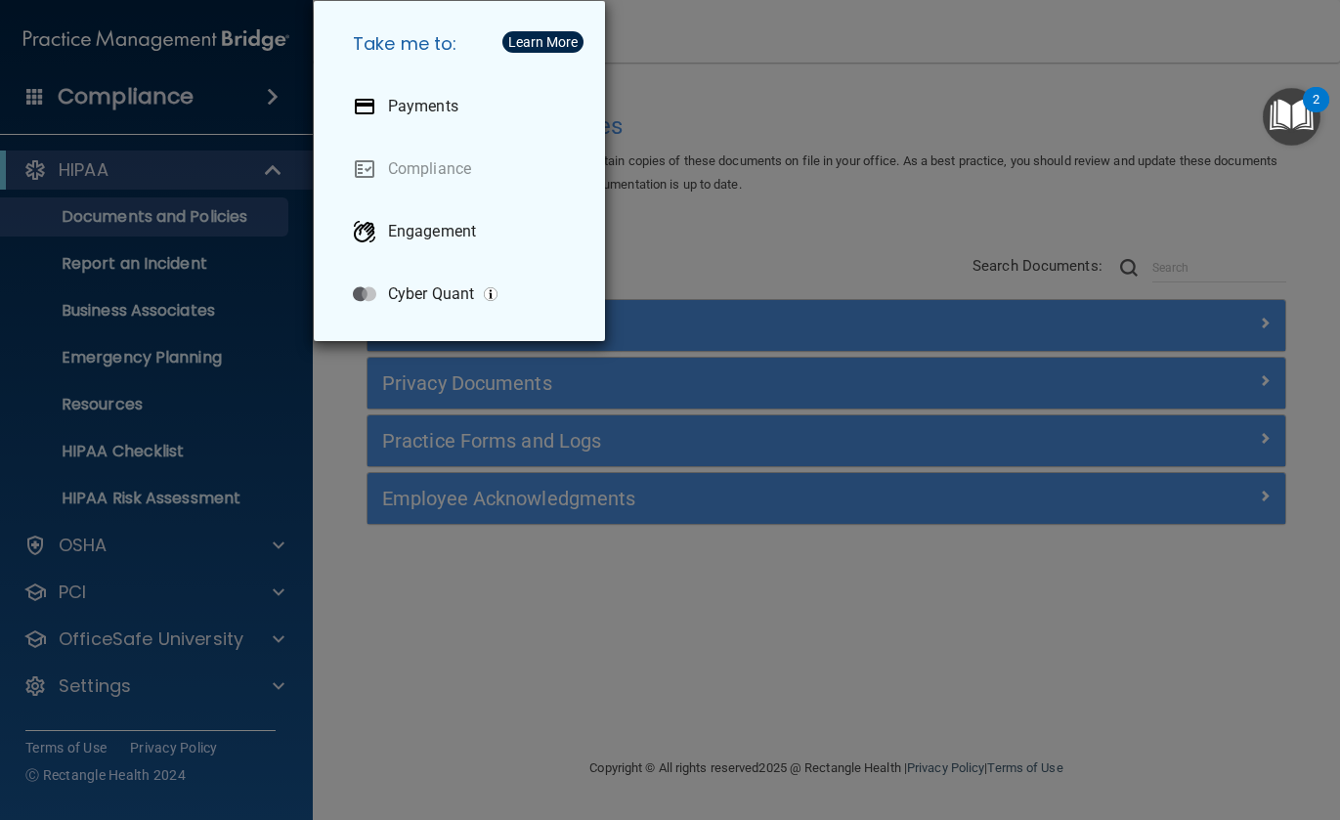
click at [239, 105] on div "Take me to: Payments Compliance Engagement Cyber Quant" at bounding box center [670, 410] width 1340 height 820
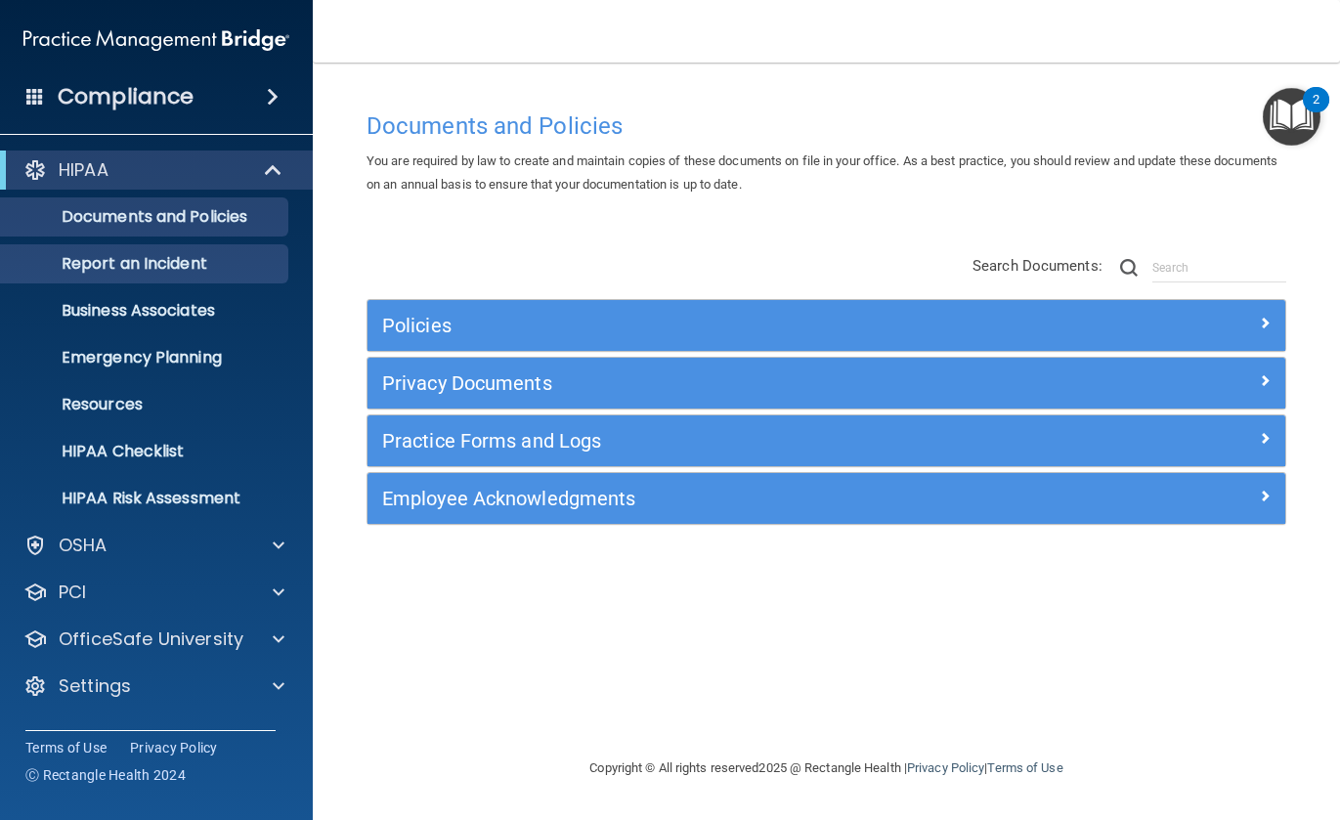
click at [174, 268] on p "Report an Incident" at bounding box center [146, 264] width 267 height 20
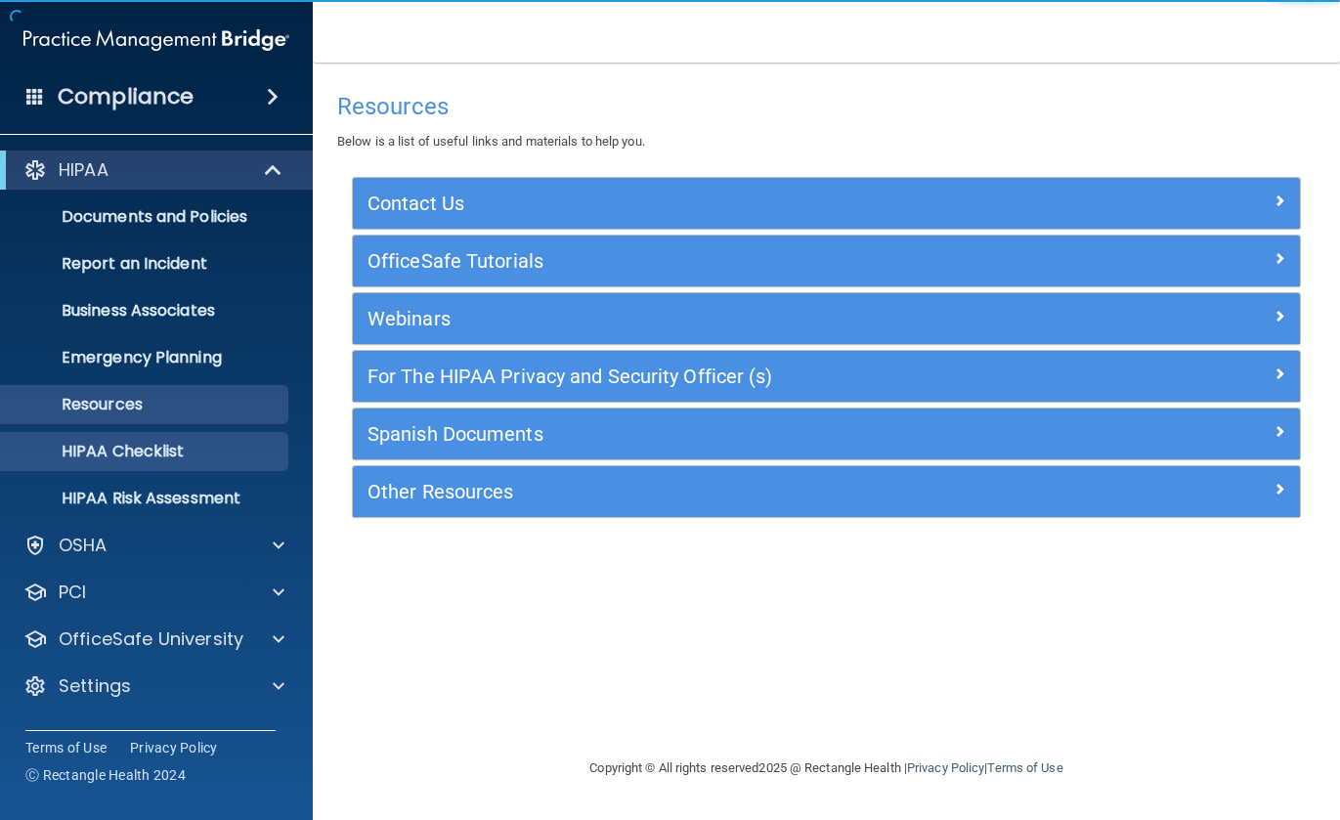
click at [124, 434] on link "HIPAA Checklist" at bounding box center [134, 451] width 308 height 39
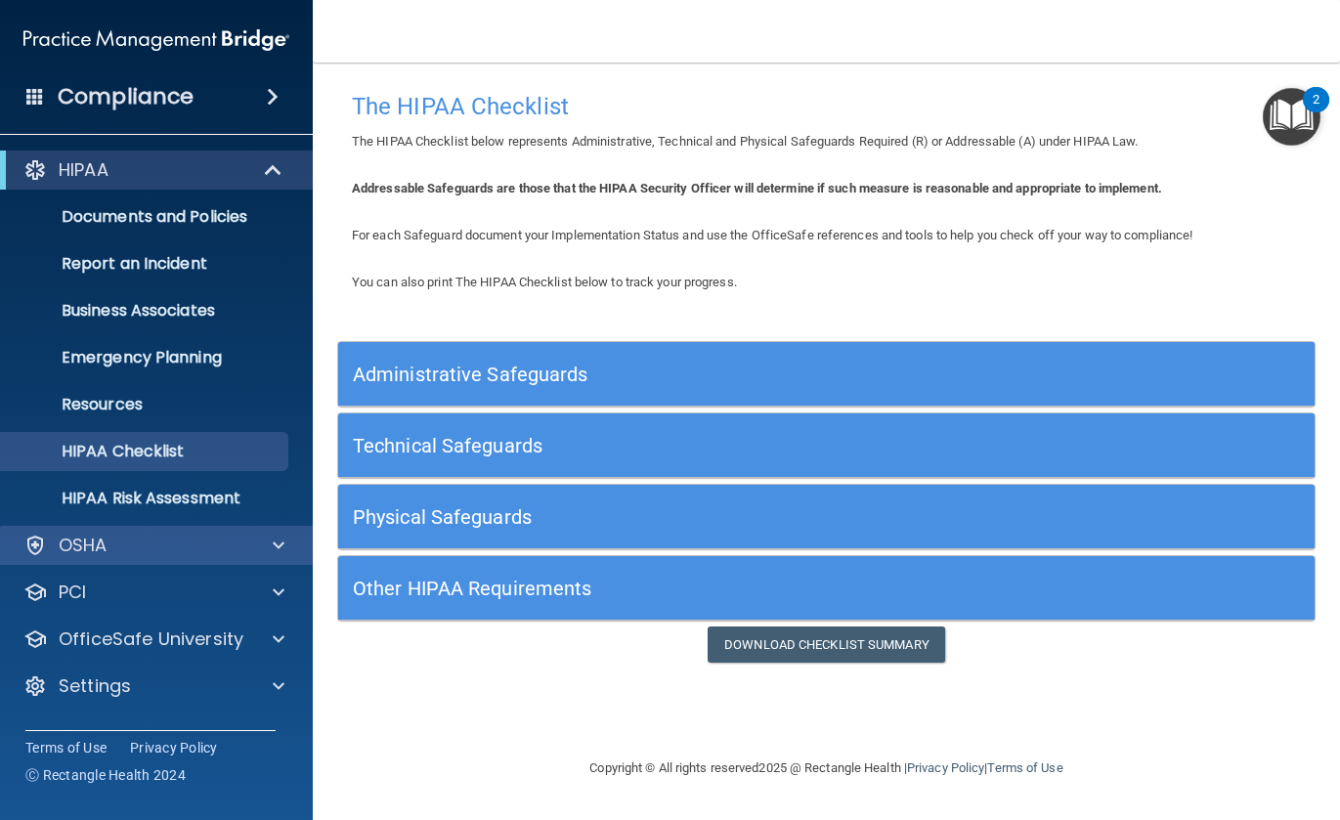
click at [264, 537] on div at bounding box center [275, 545] width 49 height 23
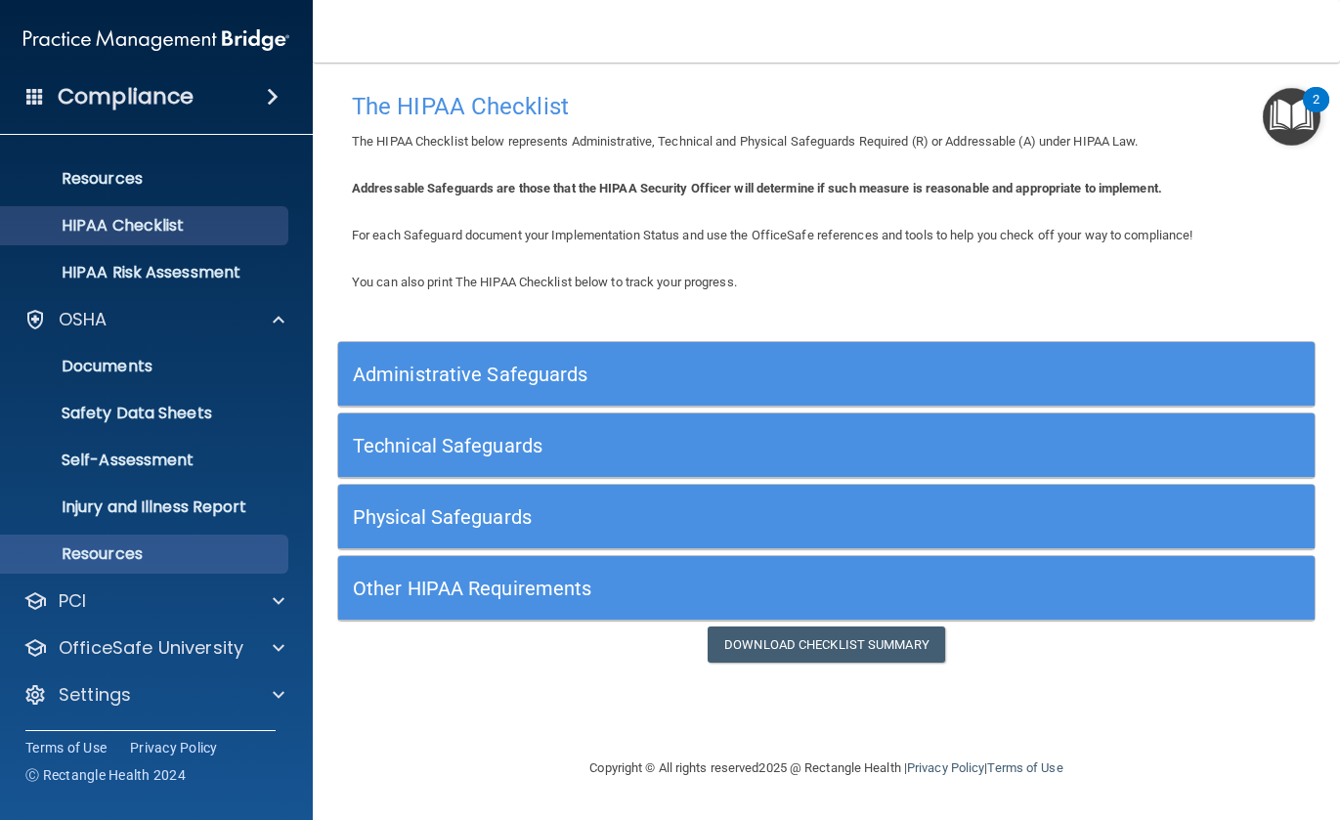
scroll to position [226, 0]
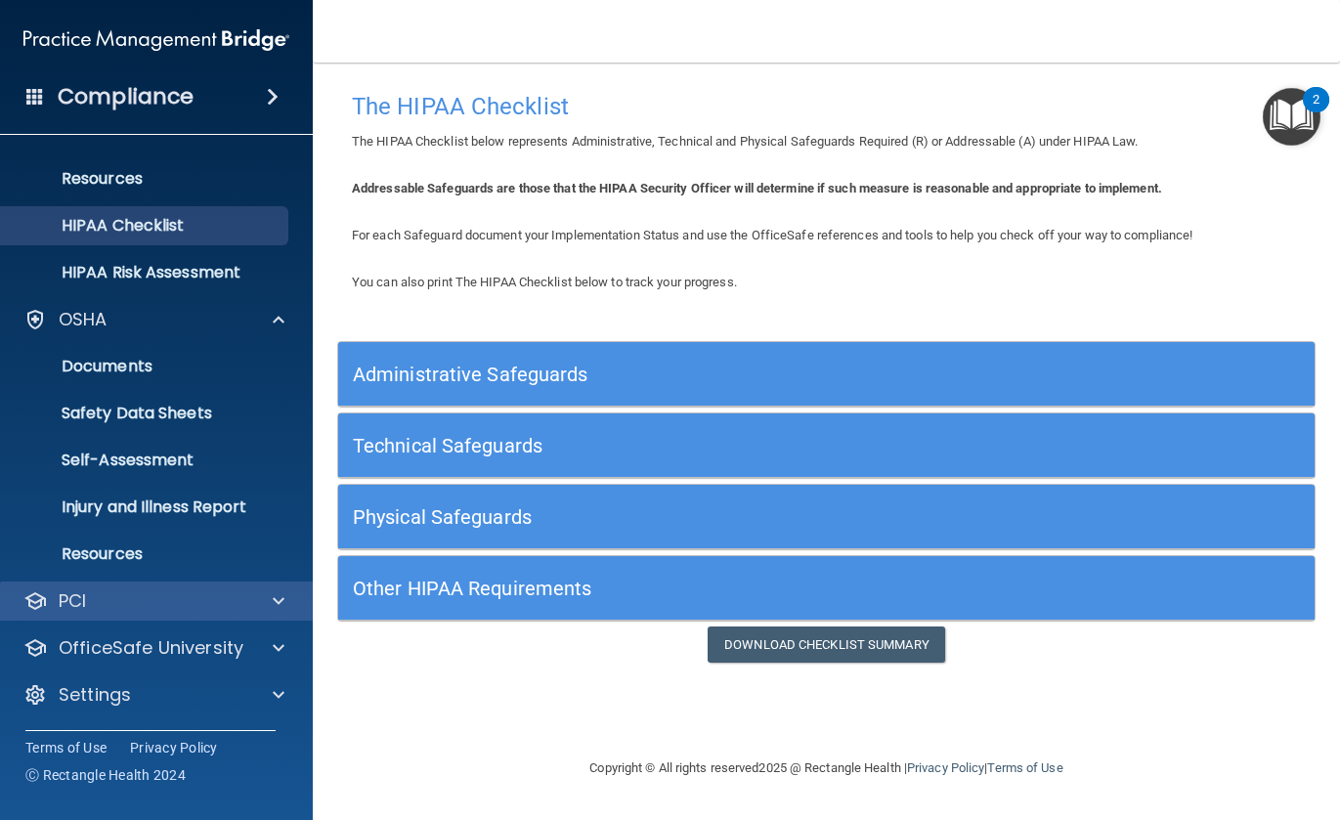
click at [268, 587] on div "PCI" at bounding box center [157, 601] width 314 height 39
click at [273, 600] on span at bounding box center [279, 601] width 12 height 23
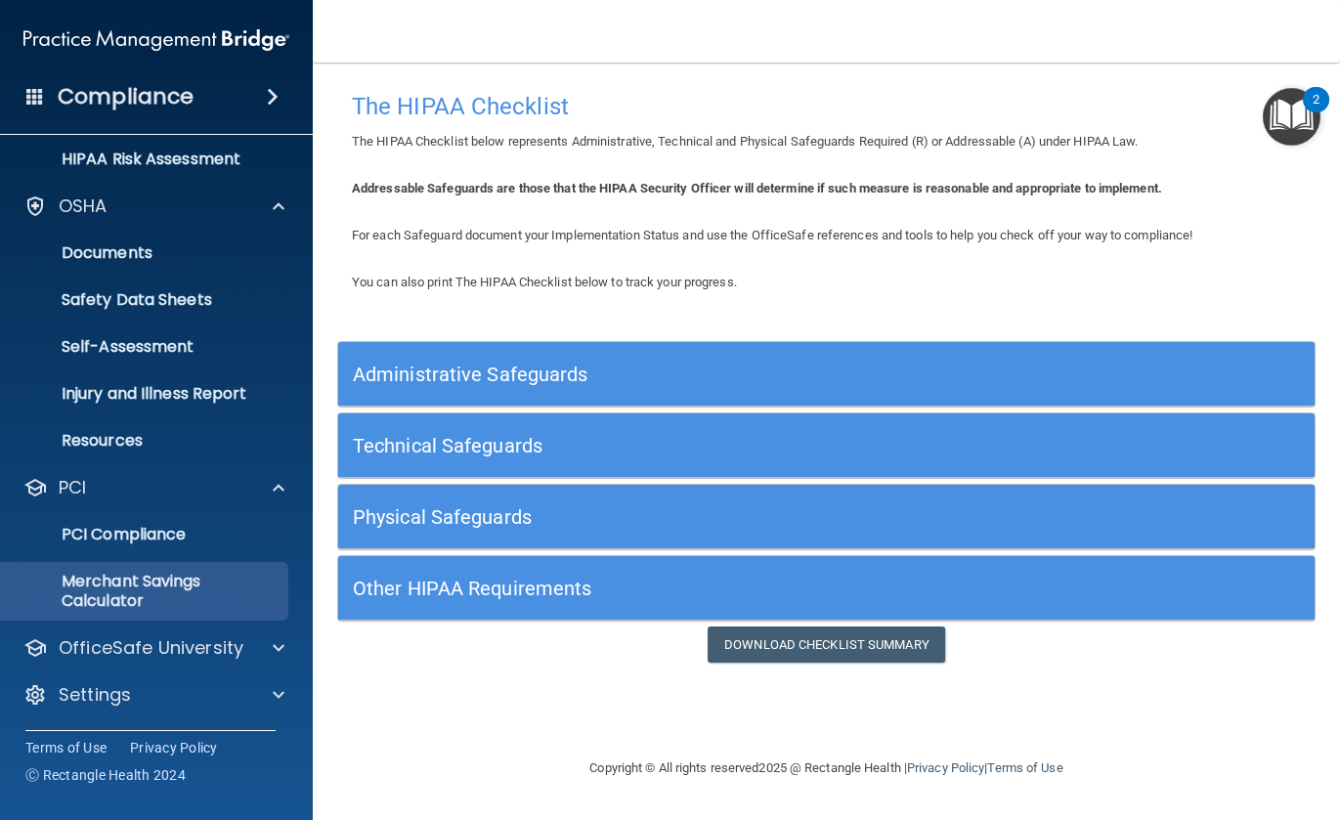
scroll to position [339, 0]
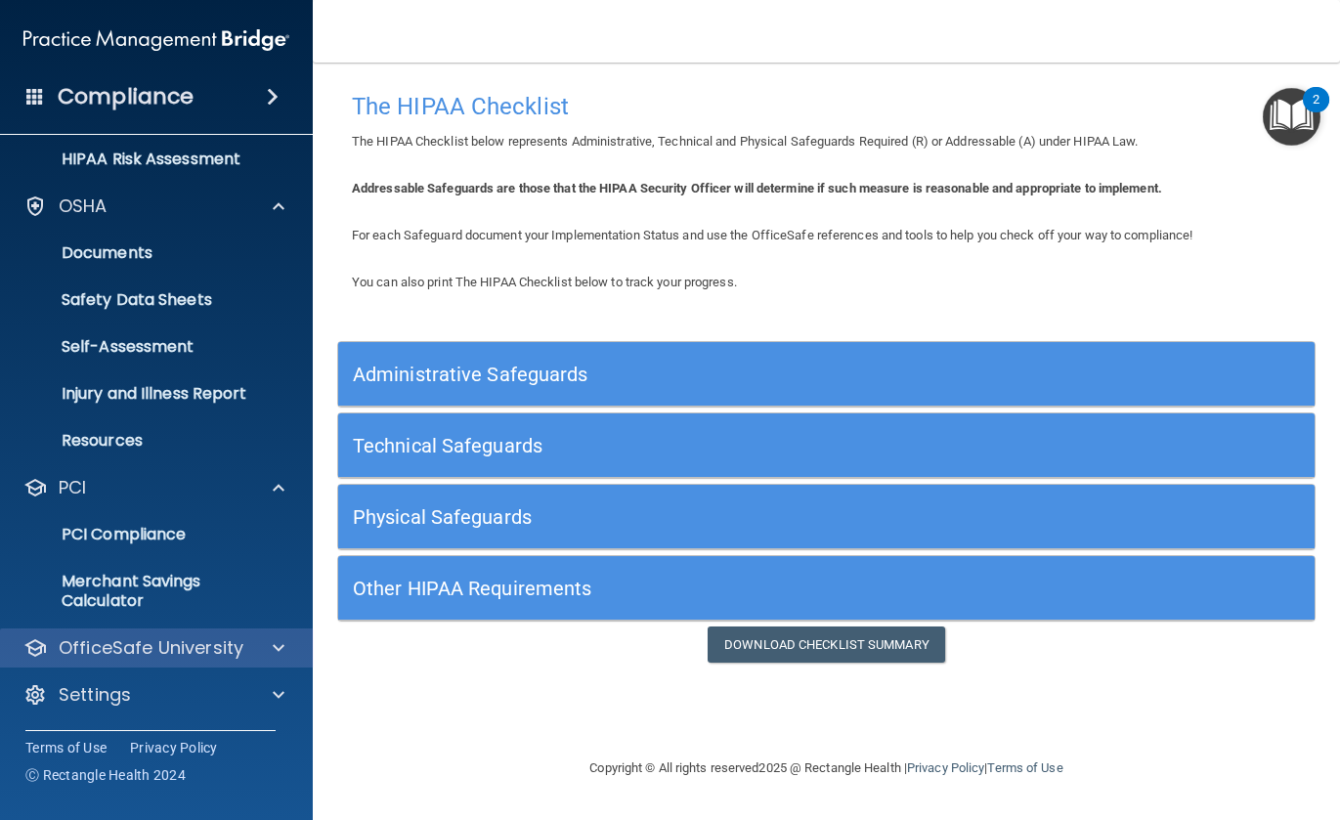
click at [274, 657] on span at bounding box center [279, 647] width 12 height 23
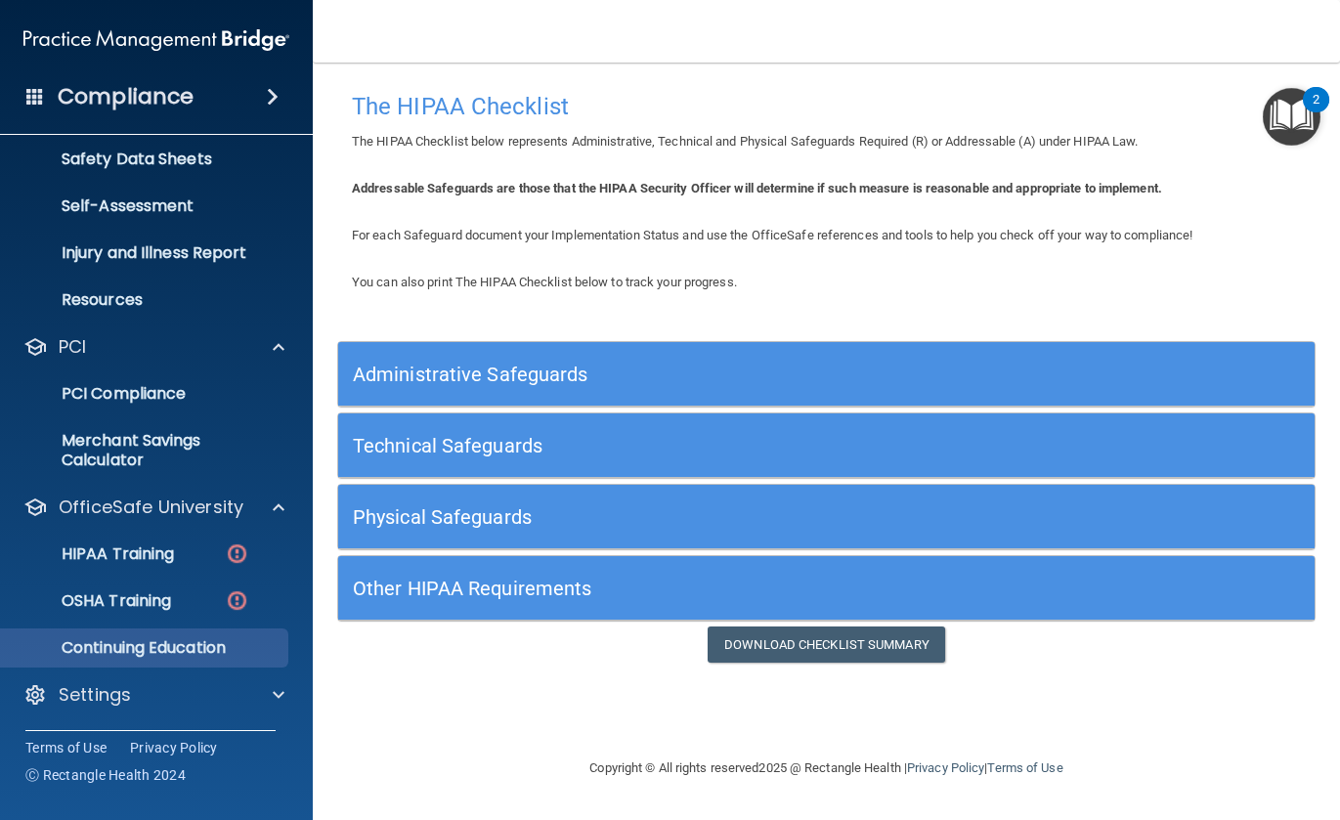
scroll to position [480, 0]
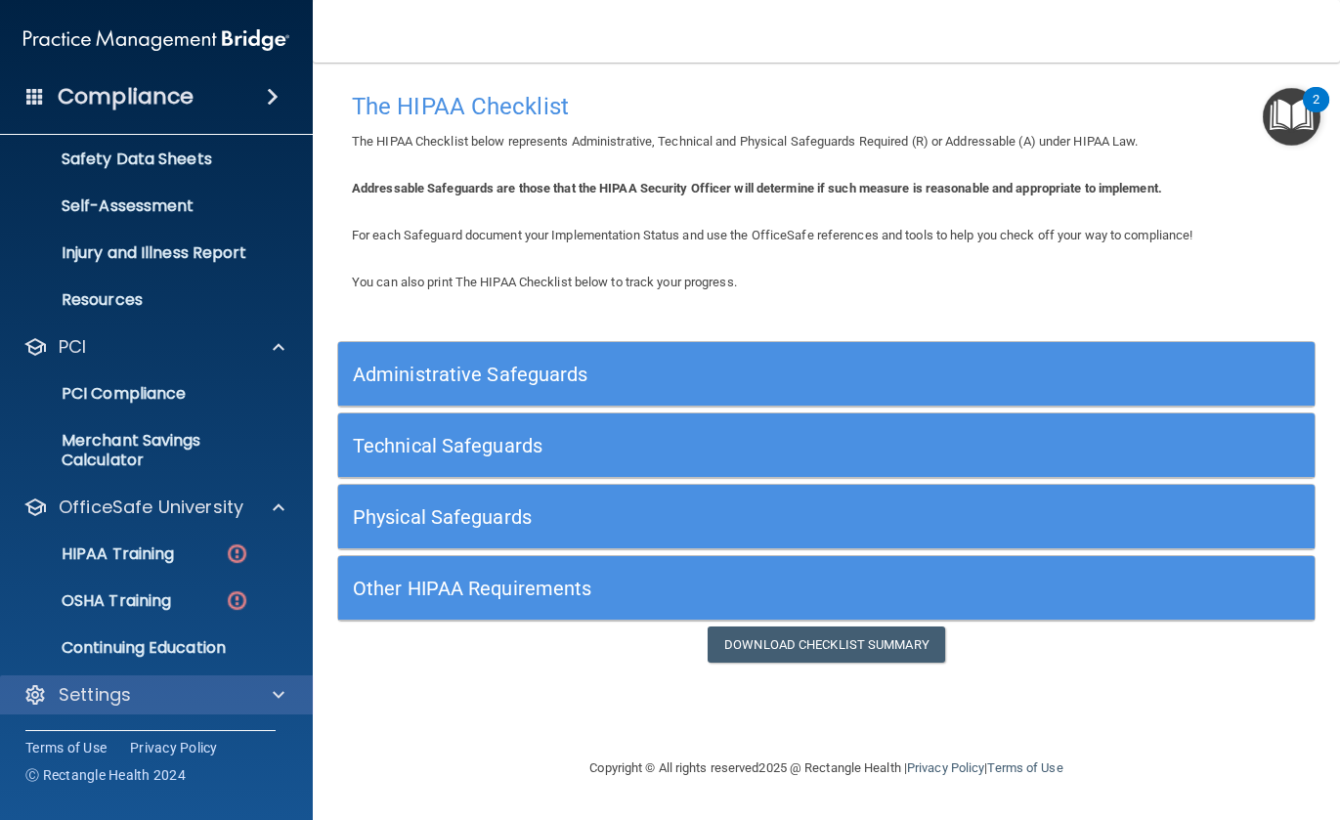
click at [268, 695] on div at bounding box center [275, 694] width 49 height 23
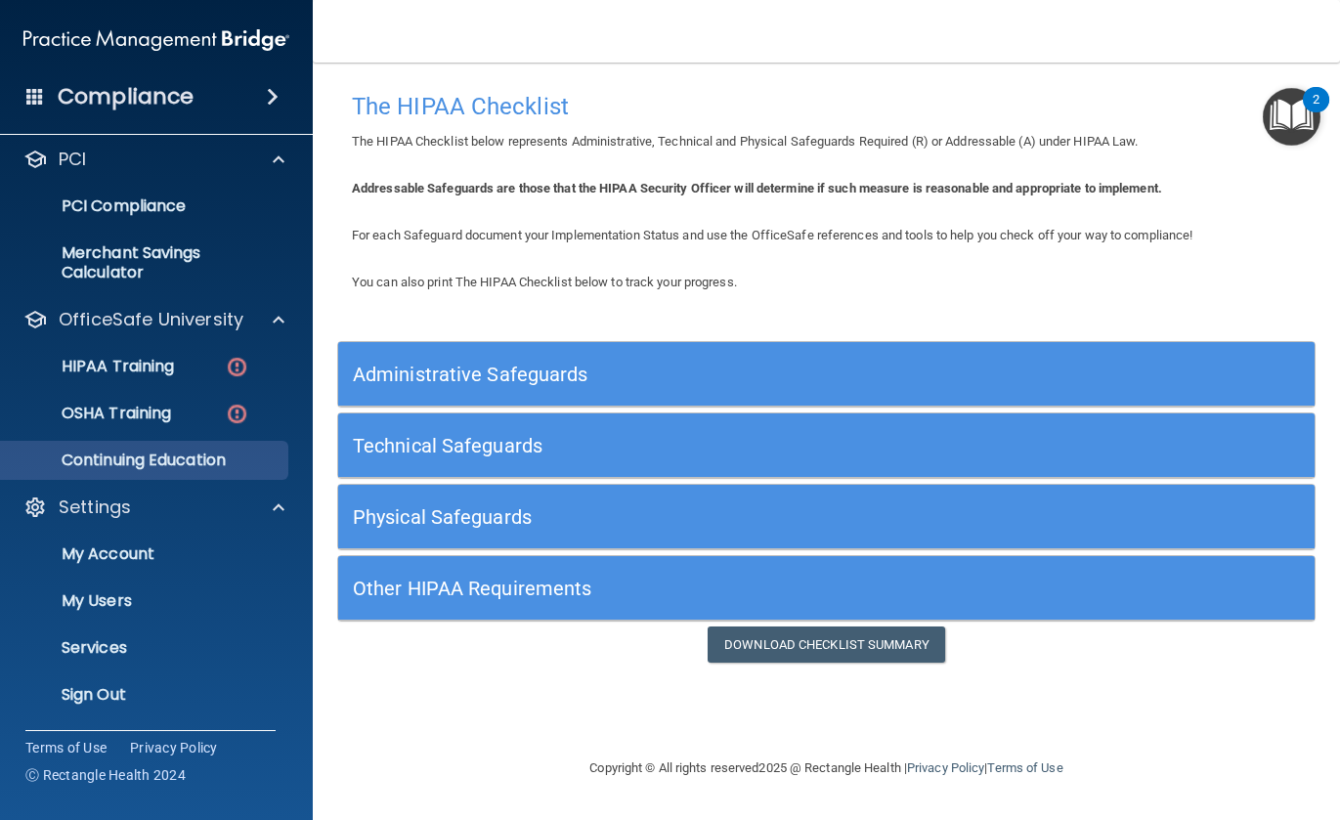
scroll to position [667, 0]
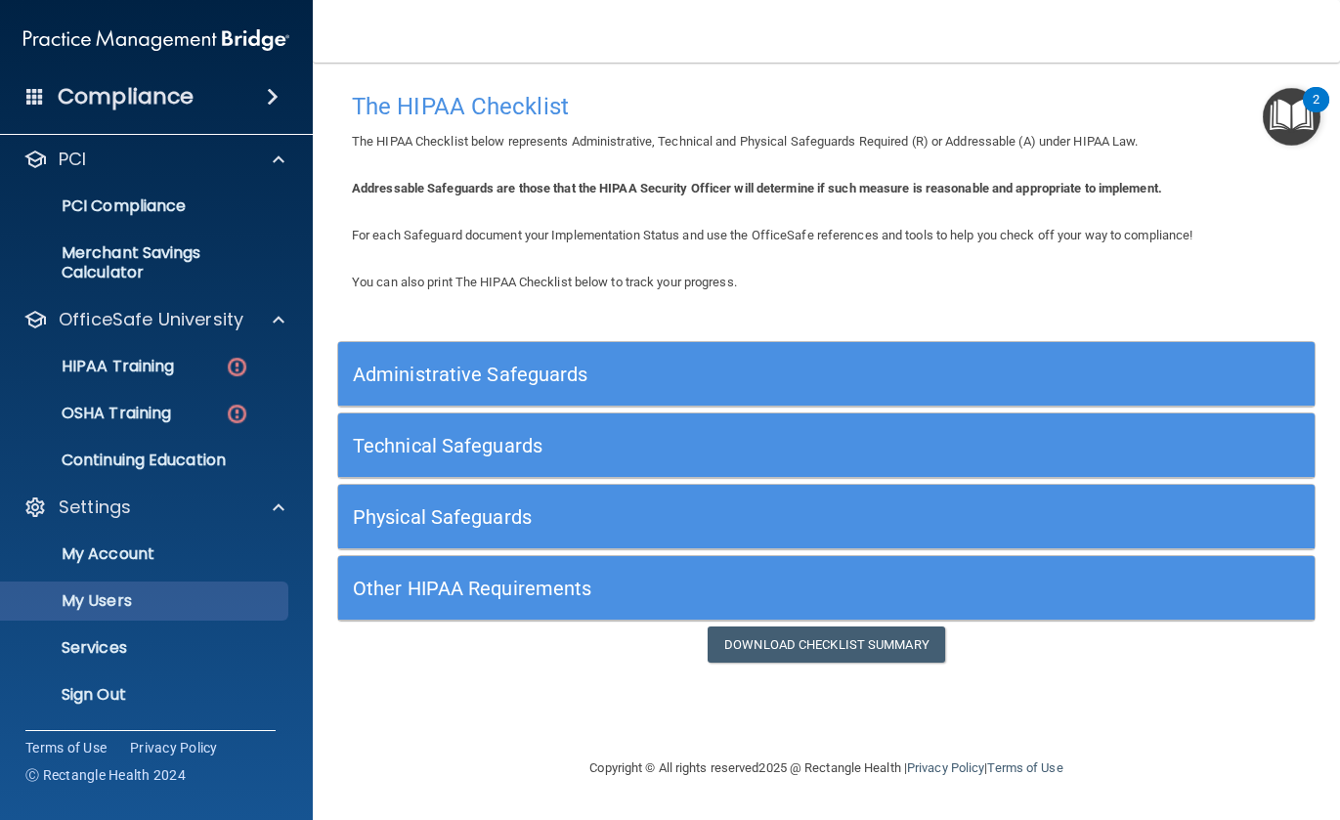
click at [184, 599] on p "My Users" at bounding box center [146, 601] width 267 height 20
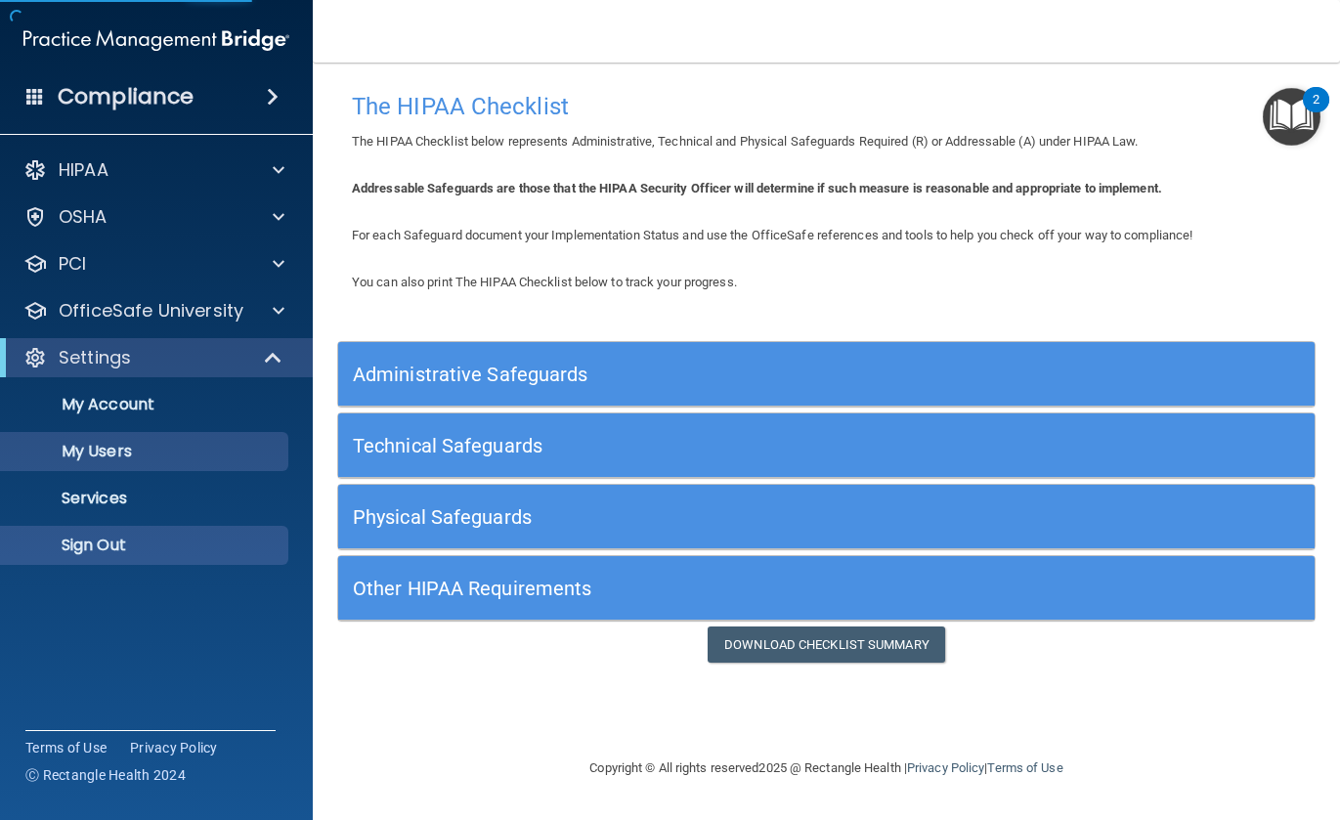
select select "20"
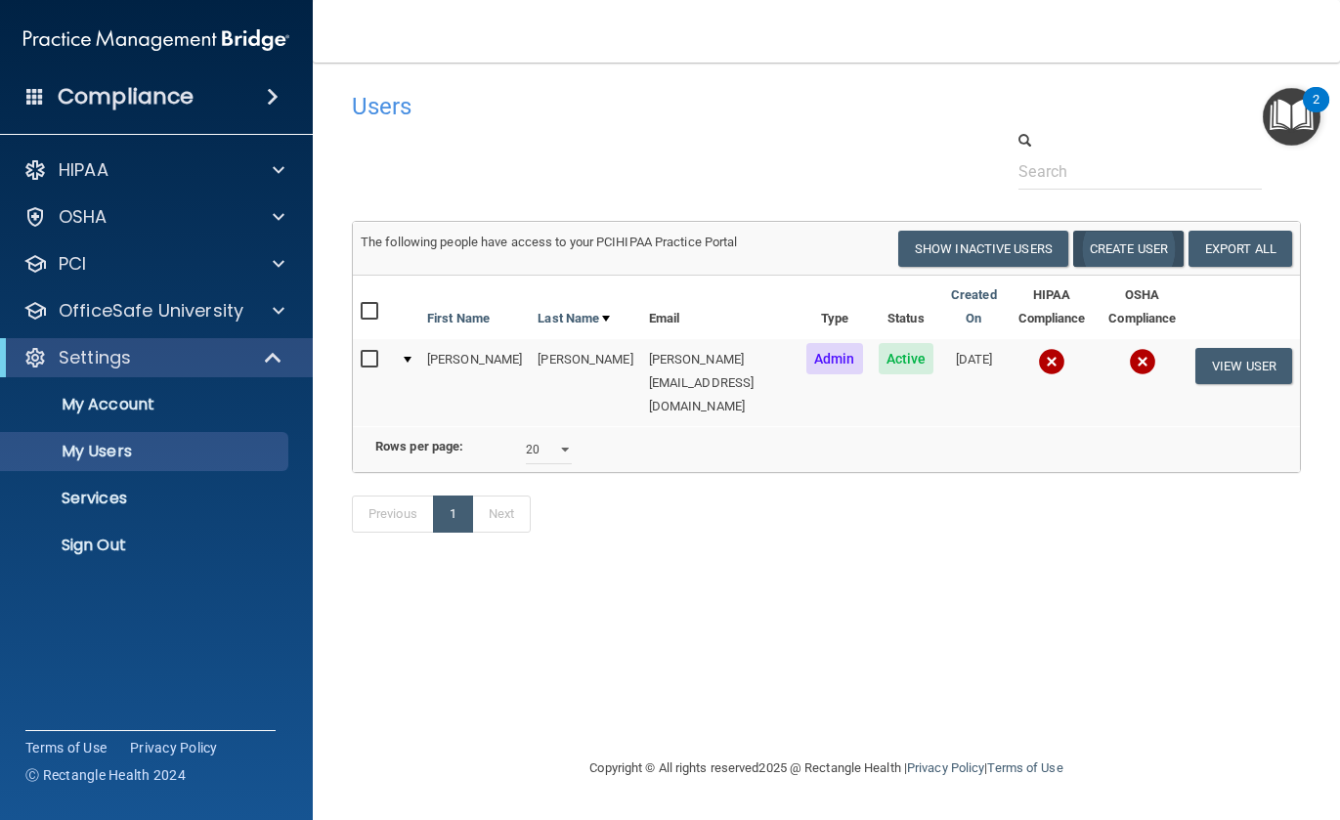
click at [1125, 250] on button "Create User" at bounding box center [1128, 249] width 110 height 36
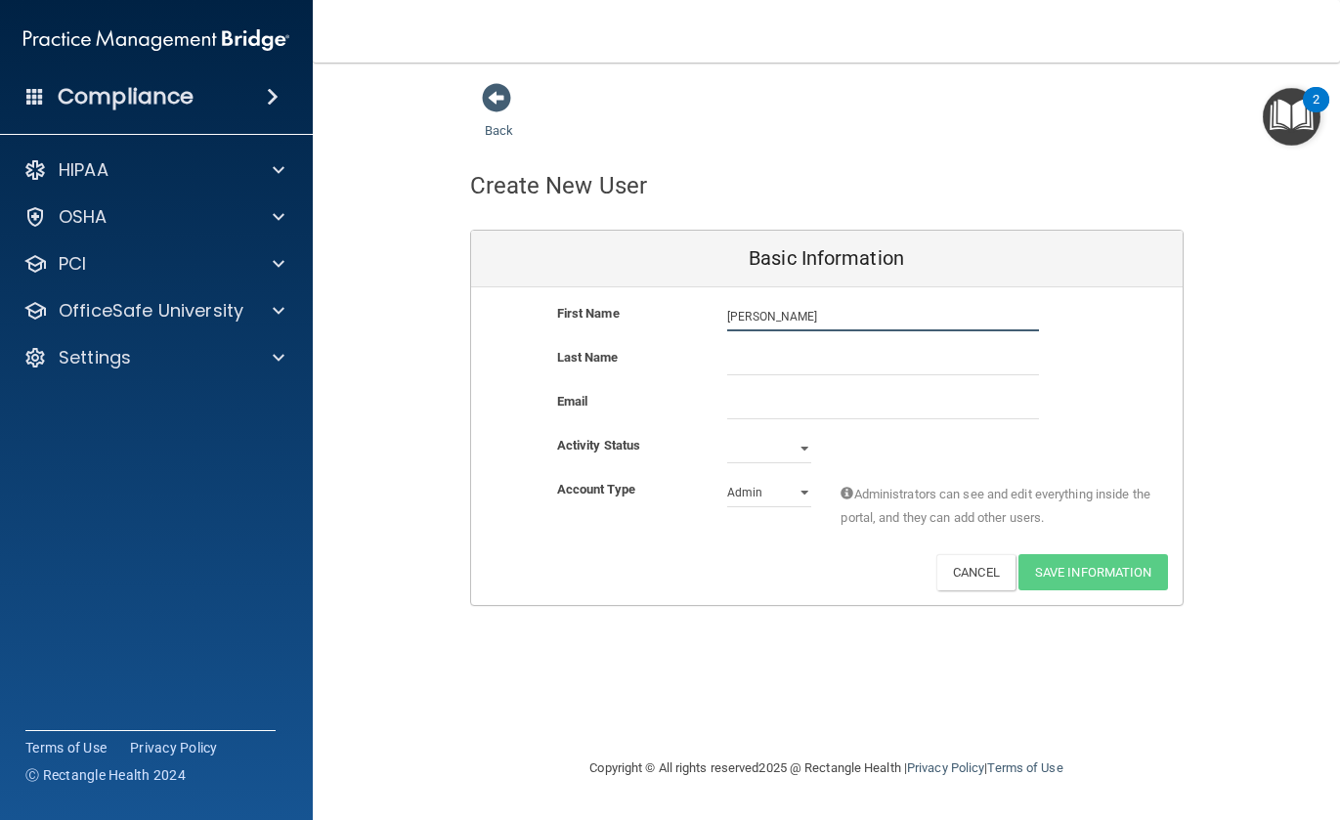
type input "[PERSON_NAME]"
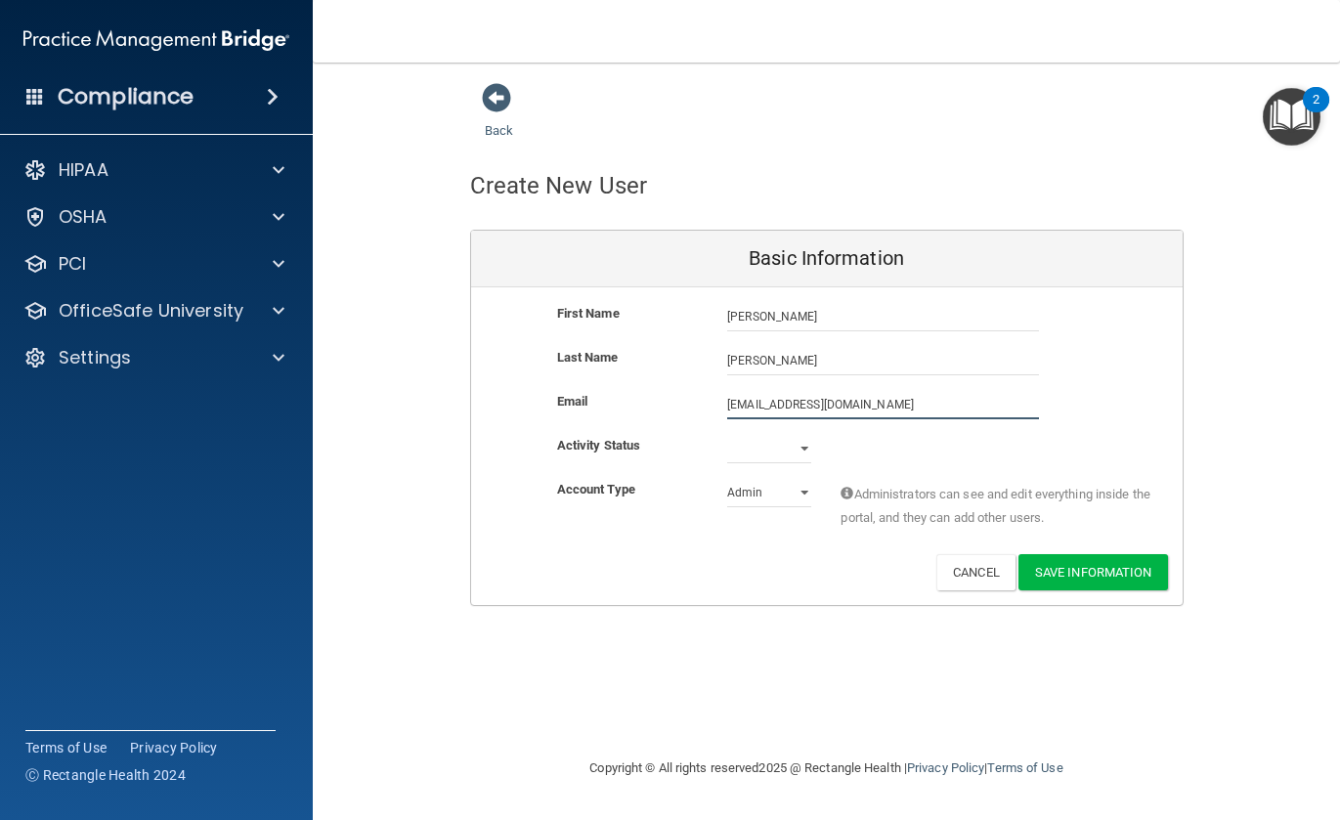
type input "[EMAIL_ADDRESS][DOMAIN_NAME]"
select select "active"
click at [1059, 560] on button "Save Information" at bounding box center [1094, 572] width 150 height 36
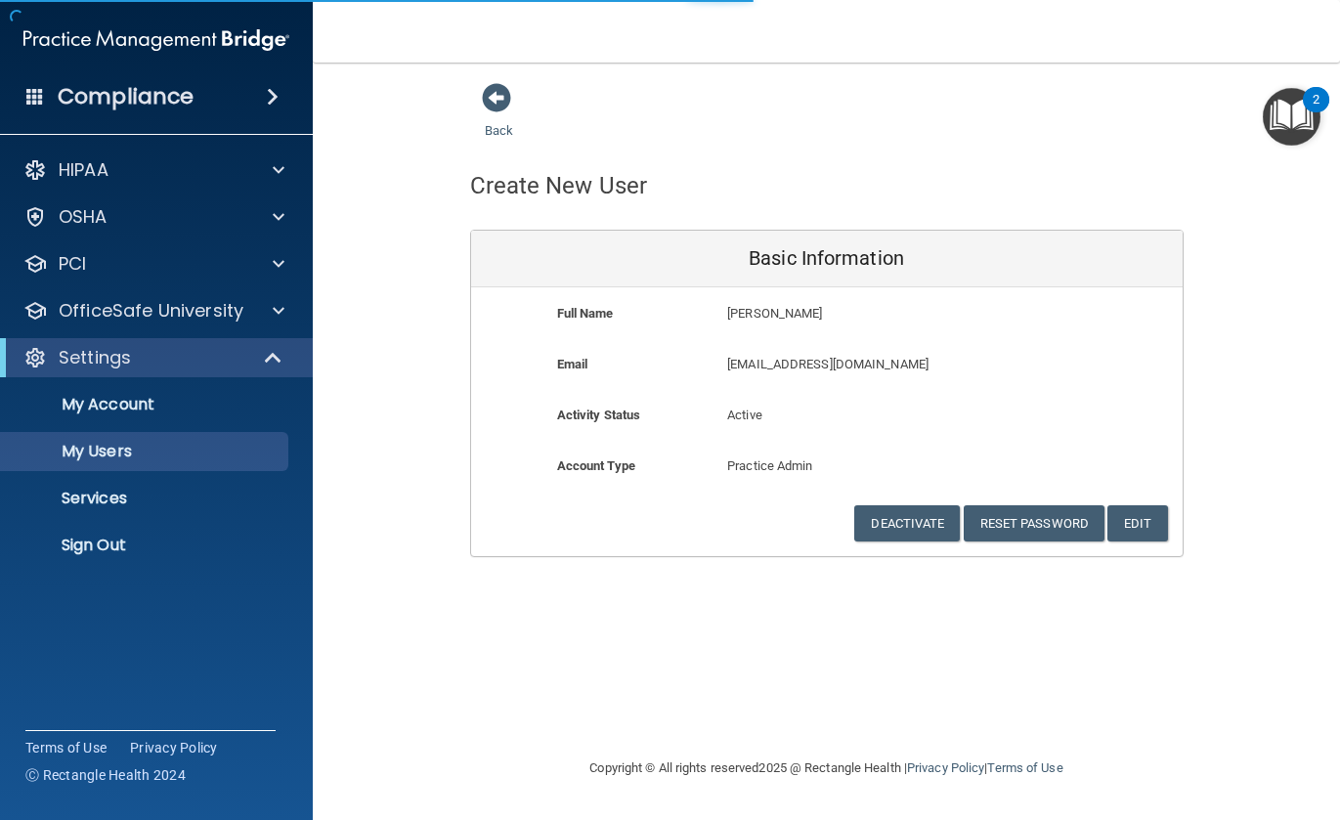
select select "20"
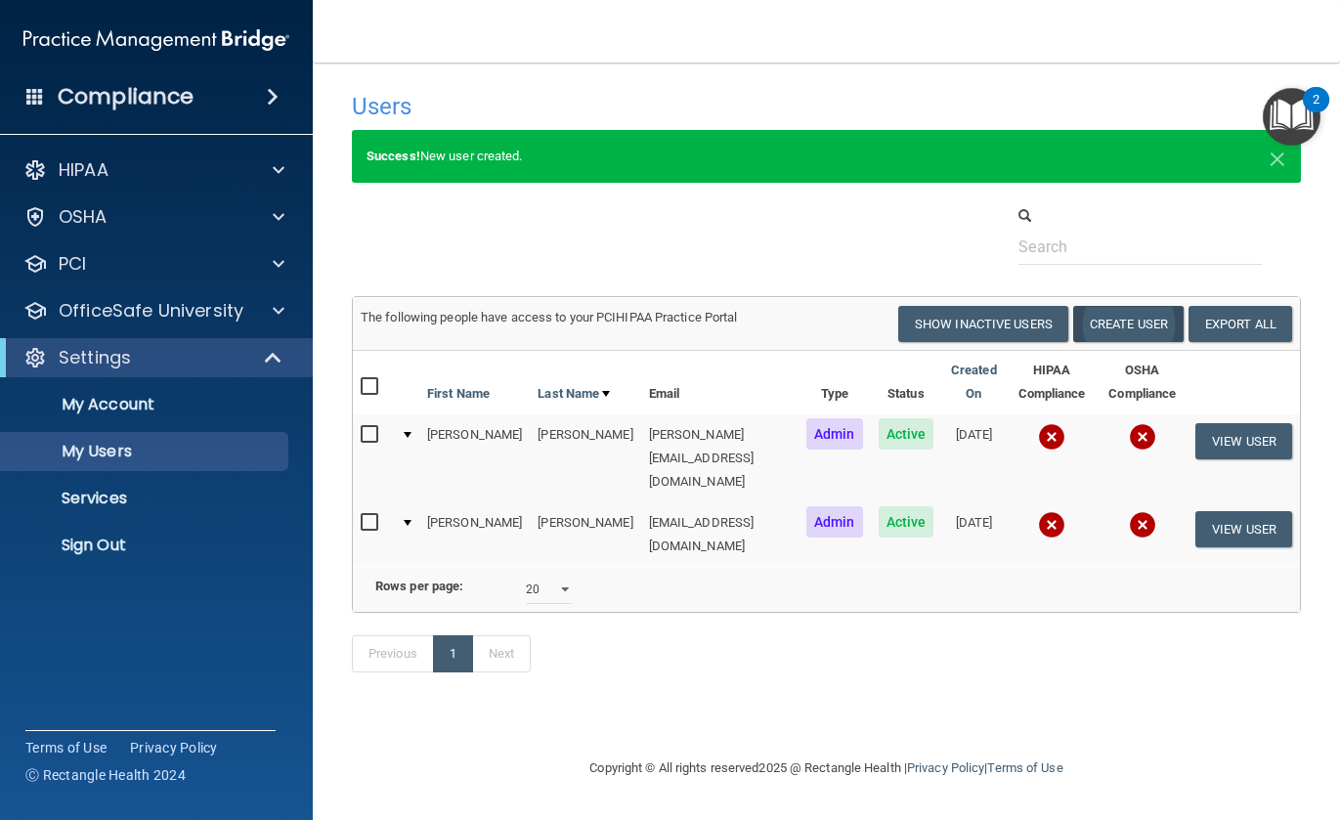
click at [1135, 321] on button "Create User" at bounding box center [1128, 324] width 110 height 36
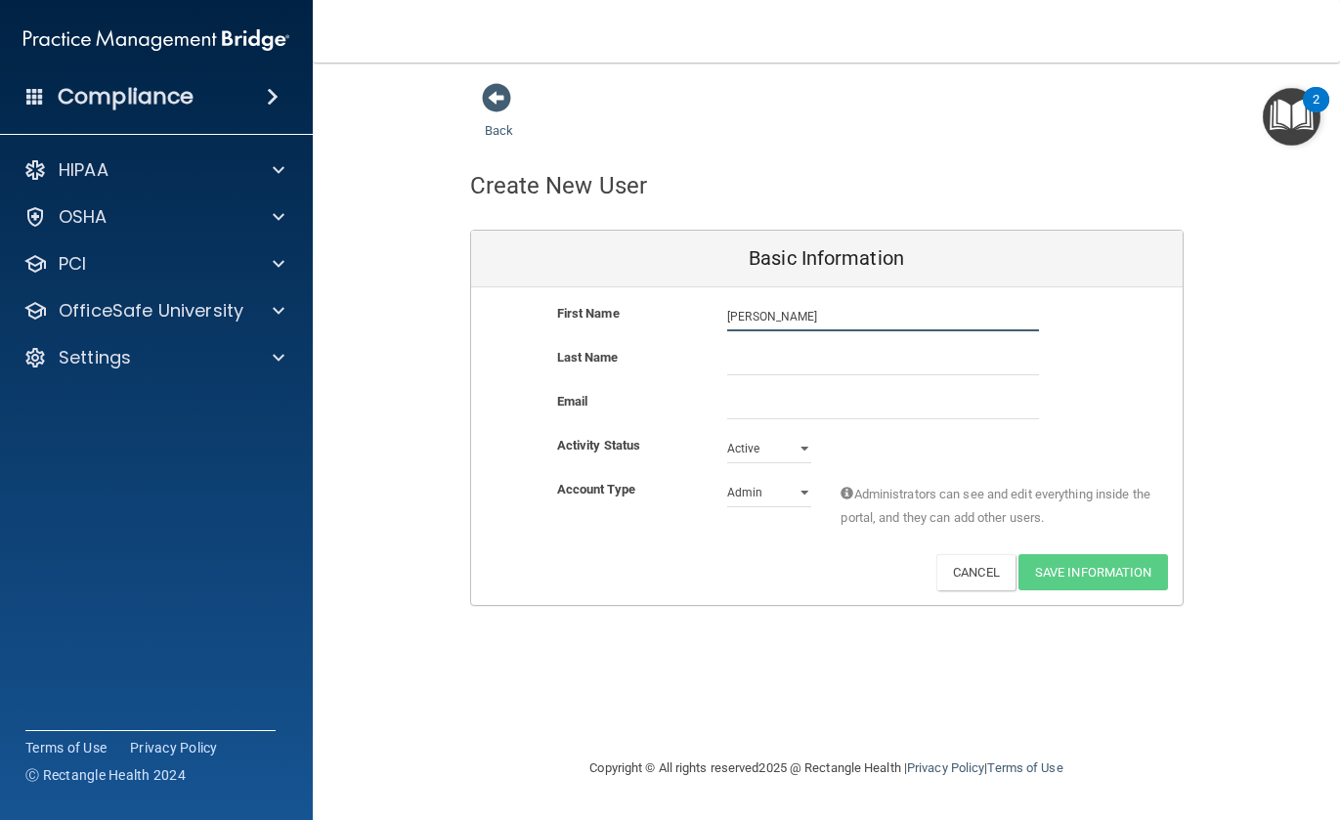
type input "[PERSON_NAME]"
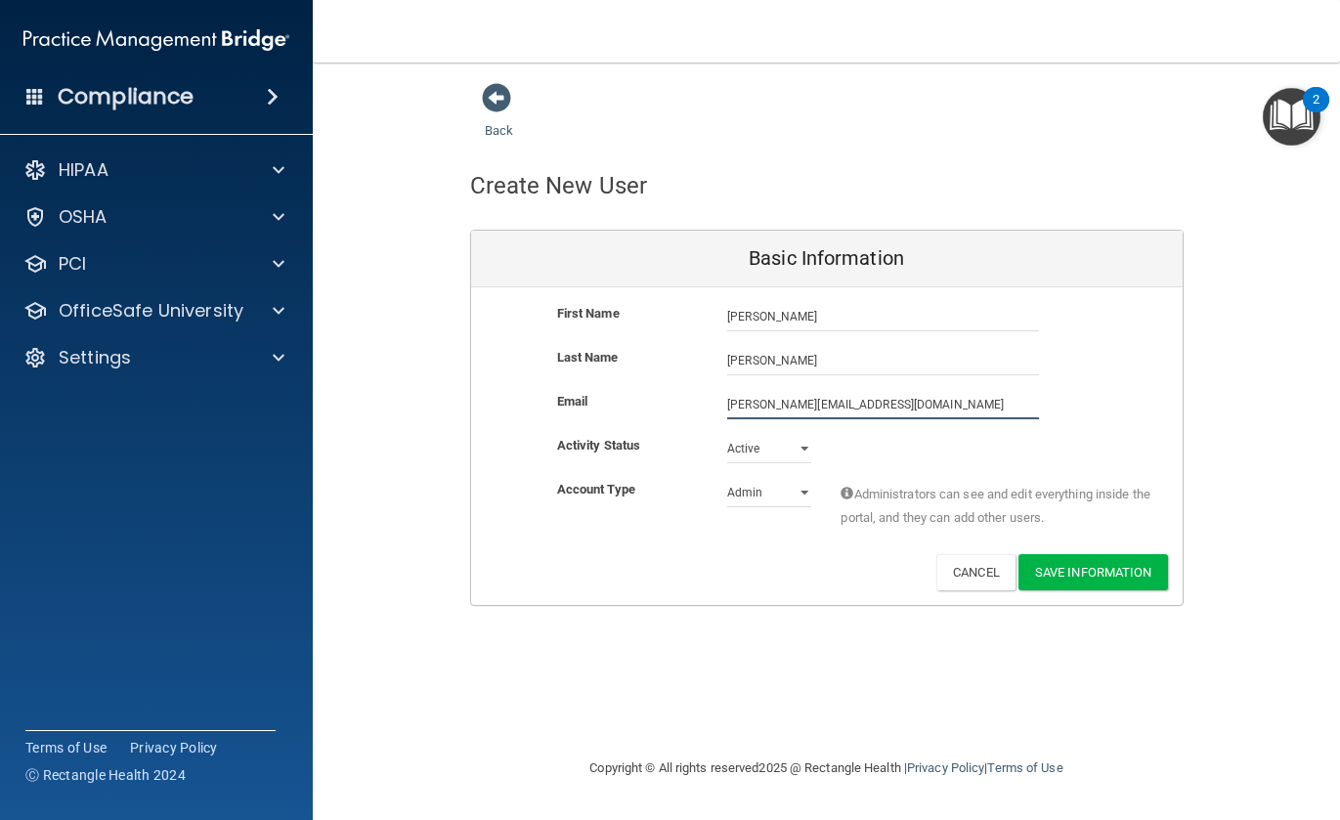
type input "[PERSON_NAME][EMAIL_ADDRESS][DOMAIN_NAME]"
select select "practice_member"
click at [1079, 556] on button "Save Information" at bounding box center [1094, 572] width 150 height 36
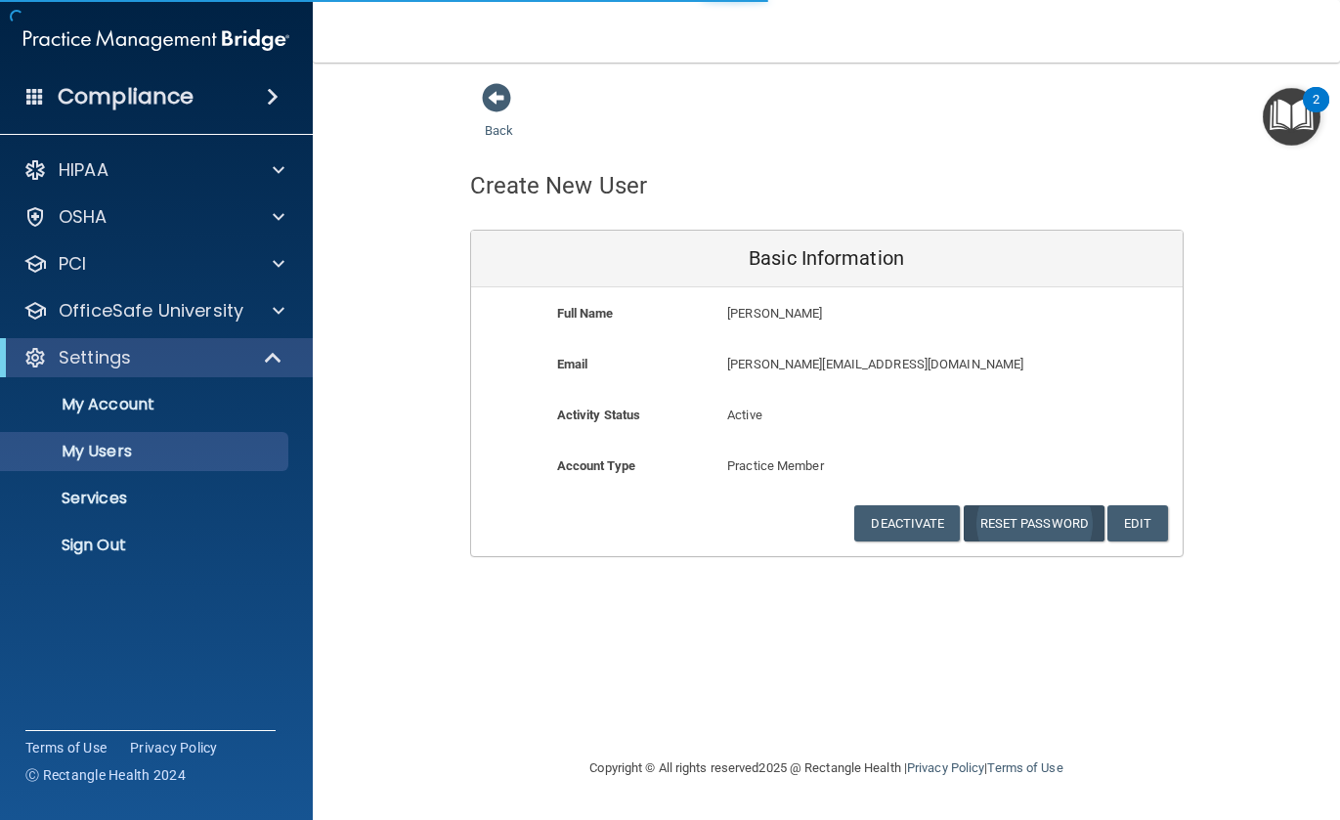
select select "20"
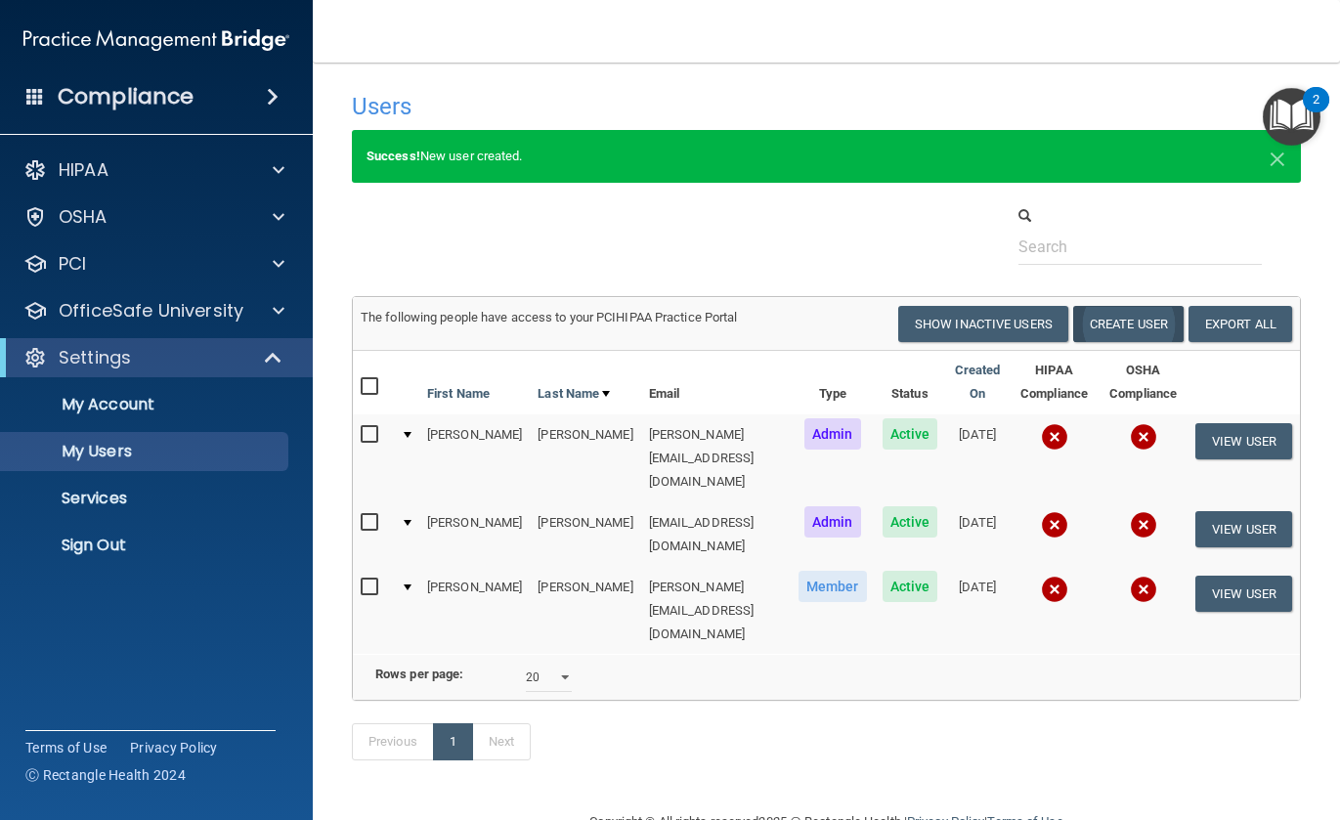
click at [1108, 324] on button "Create User" at bounding box center [1128, 324] width 110 height 36
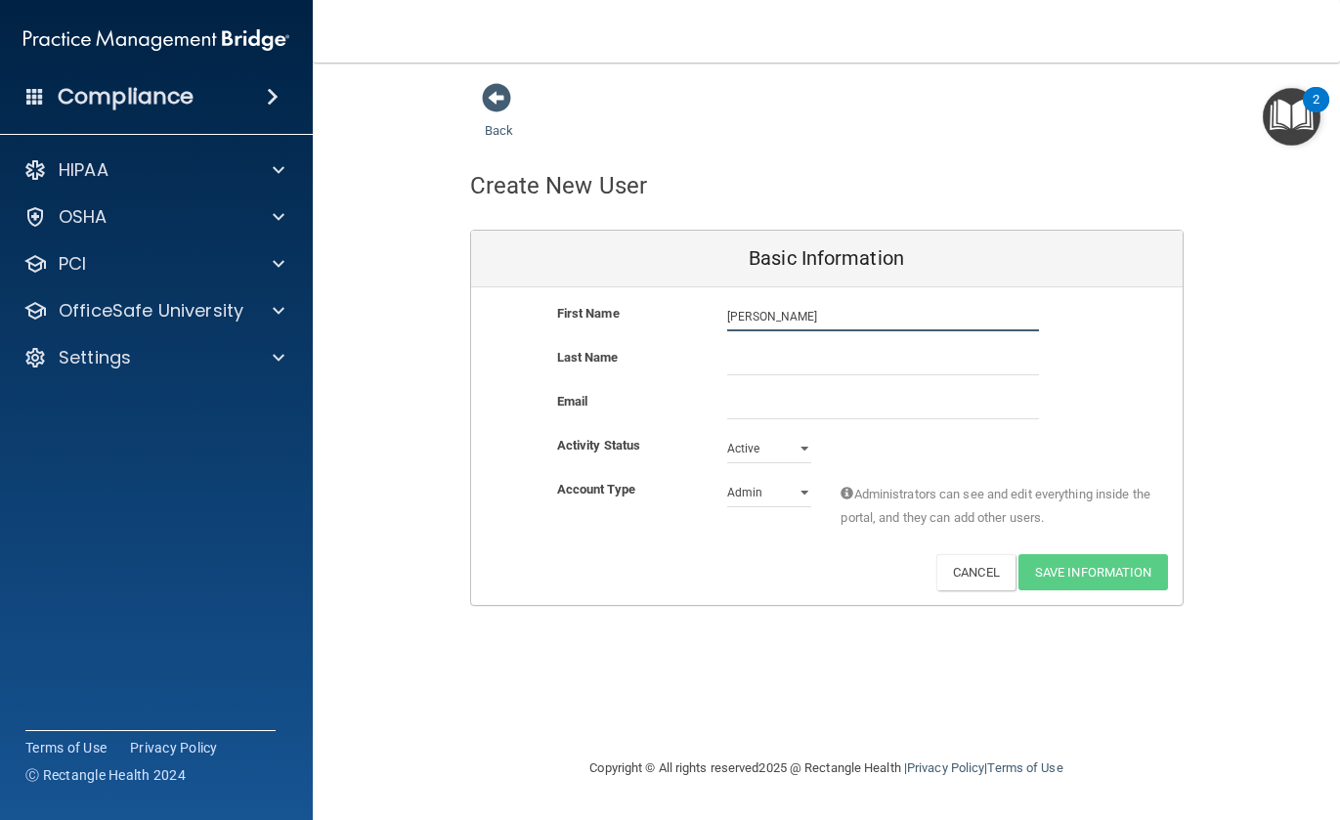
type input "[PERSON_NAME]"
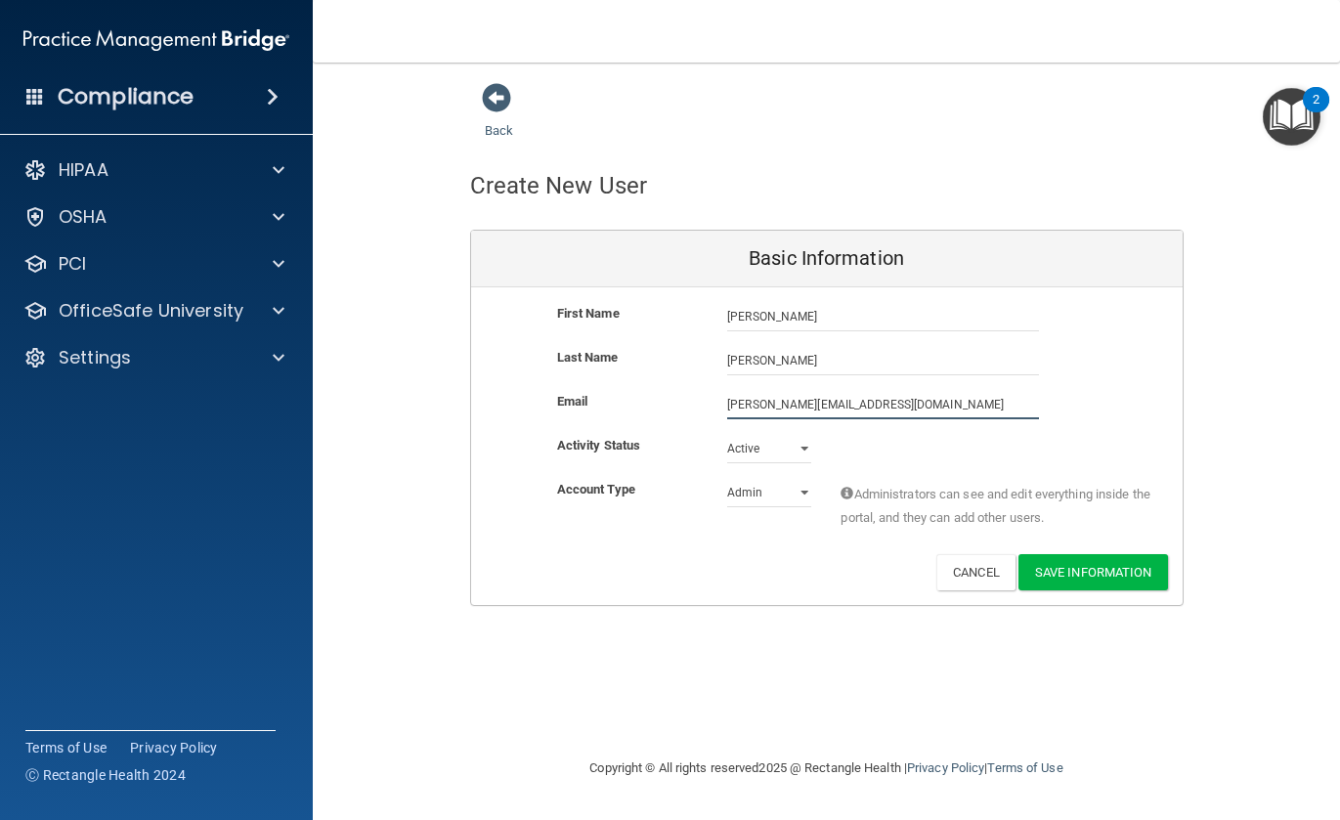
type input "[PERSON_NAME][EMAIL_ADDRESS][DOMAIN_NAME]"
select select "practice_member"
click at [1055, 558] on button "Save Information" at bounding box center [1094, 572] width 150 height 36
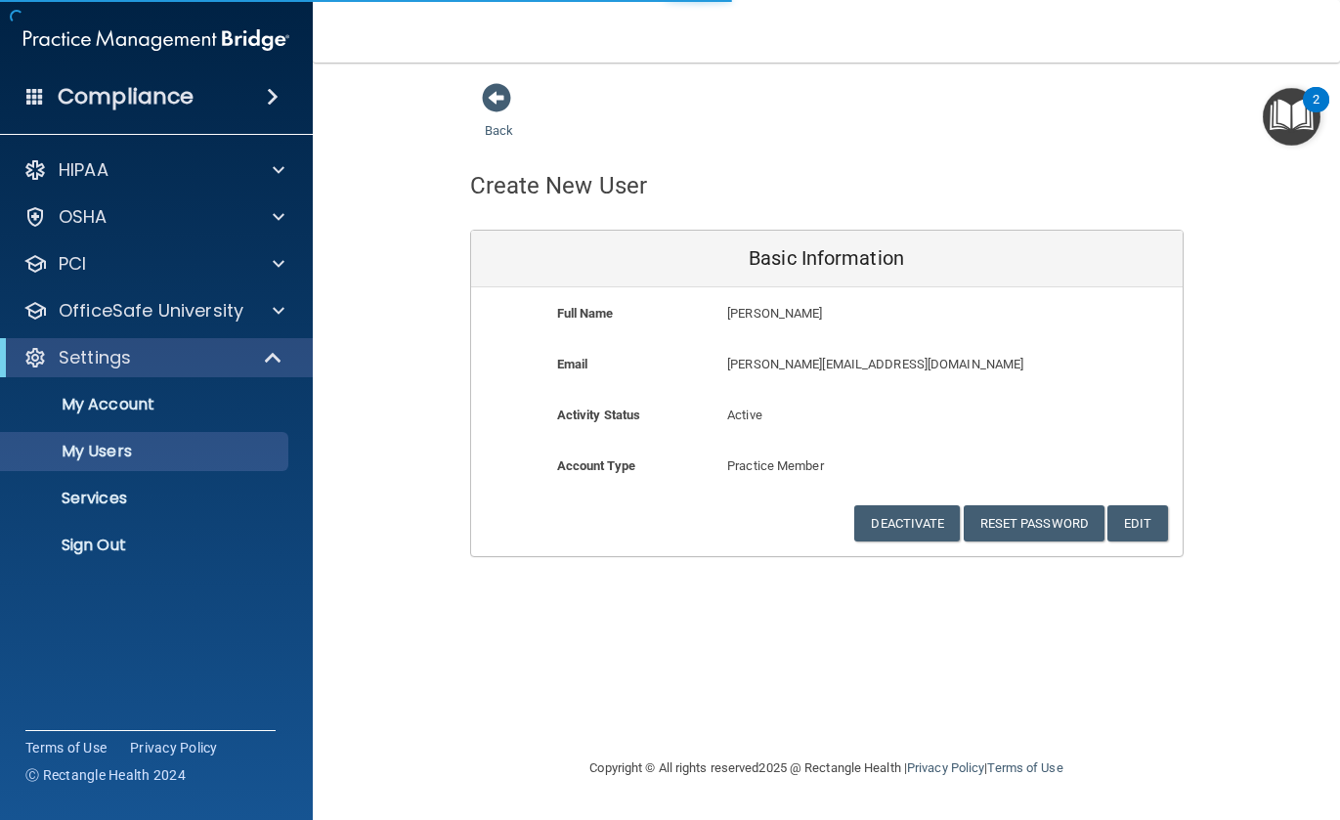
select select "20"
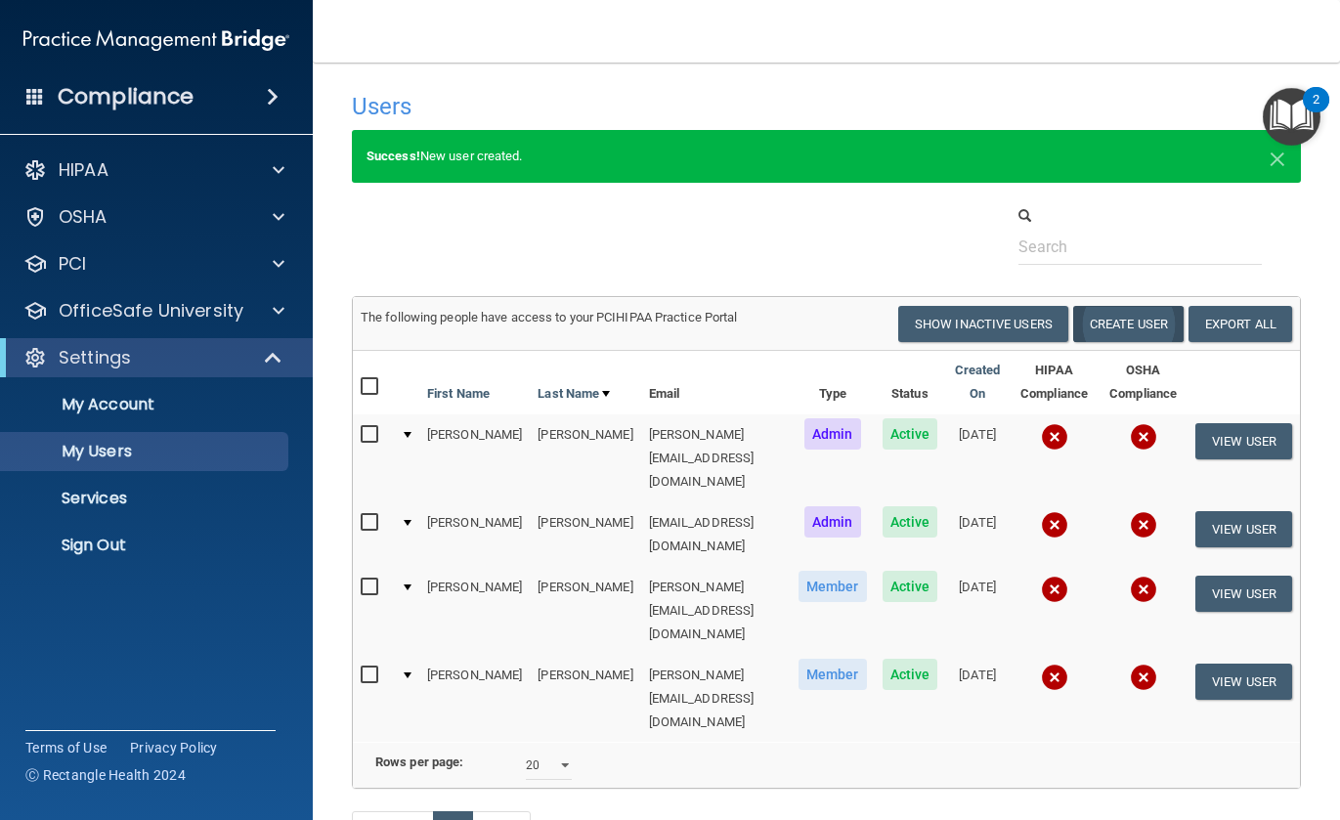
click at [1099, 314] on button "Create User" at bounding box center [1128, 324] width 110 height 36
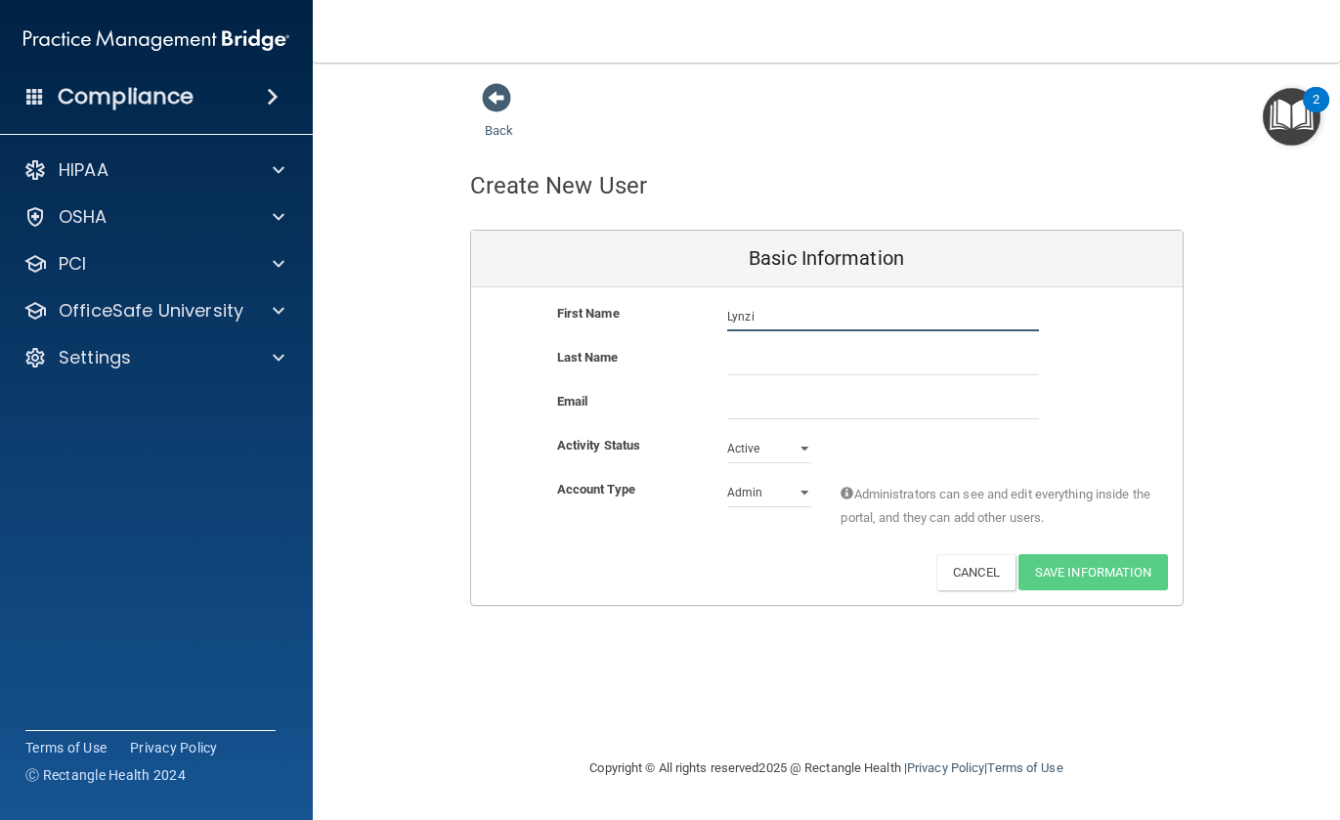
type input "Lynzi"
type input "[PERSON_NAME]"
type input "L"
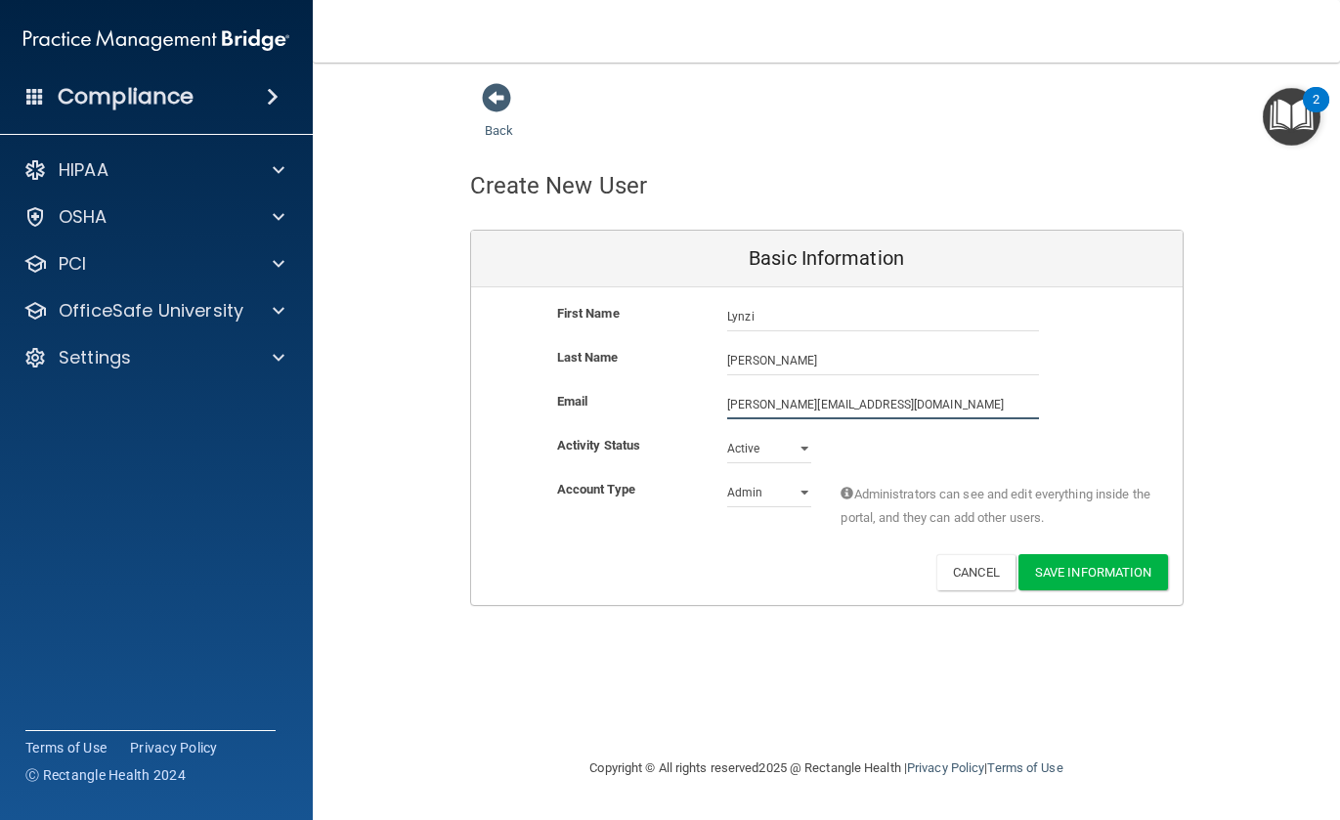
type input "[PERSON_NAME][EMAIL_ADDRESS][DOMAIN_NAME]"
select select "practice_member"
click at [1115, 566] on button "Save Information" at bounding box center [1094, 572] width 150 height 36
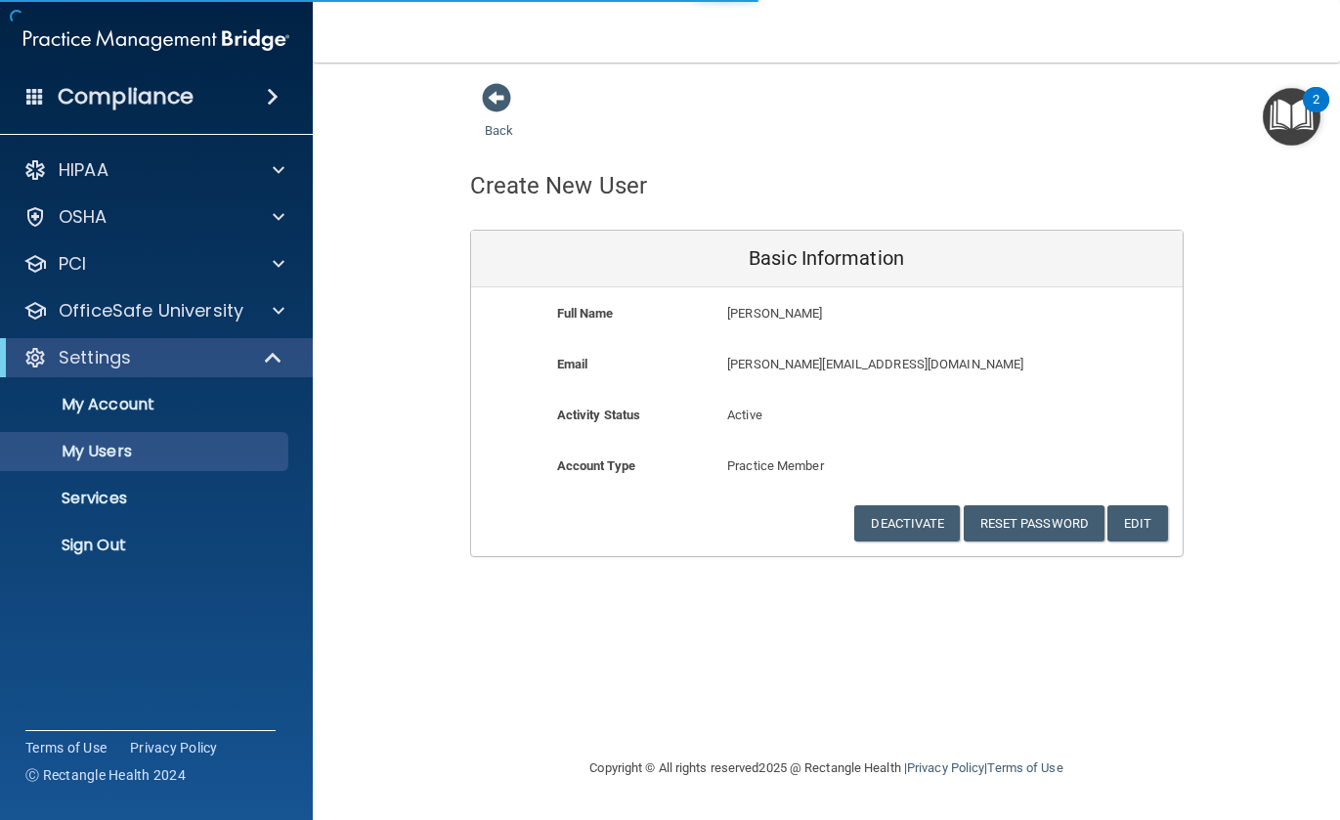
select select "20"
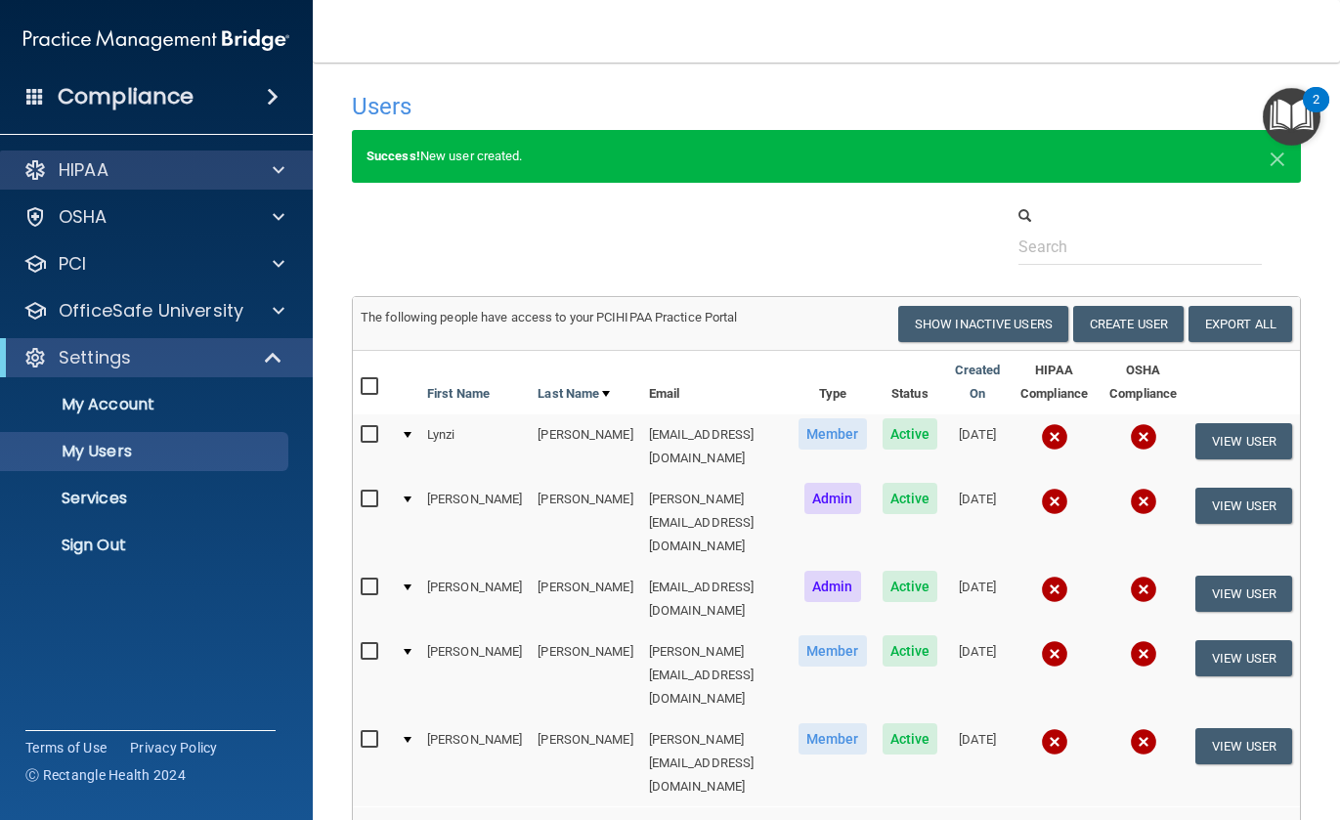
click at [124, 170] on div "HIPAA" at bounding box center [130, 169] width 242 height 23
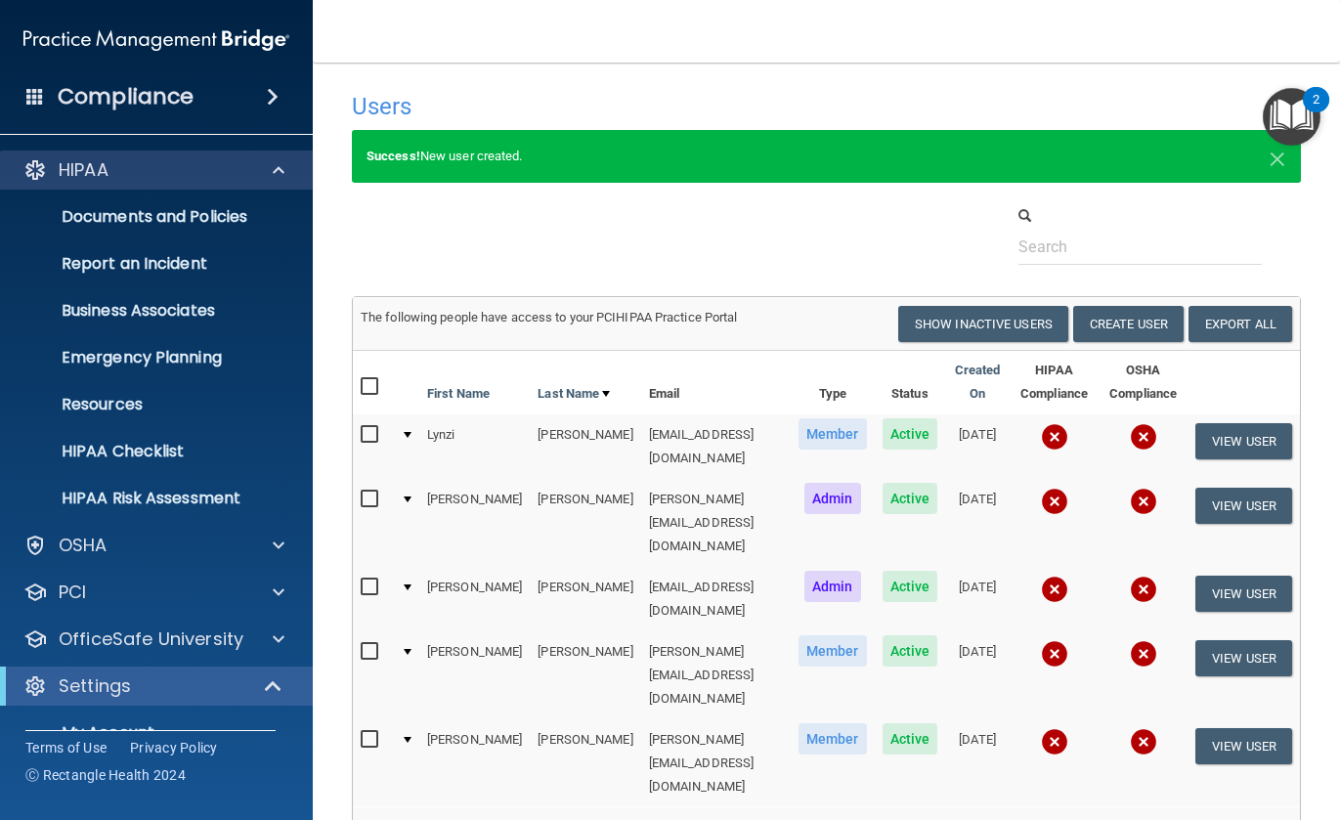
click at [112, 178] on div "HIPAA" at bounding box center [130, 169] width 242 height 23
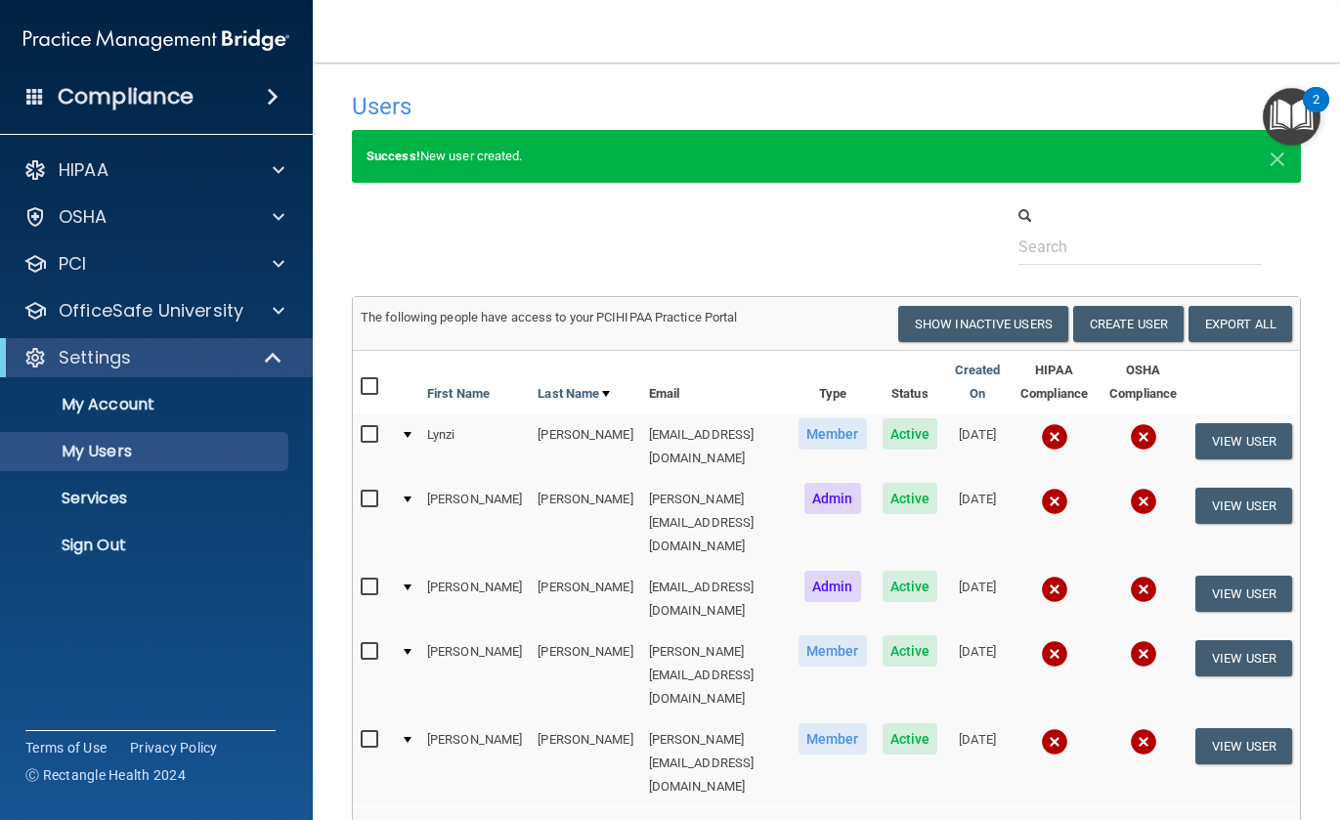
click at [202, 192] on div "HIPAA Documents and Policies Report an Incident Business Associates Emergency P…" at bounding box center [157, 362] width 314 height 438
click at [202, 183] on div "HIPAA" at bounding box center [157, 170] width 314 height 39
click at [205, 179] on div "HIPAA" at bounding box center [130, 169] width 242 height 23
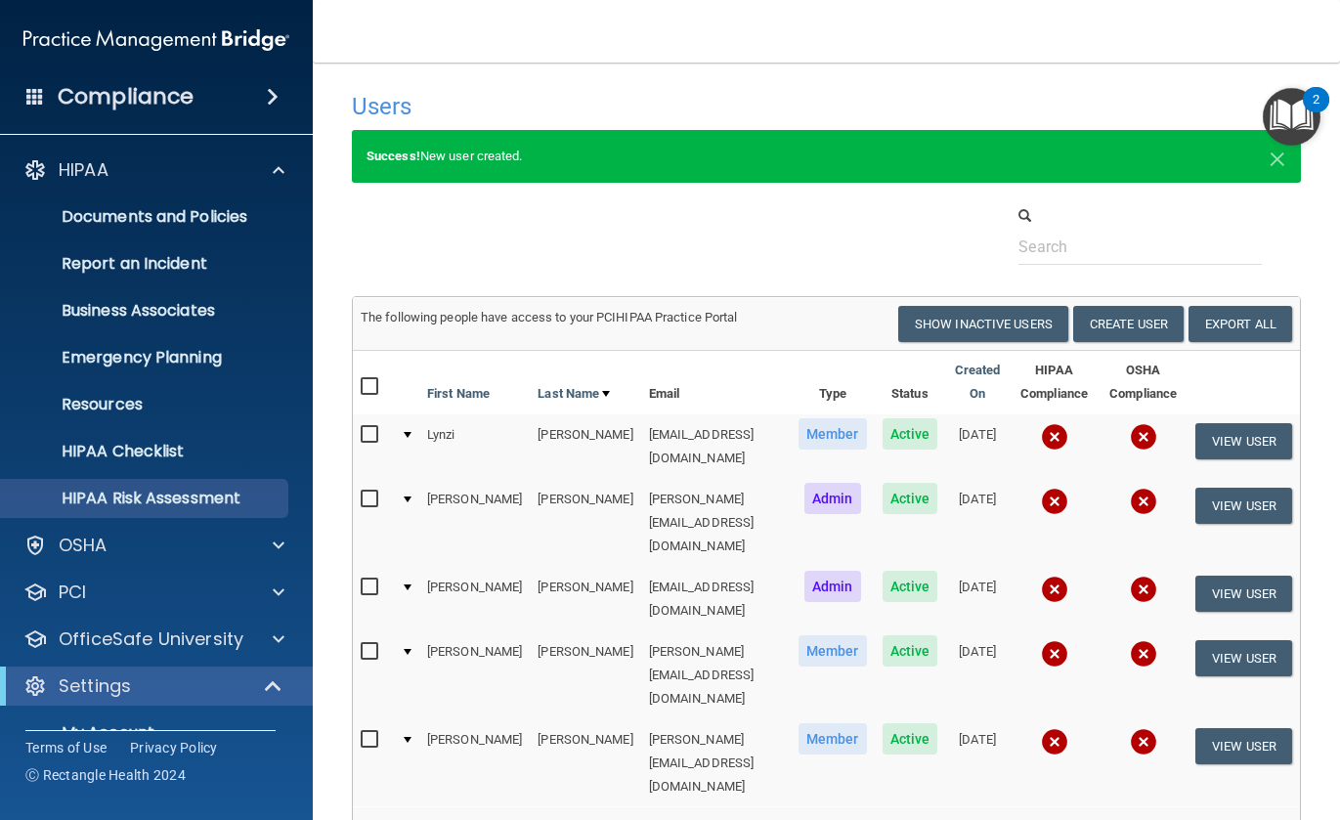
click at [160, 489] on p "HIPAA Risk Assessment" at bounding box center [146, 499] width 267 height 20
